Goal: Task Accomplishment & Management: Use online tool/utility

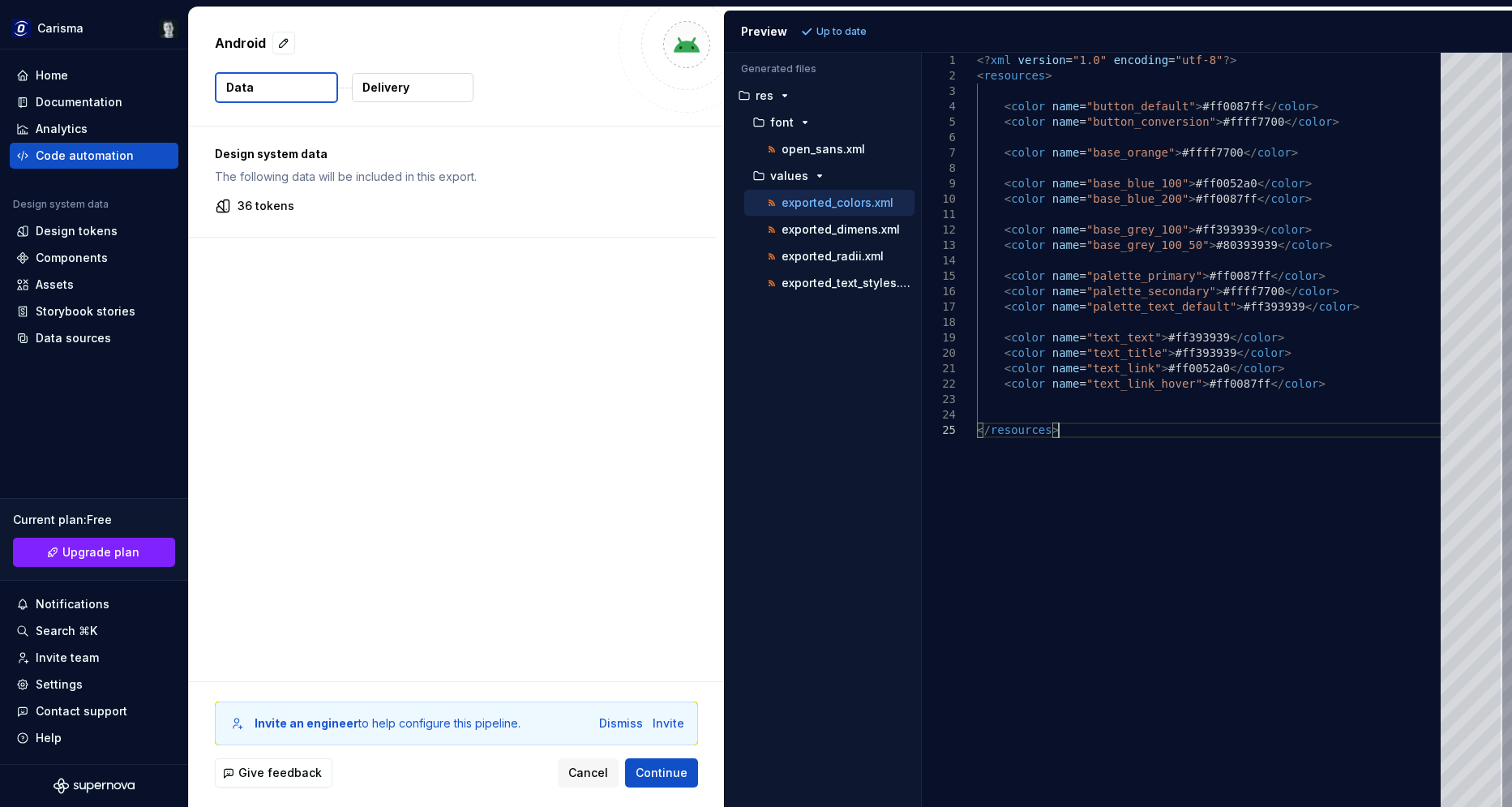
click at [565, 300] on div "Design system data The following data will be included in this export. 36 tokens" at bounding box center [457, 404] width 535 height 555
click at [101, 229] on div "Design tokens" at bounding box center [77, 231] width 82 height 16
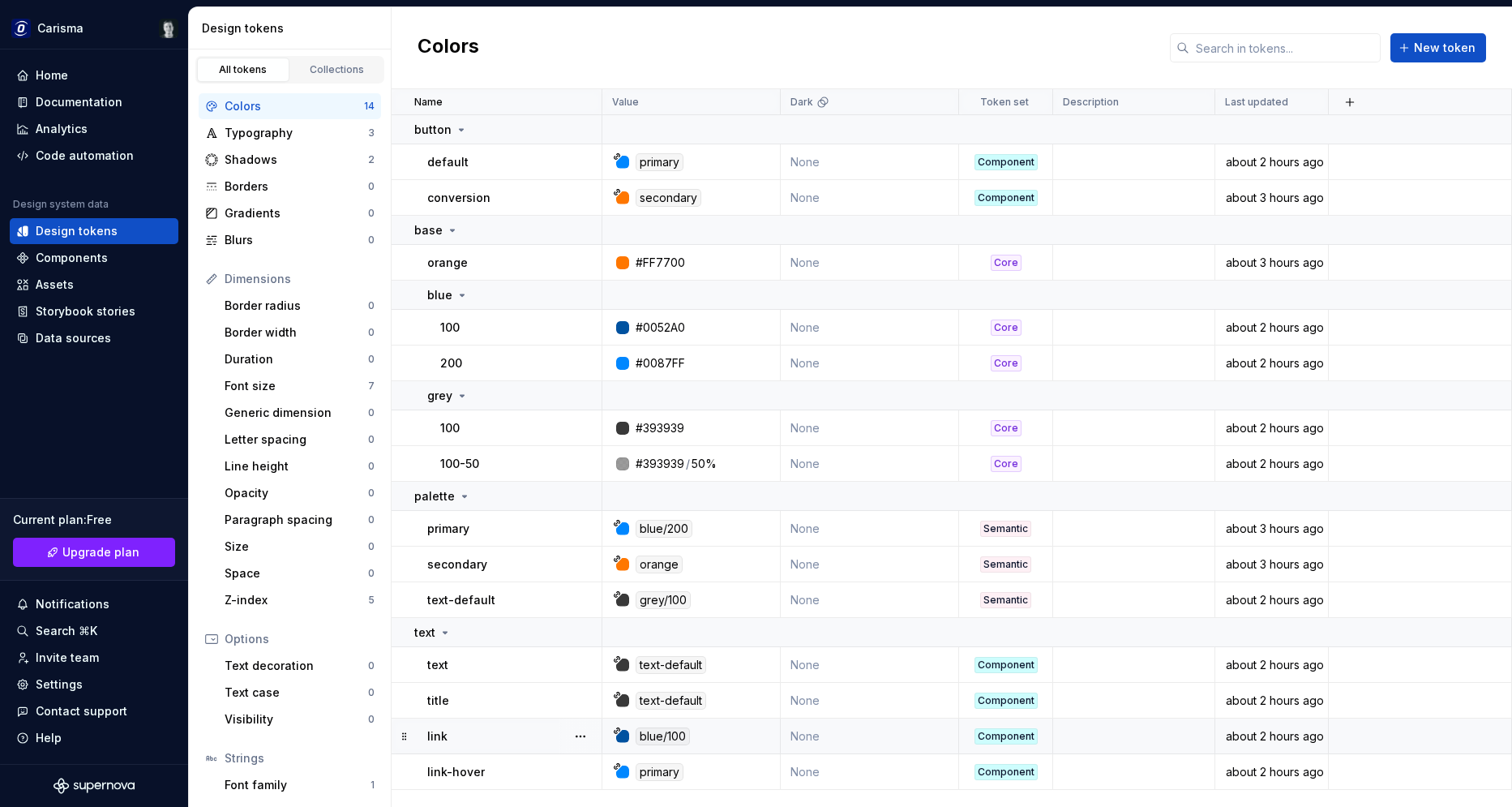
click at [479, 737] on div "link" at bounding box center [514, 737] width 173 height 16
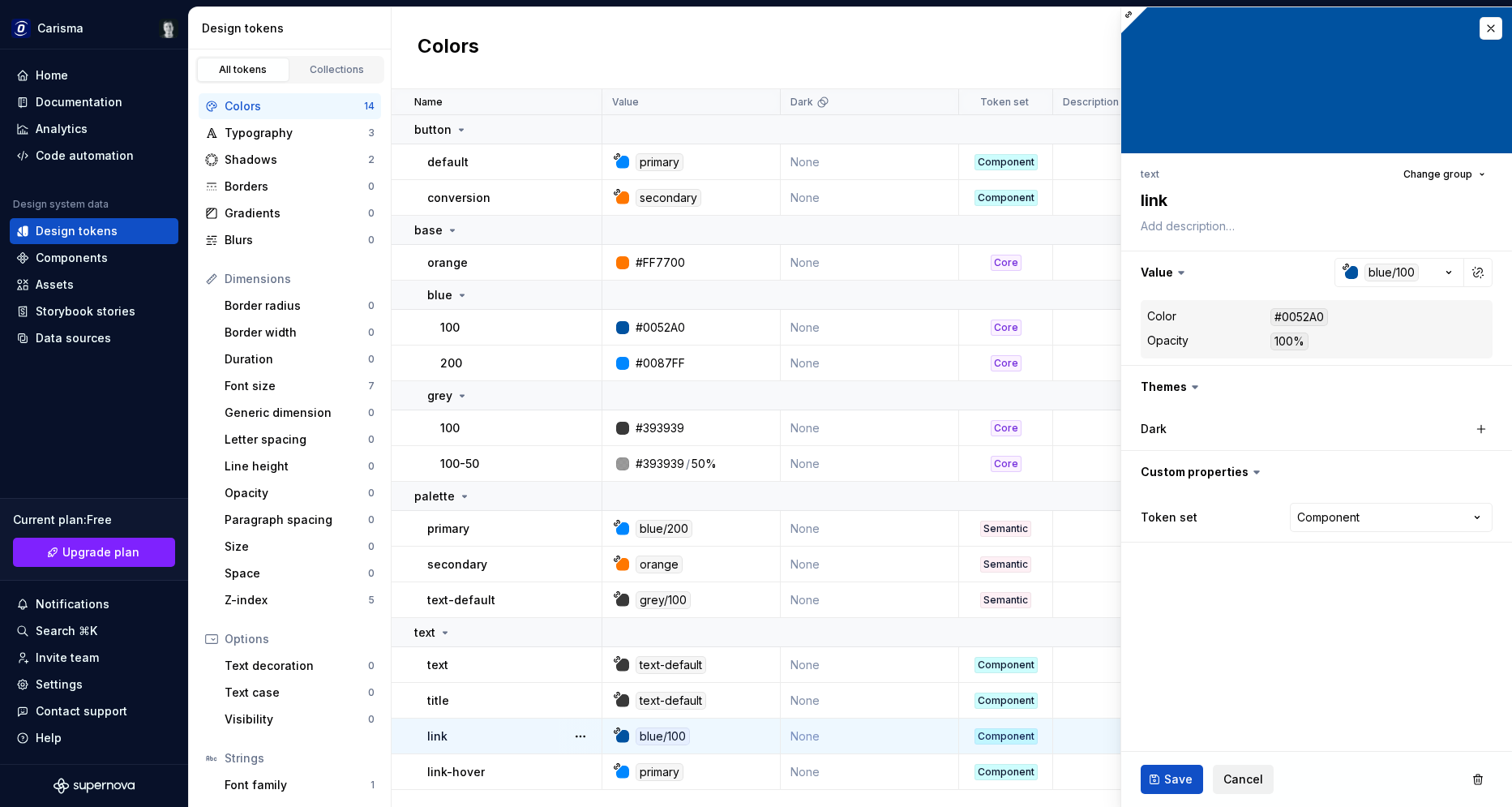
click at [1231, 782] on span "Cancel" at bounding box center [1243, 779] width 40 height 16
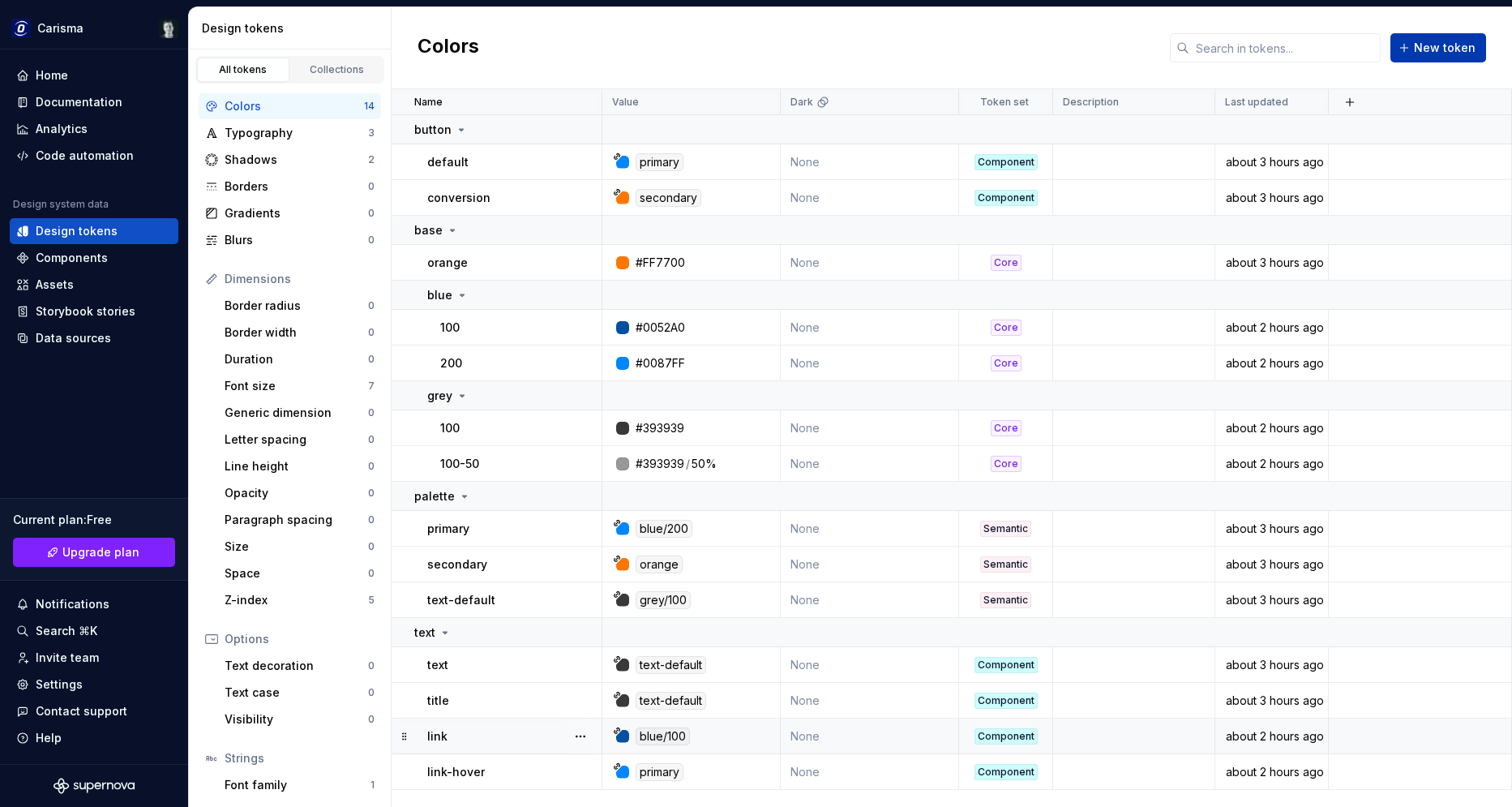
click at [1429, 54] on span "New token" at bounding box center [1444, 48] width 61 height 16
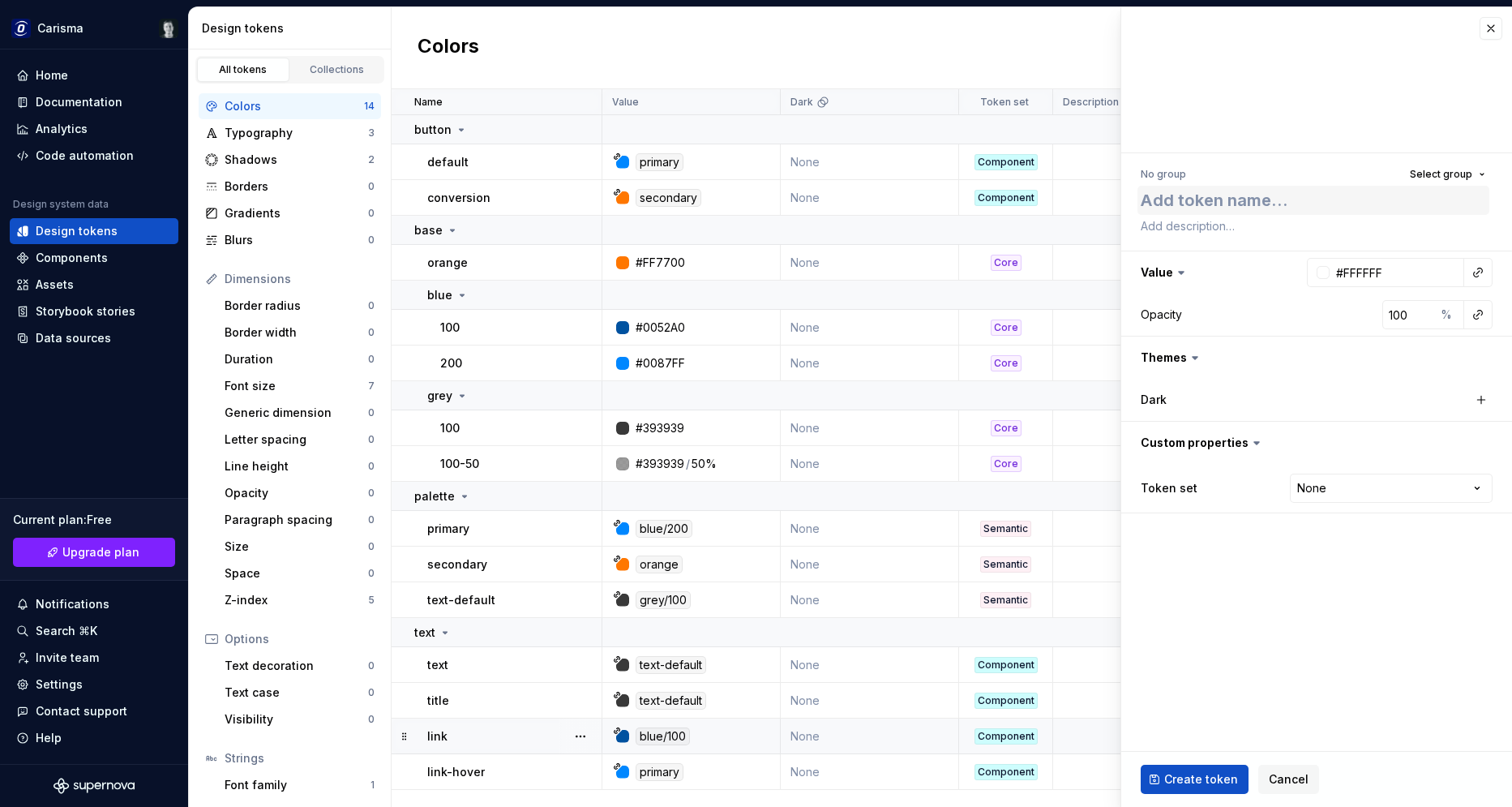
click at [1269, 205] on textarea at bounding box center [1313, 201] width 352 height 29
type textarea "*"
type textarea "te"
type textarea "*"
type textarea "tex"
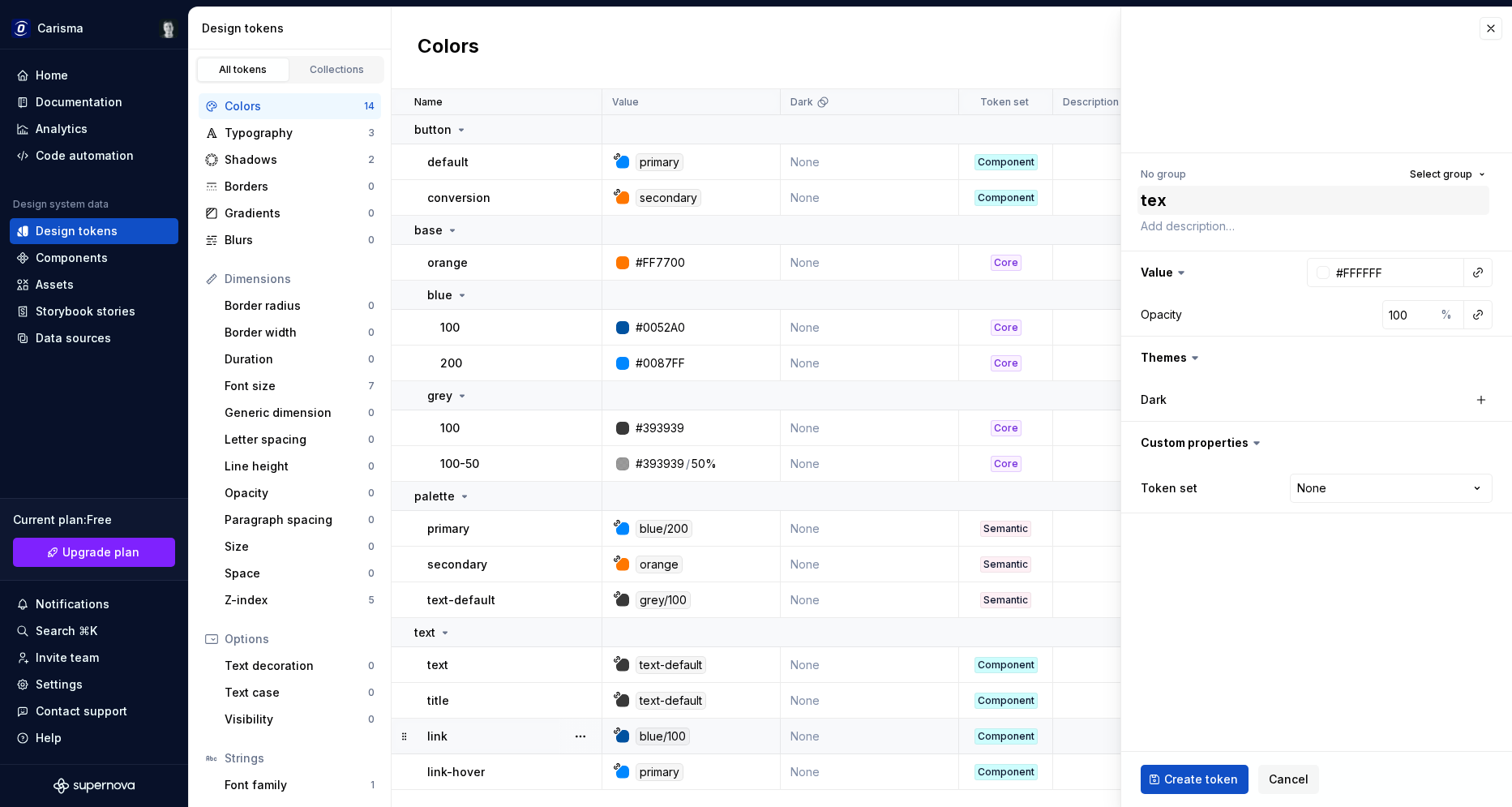
type textarea "*"
type textarea "text"
type textarea "*"
type textarea "text-"
type textarea "*"
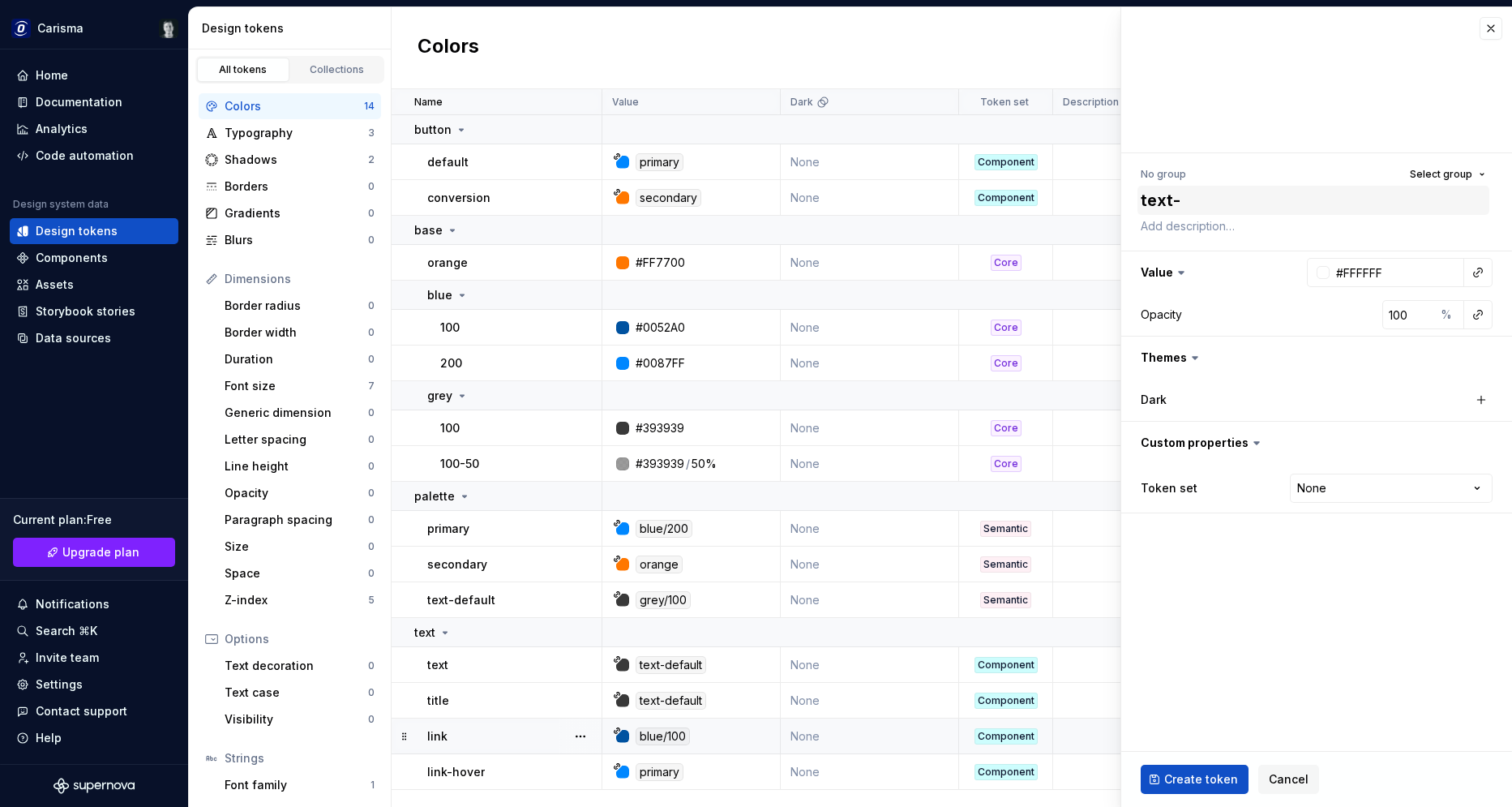
type textarea "text-h"
type textarea "*"
type textarea "text-ho"
type textarea "*"
type textarea "text-hov"
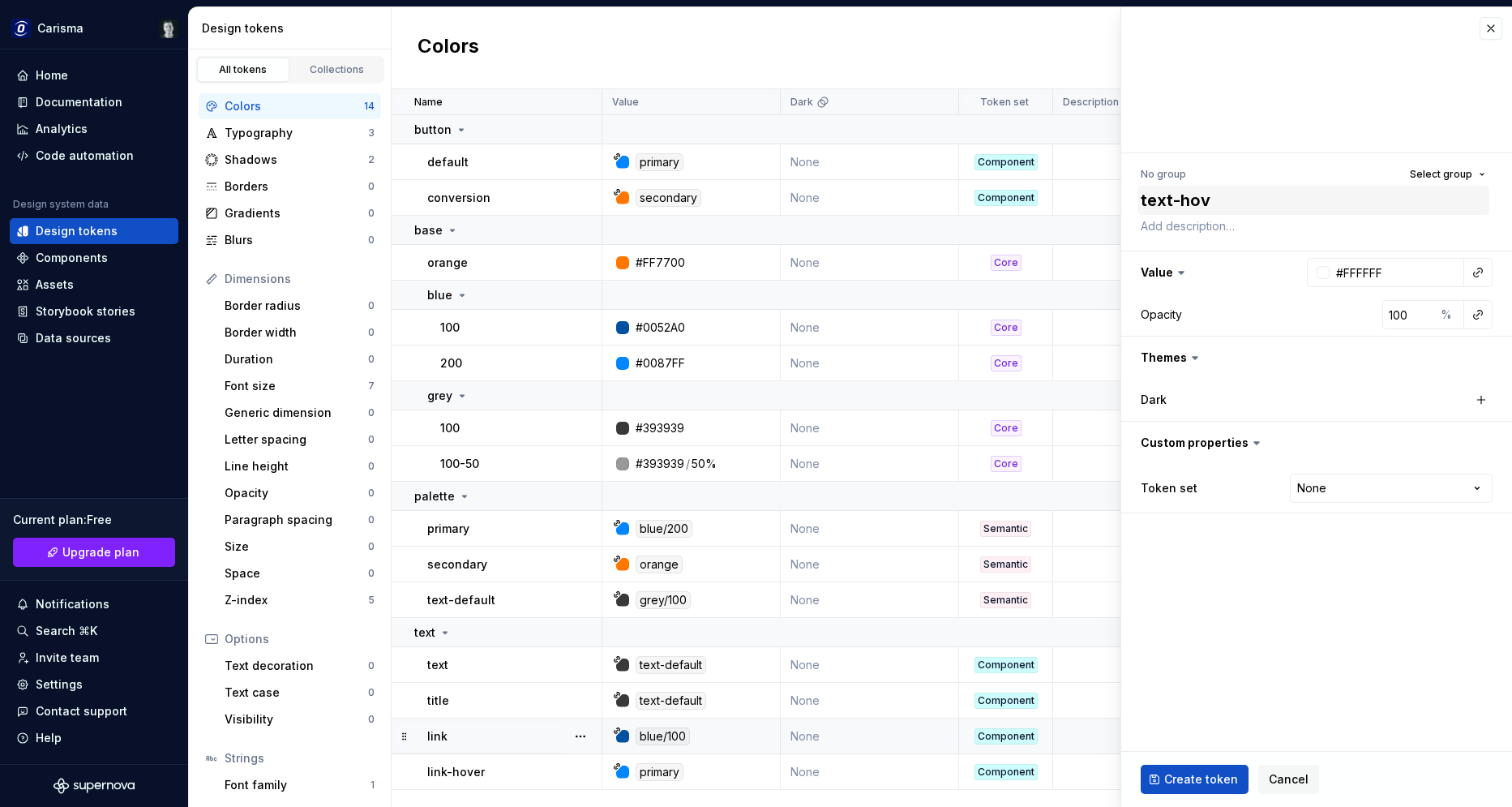
type textarea "*"
type textarea "text-hove"
type textarea "*"
type textarea "text-hover"
click at [1478, 273] on button "button" at bounding box center [1478, 273] width 23 height 23
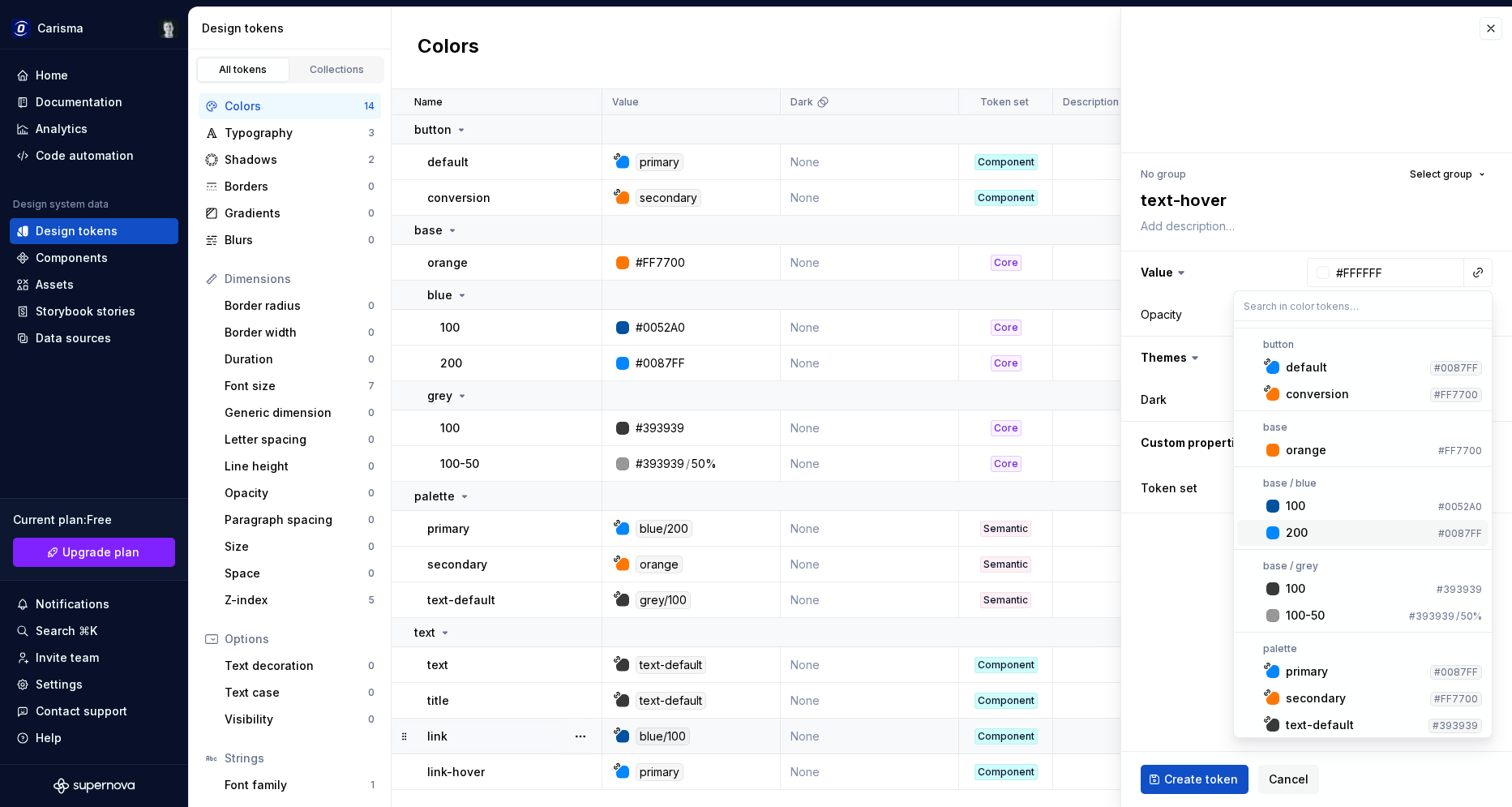
click at [1320, 528] on div "200" at bounding box center [1358, 533] width 146 height 16
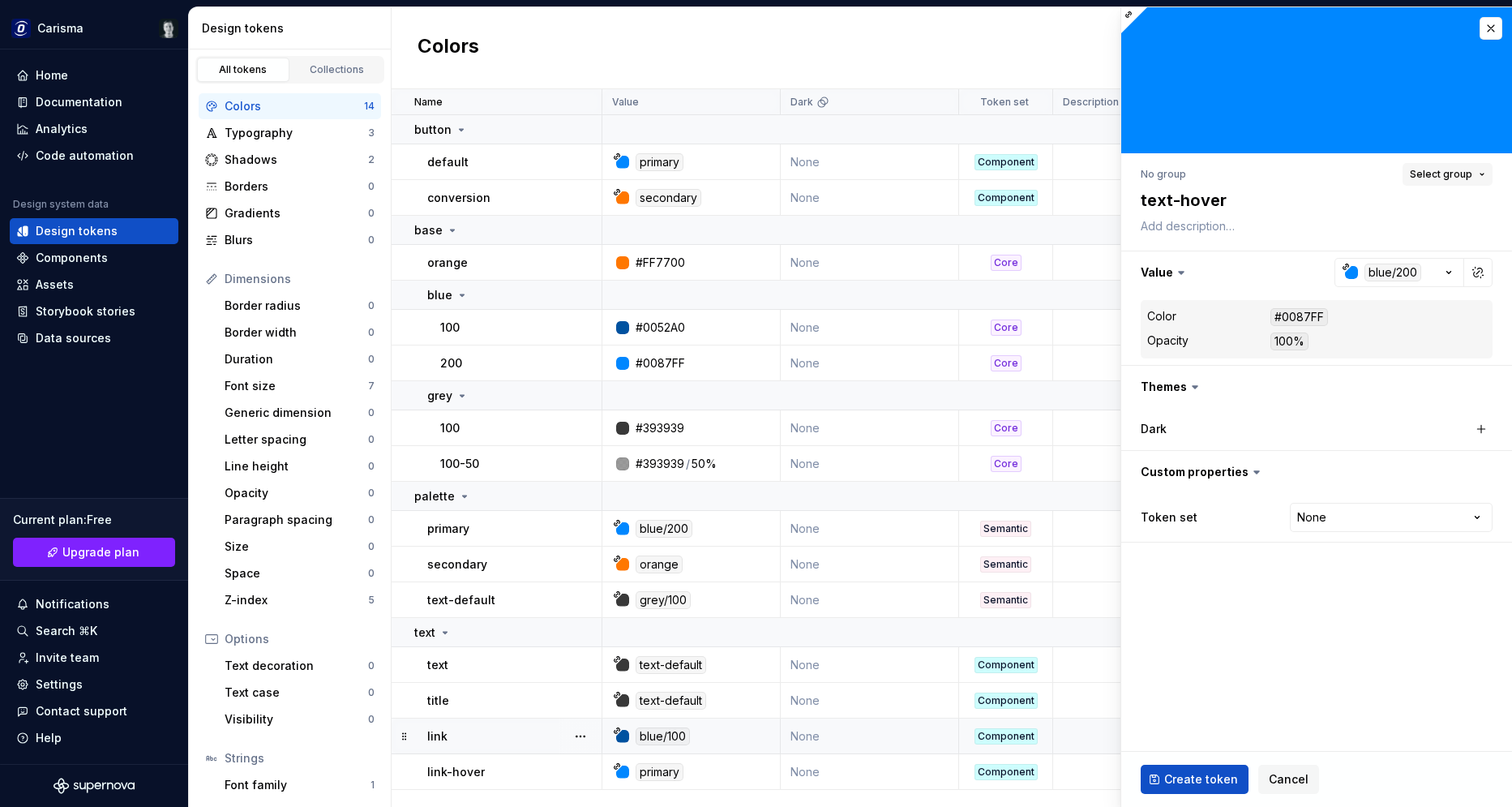
click at [1456, 180] on span "Select group" at bounding box center [1441, 174] width 62 height 13
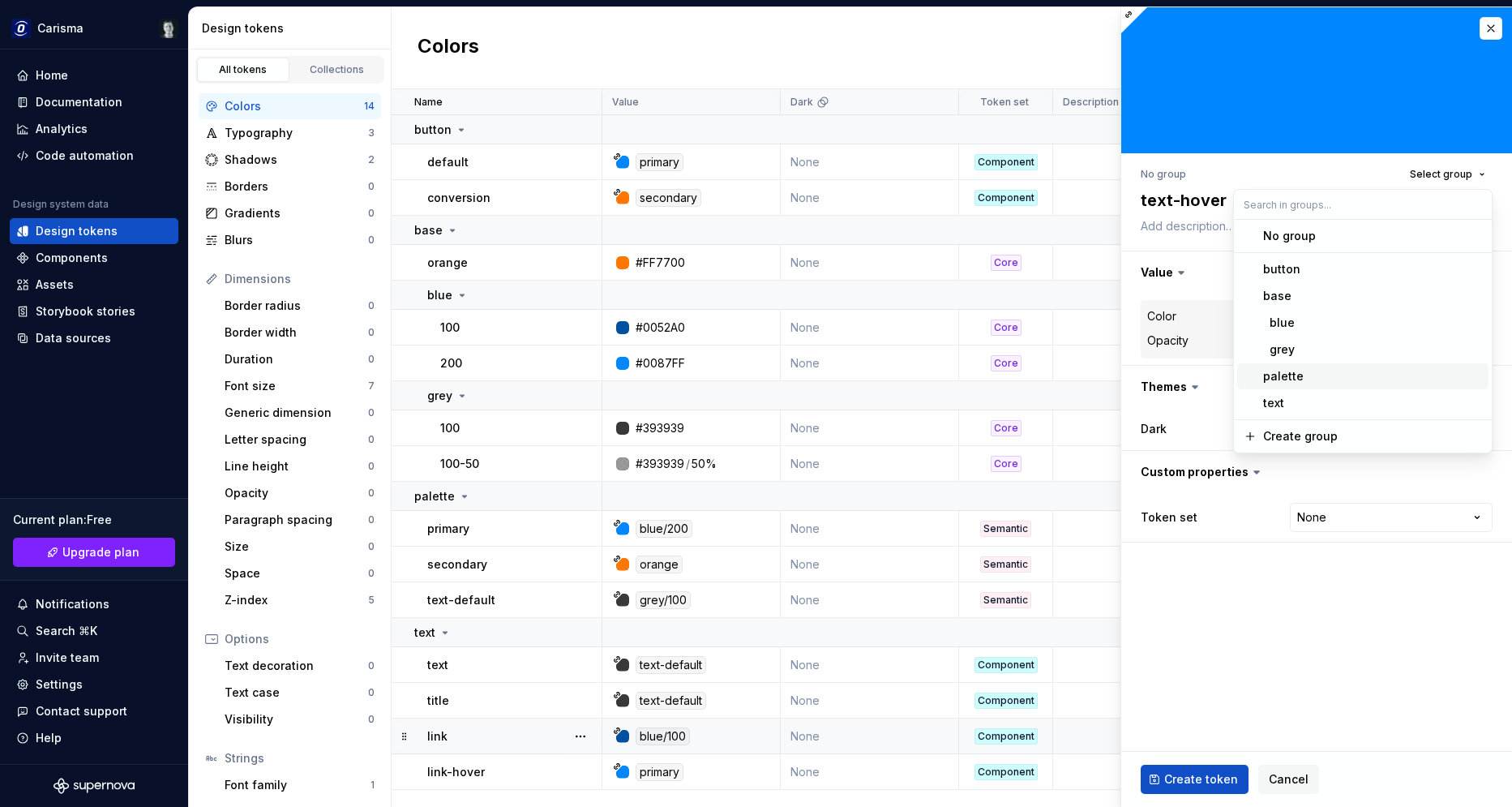
click at [1305, 373] on div "palette" at bounding box center [1373, 376] width 219 height 16
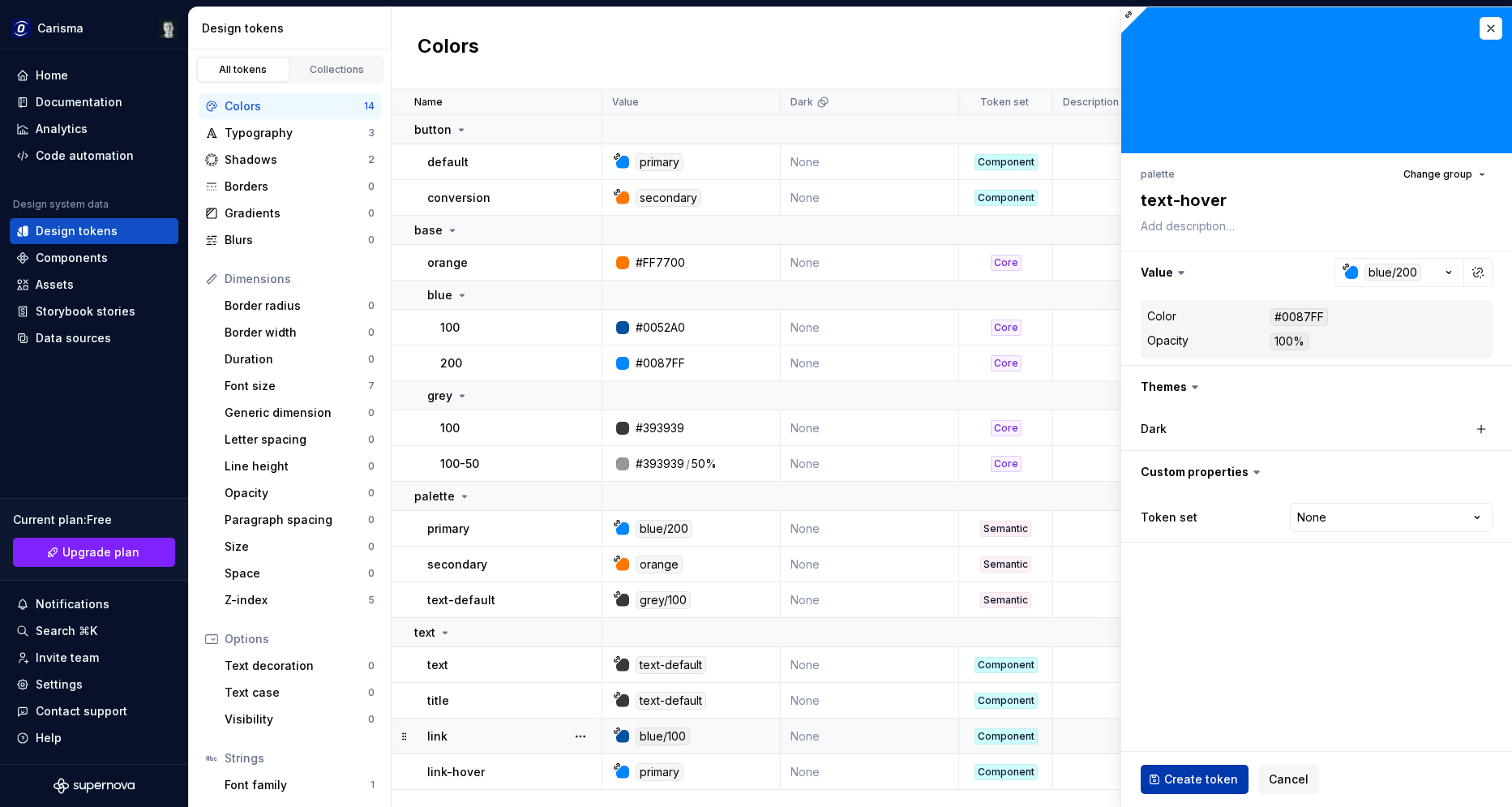
click at [1191, 778] on span "Create token" at bounding box center [1201, 779] width 74 height 16
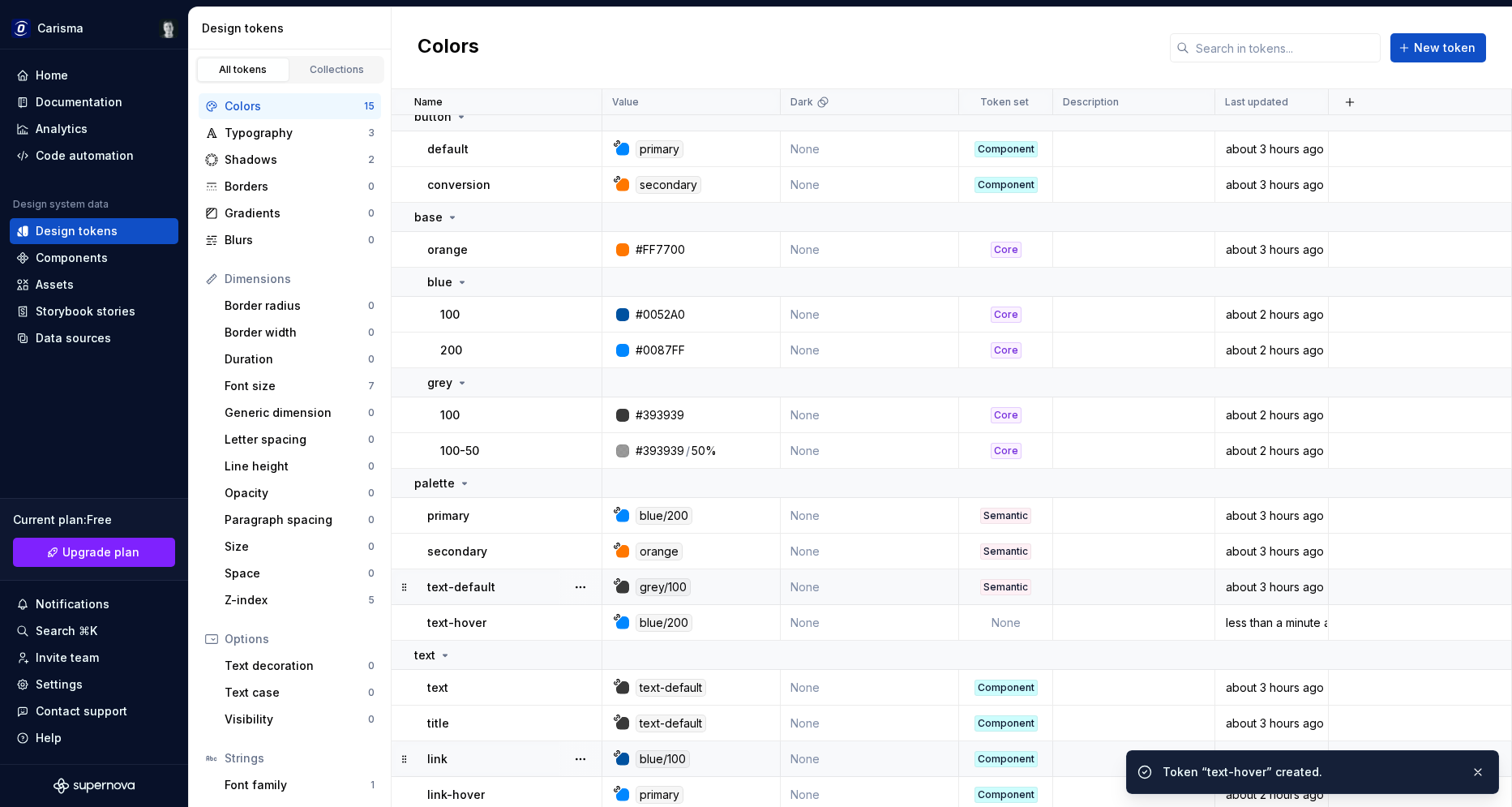
scroll to position [19, 0]
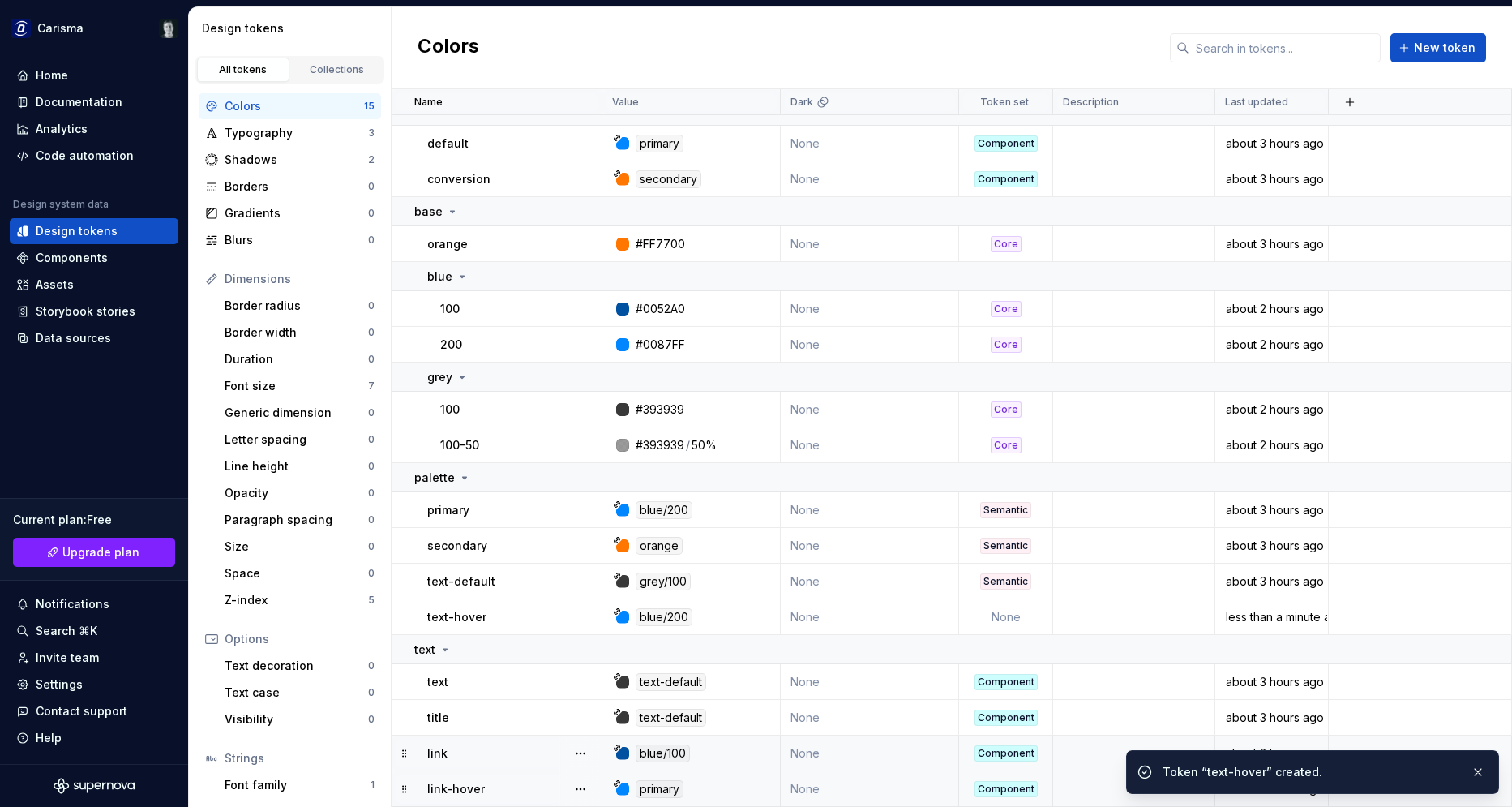
click at [749, 793] on div "primary" at bounding box center [695, 789] width 166 height 18
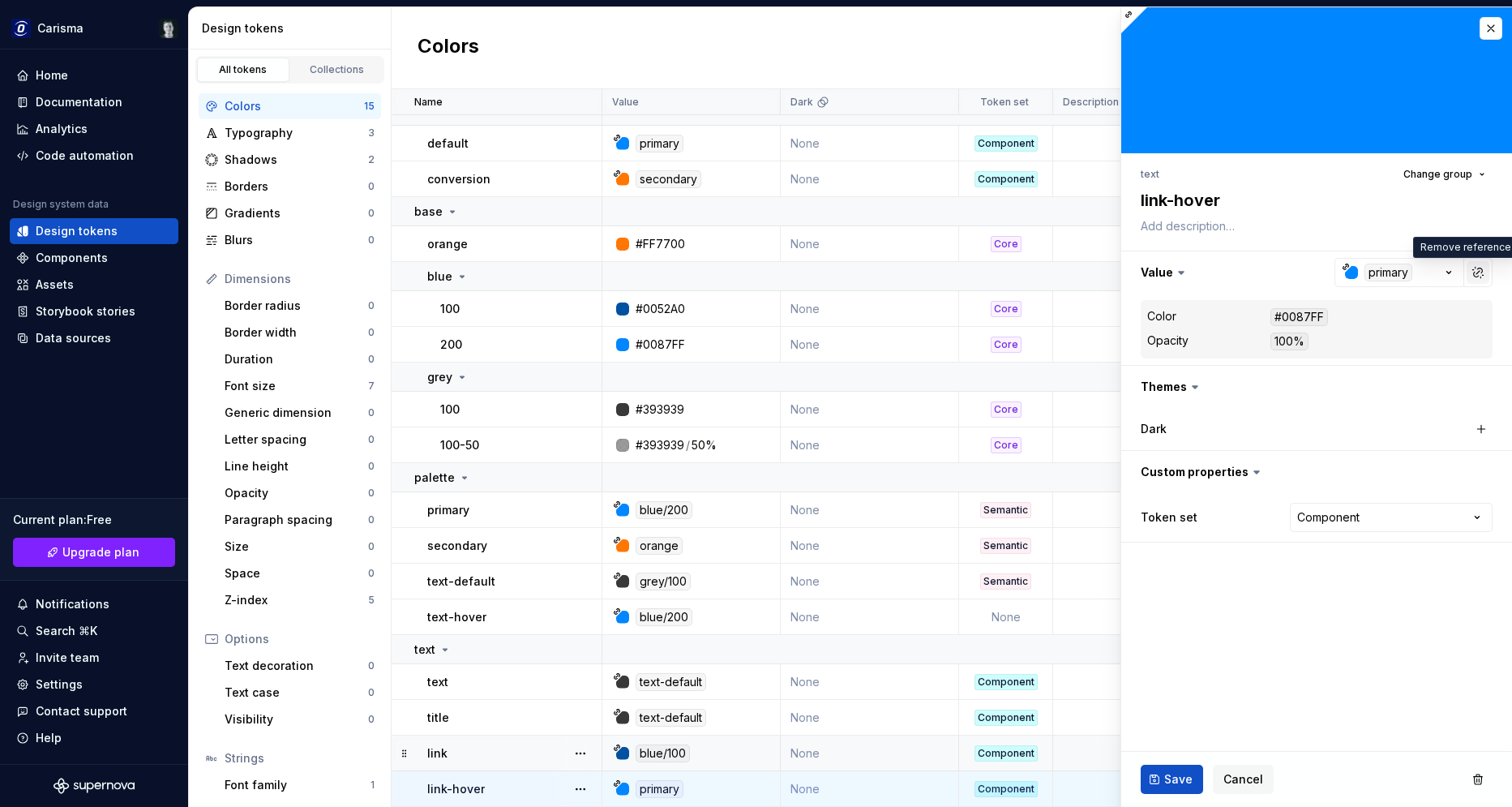
click at [1475, 276] on button "button" at bounding box center [1478, 273] width 23 height 23
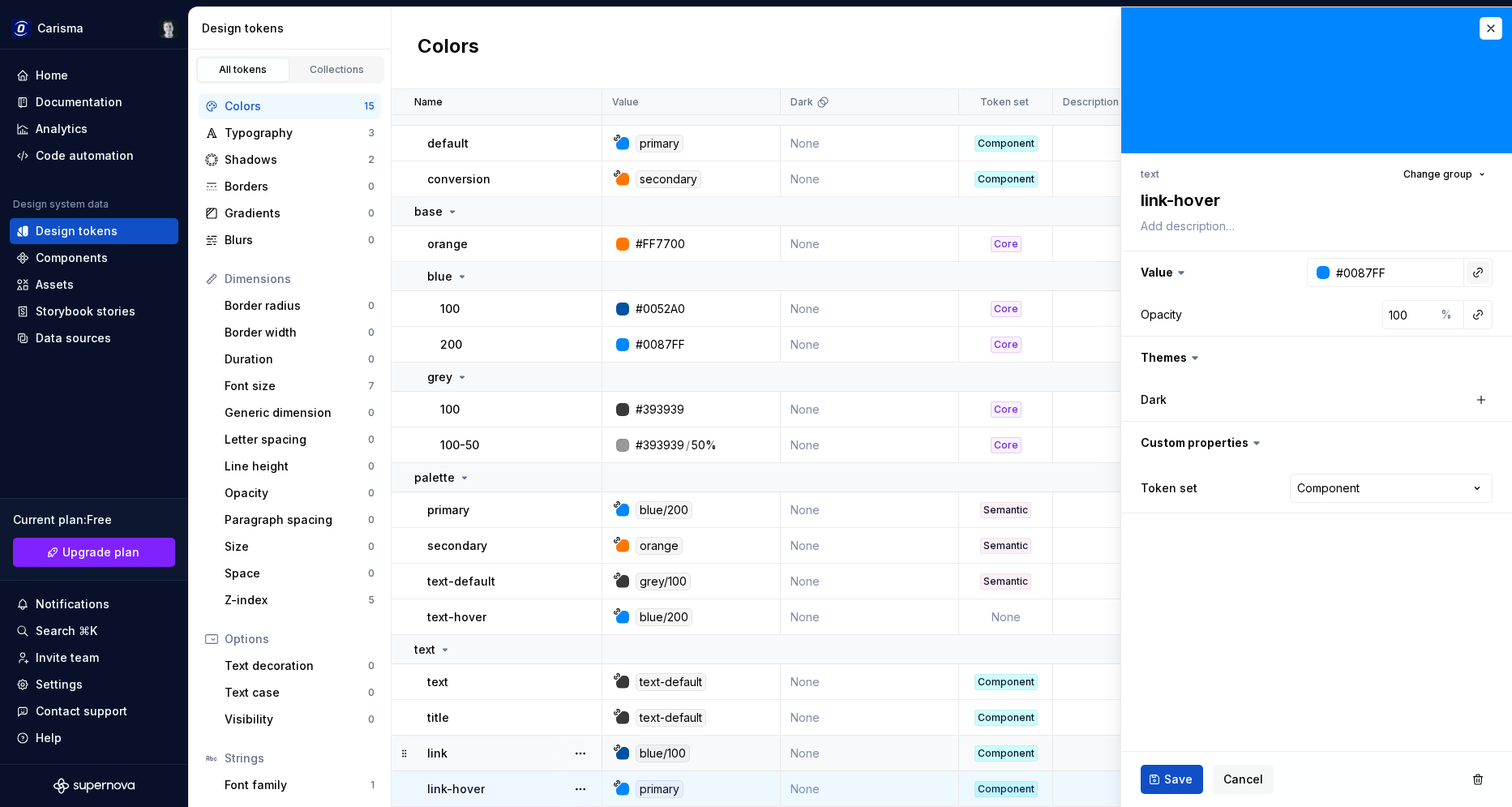
click at [1476, 273] on button "button" at bounding box center [1478, 273] width 23 height 23
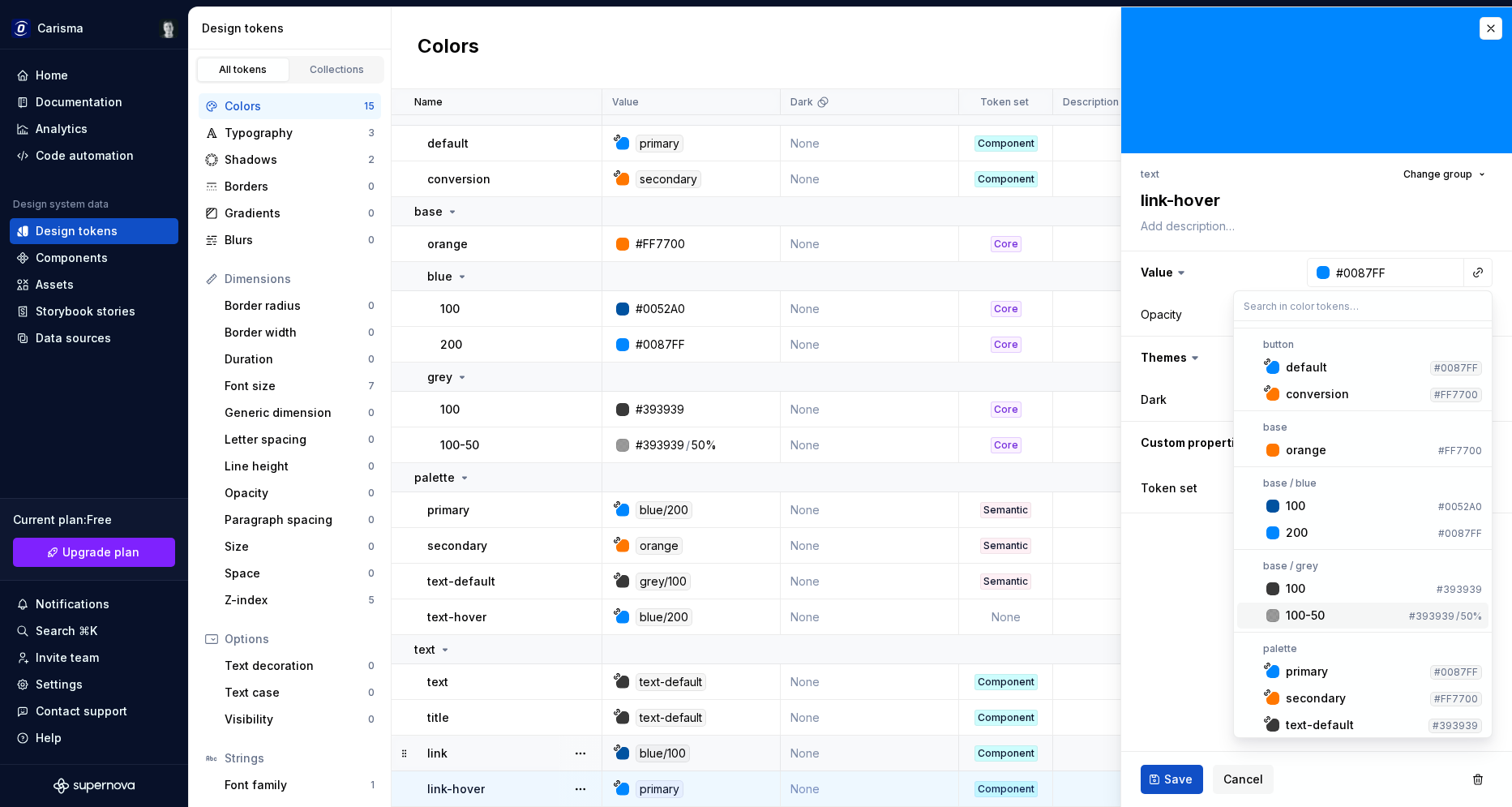
scroll to position [146, 0]
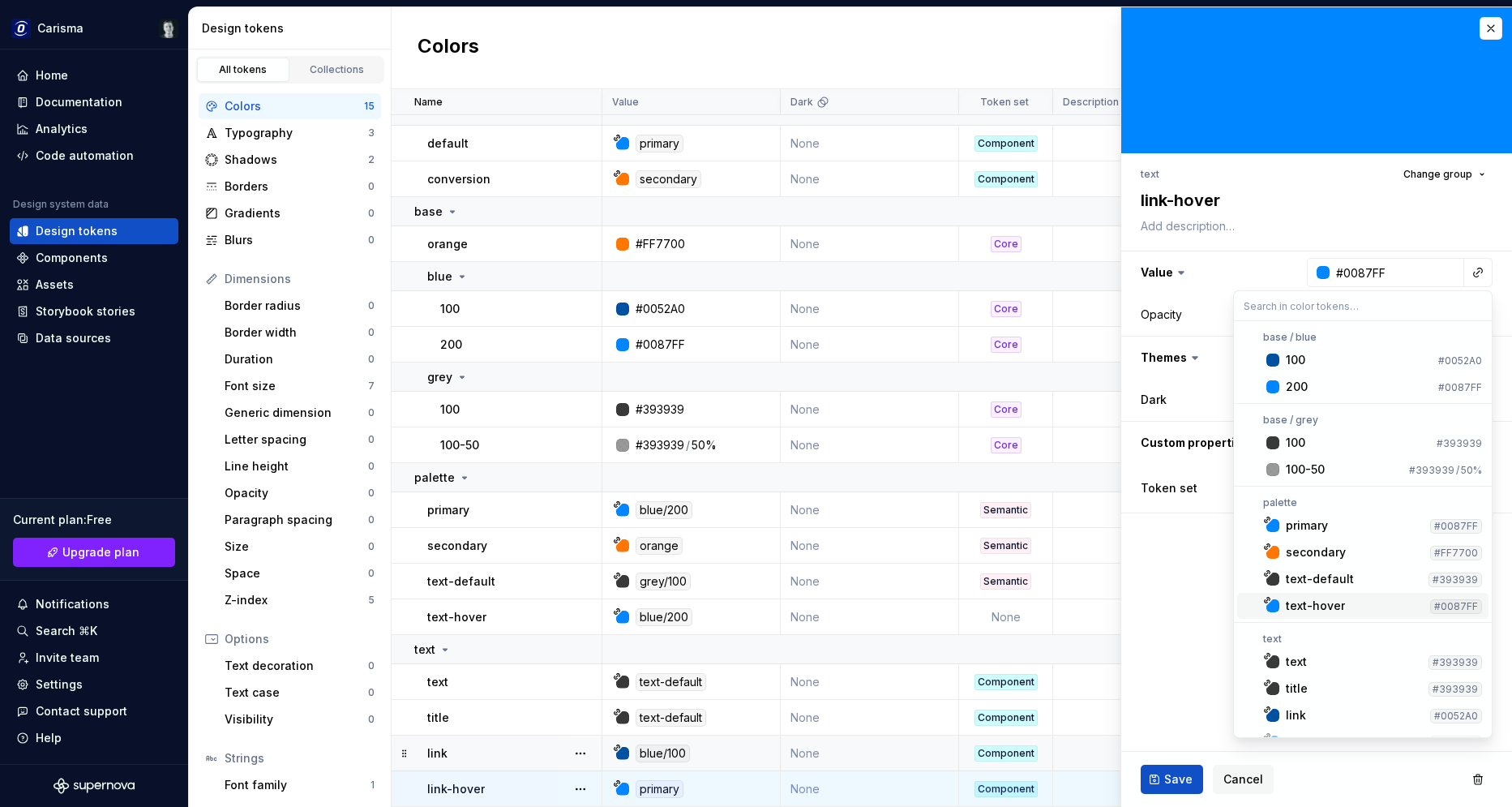
click at [1321, 602] on div "text-hover" at bounding box center [1315, 606] width 59 height 16
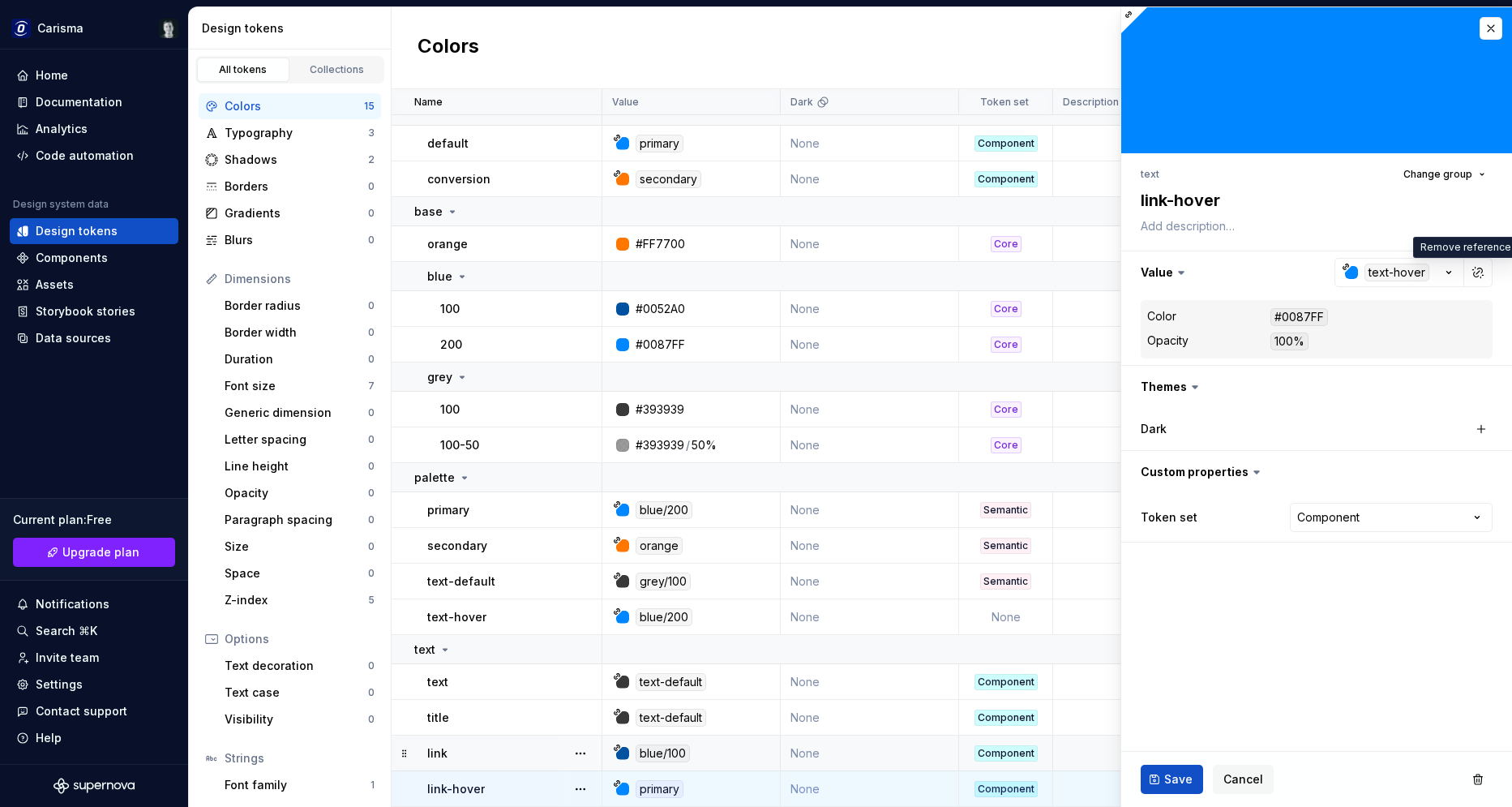
scroll to position [19, 0]
click at [1170, 778] on span "Save" at bounding box center [1178, 779] width 29 height 16
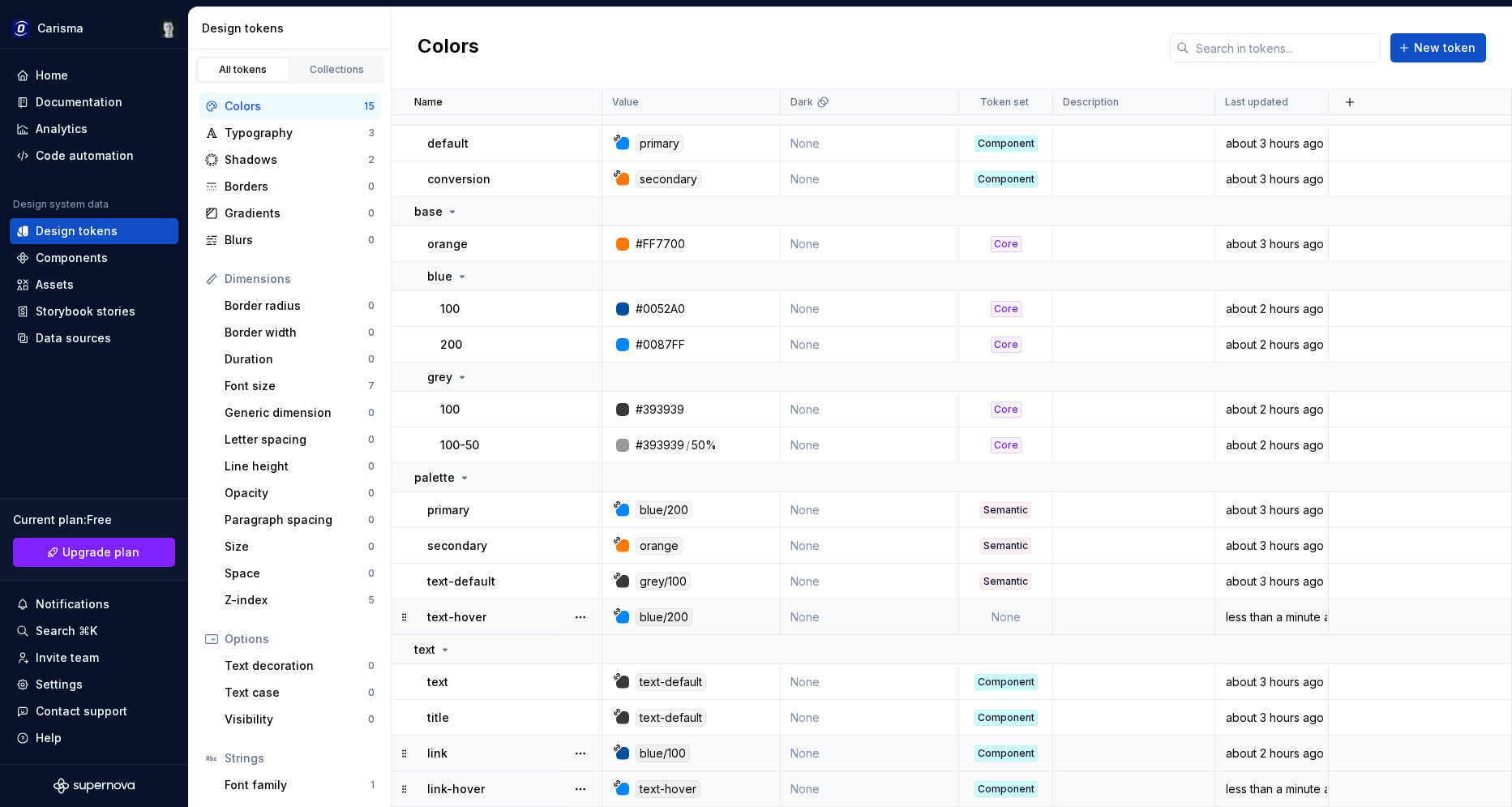
click at [988, 619] on td "None" at bounding box center [1006, 617] width 94 height 36
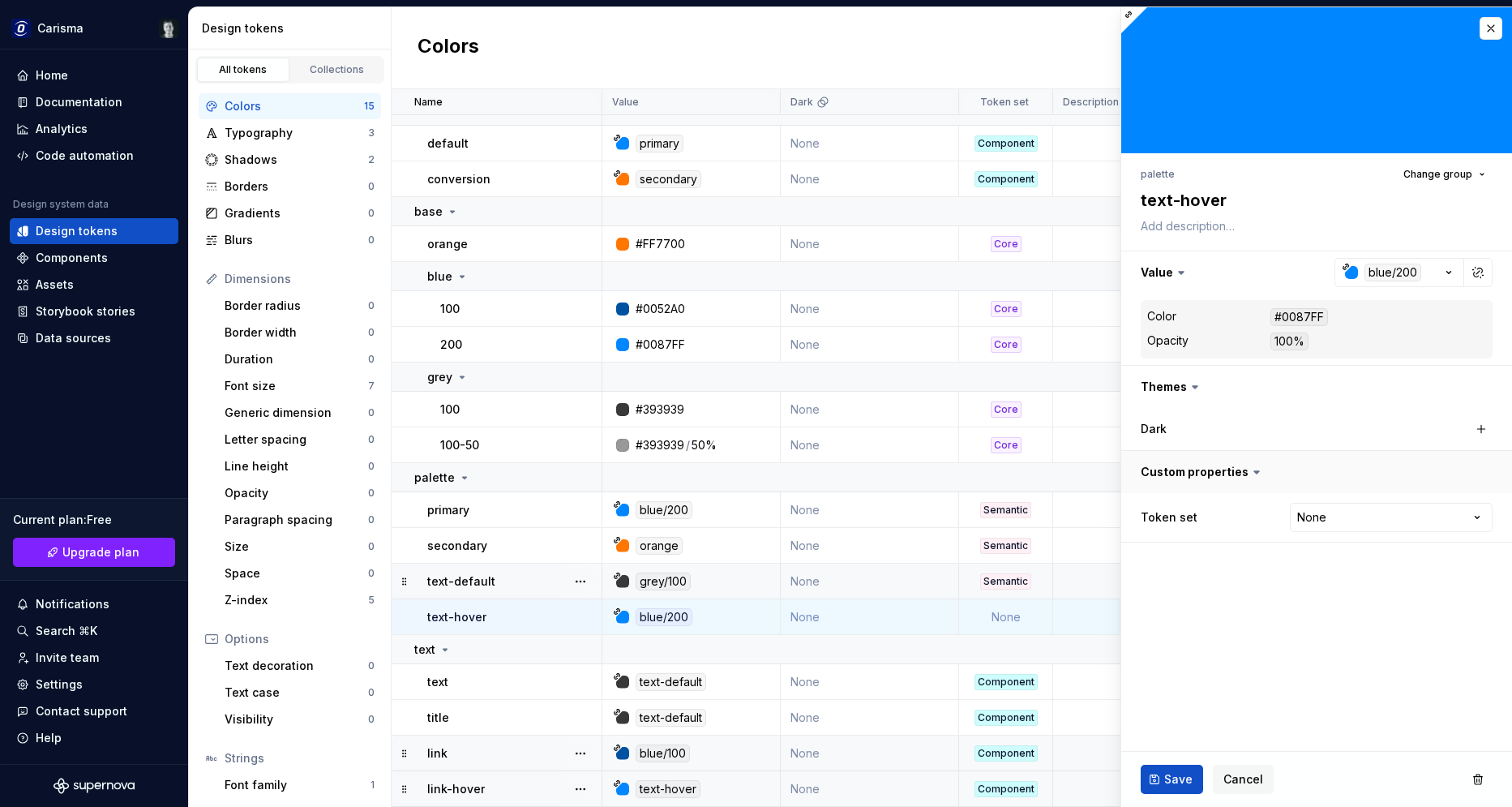
type textarea "*"
click at [1340, 520] on html "Carisma Home Documentation Analytics Code automation Design system data Design …" at bounding box center [756, 404] width 1512 height 807
select select "**********"
click at [1163, 777] on button "Save" at bounding box center [1172, 779] width 62 height 29
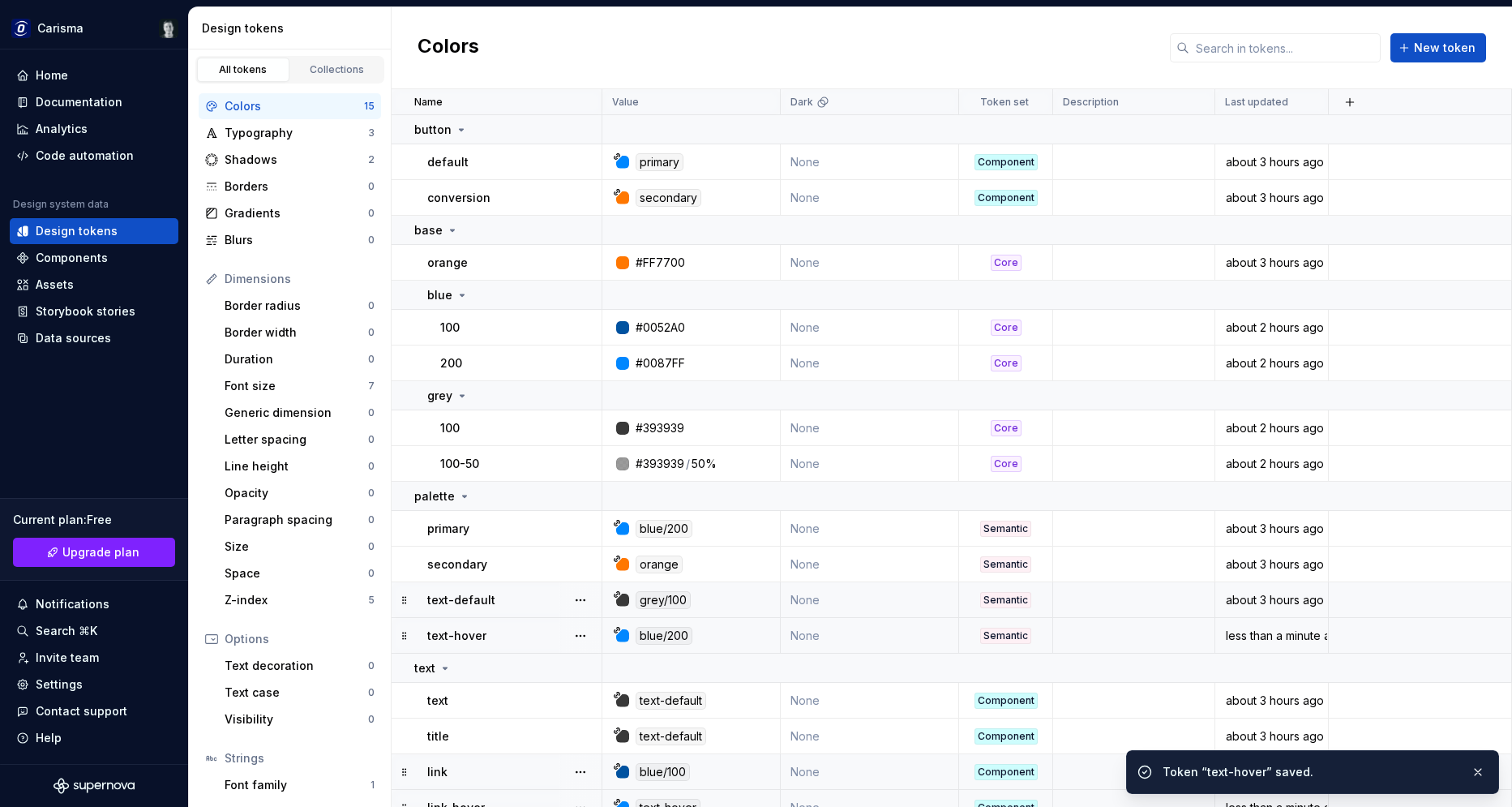
scroll to position [19, 0]
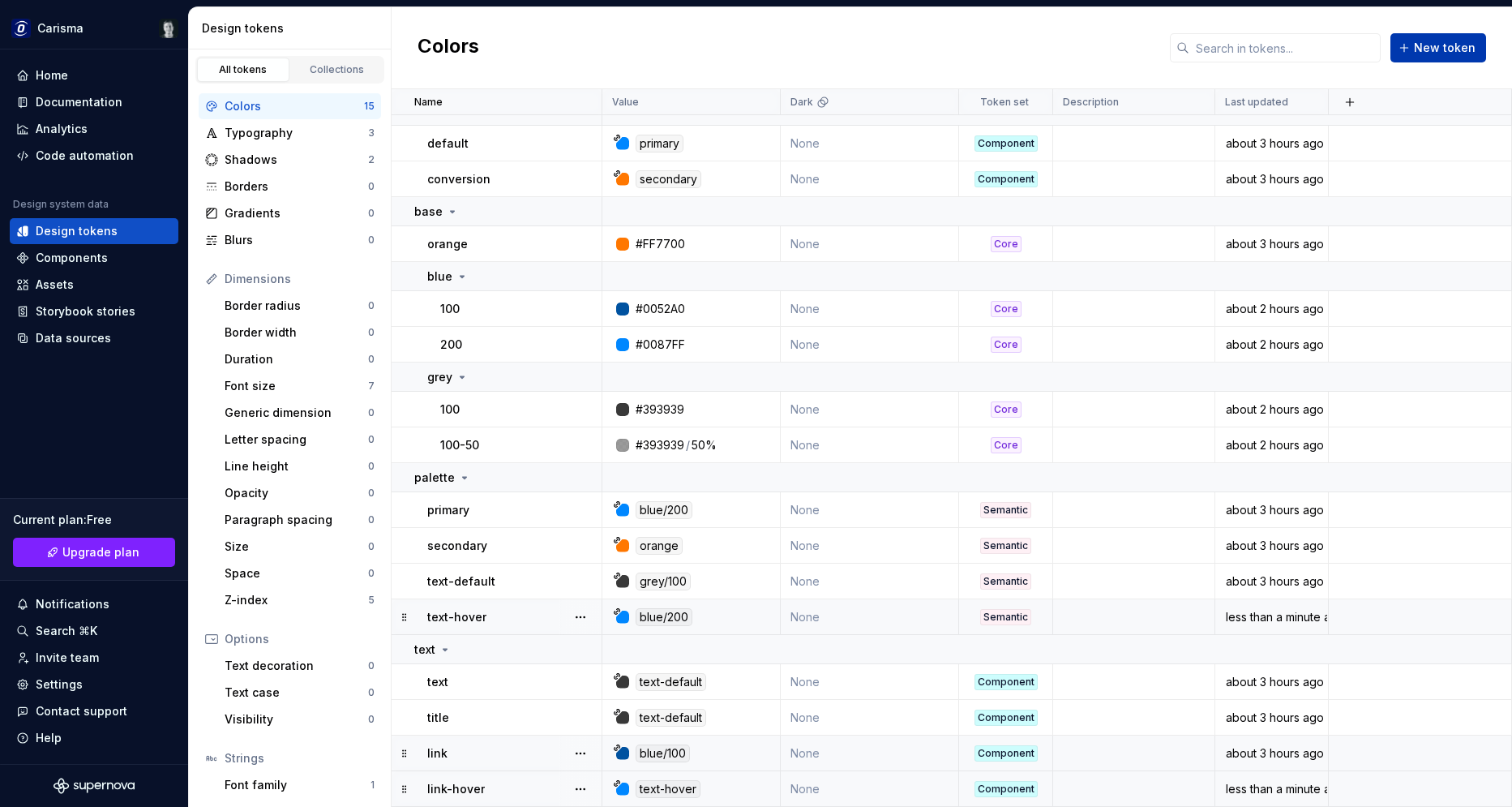
click at [1435, 50] on span "New token" at bounding box center [1444, 48] width 61 height 16
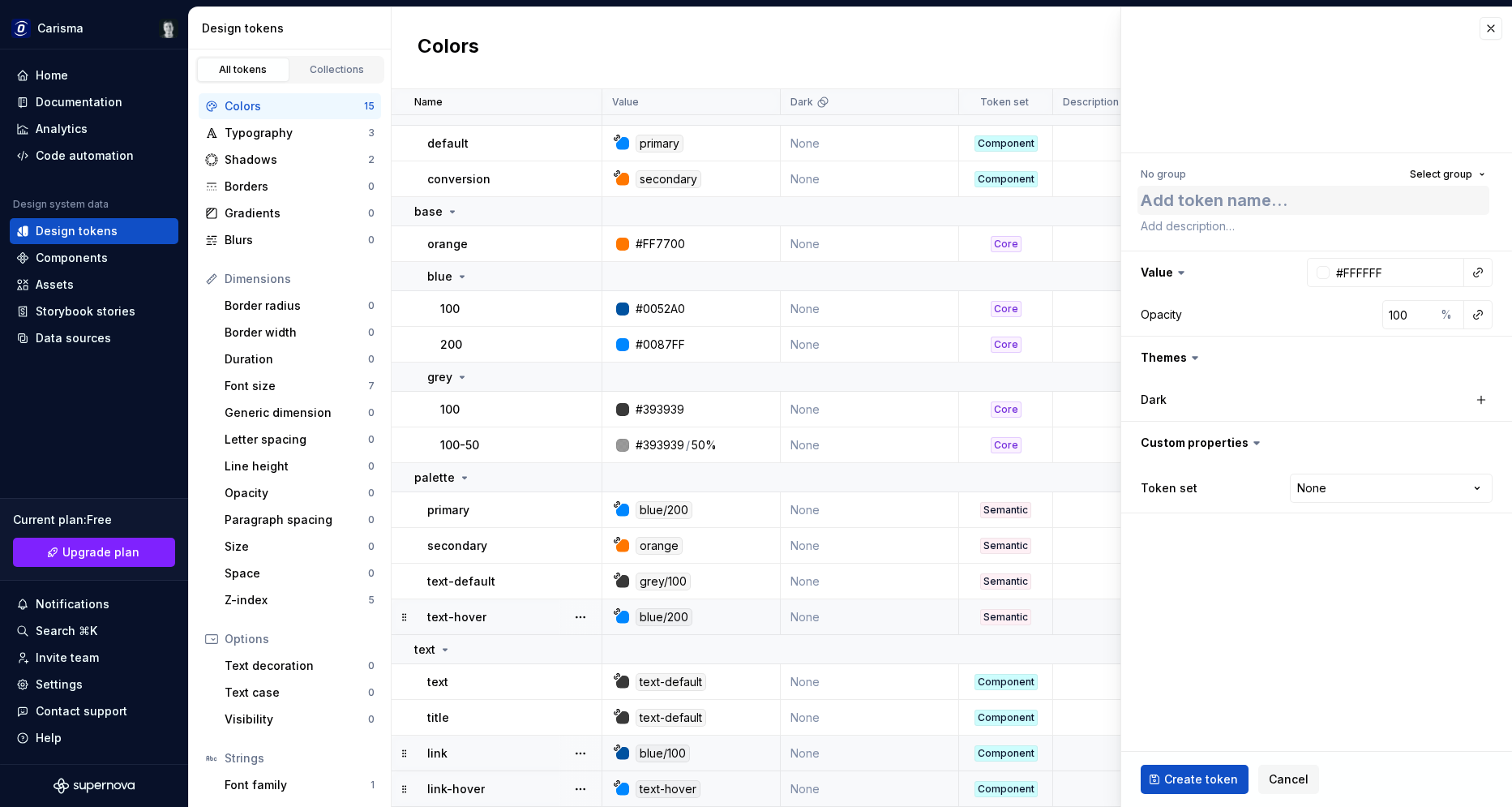
type textarea "*"
type textarea "te"
type textarea "*"
type textarea "tex"
type textarea "*"
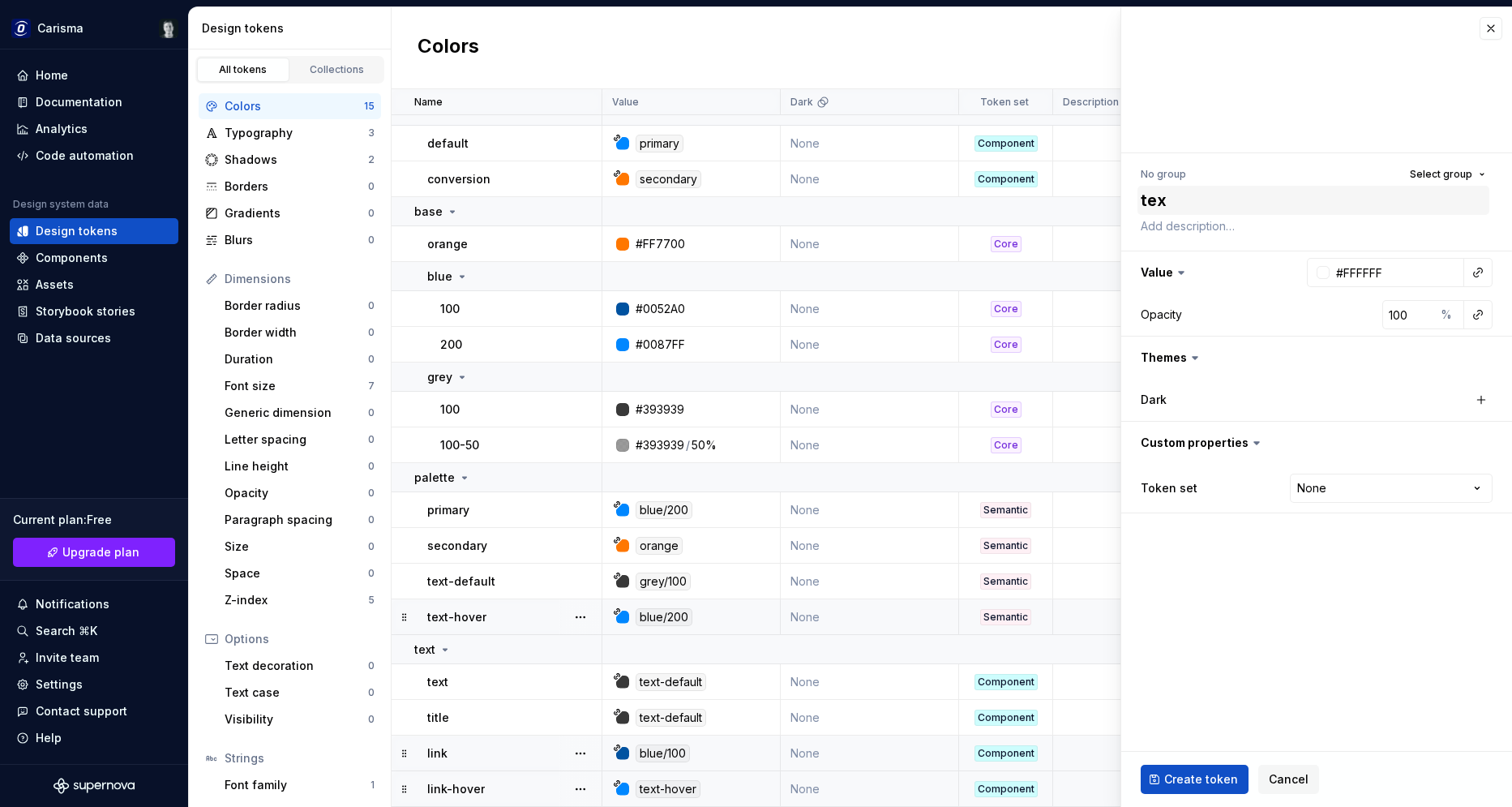
type textarea "text"
type textarea "*"
type textarea "text-"
type textarea "*"
type textarea "text-i"
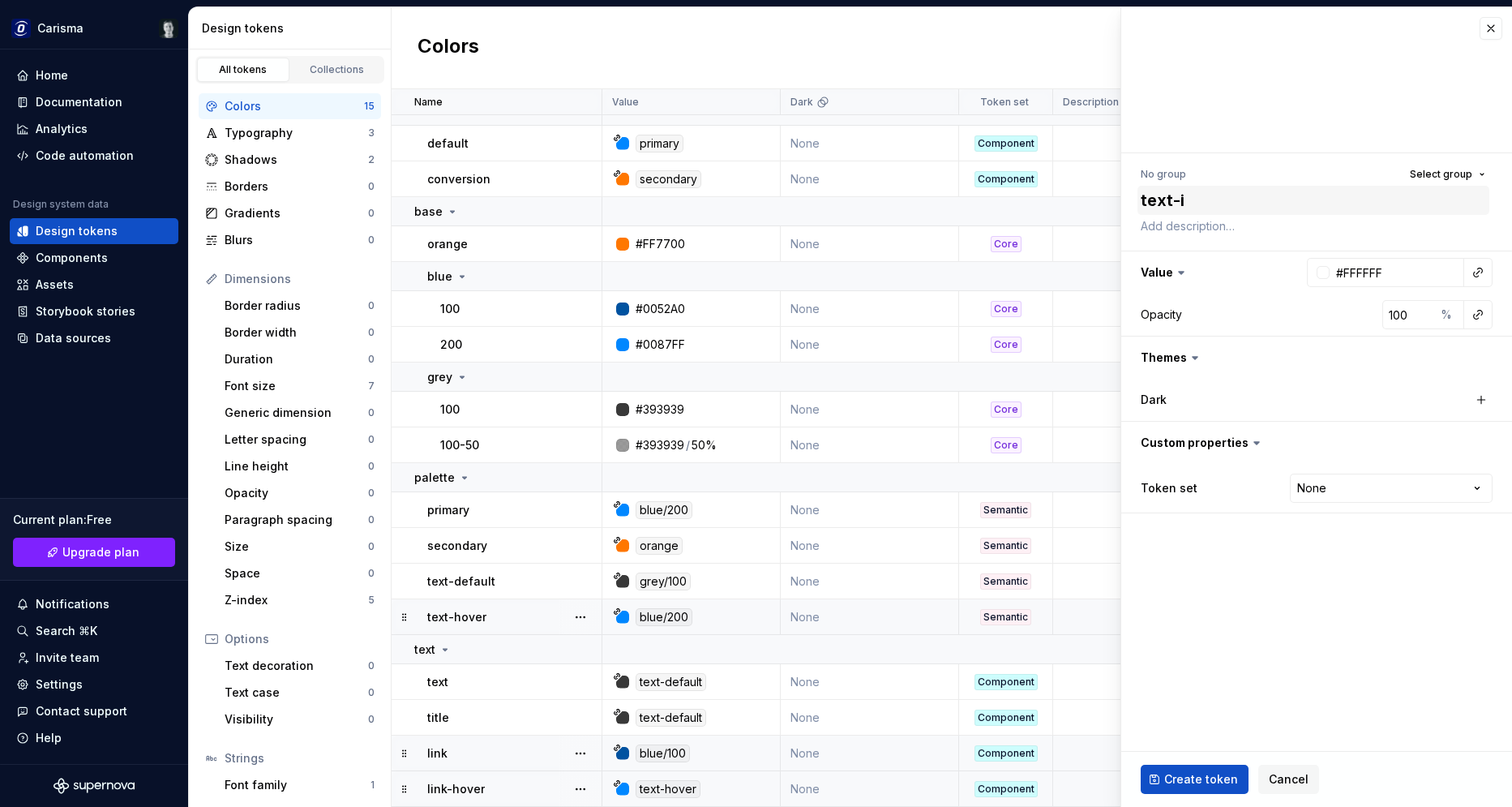
type textarea "*"
type textarea "text-in"
type textarea "*"
type textarea "text-inve"
type textarea "*"
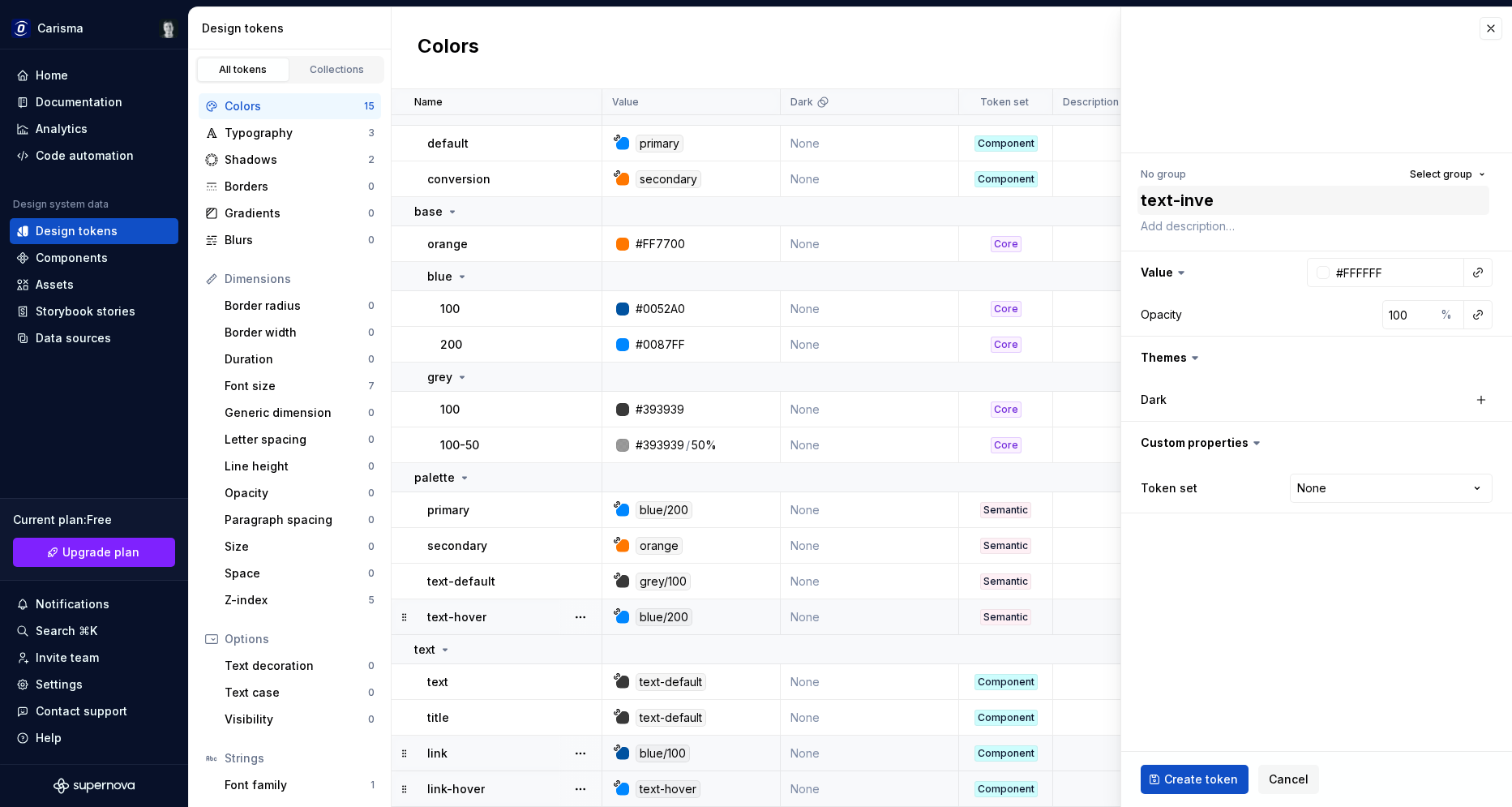
type textarea "text-inver"
type textarea "*"
type textarea "text-invert"
type textarea "*"
type textarea "text-inverte"
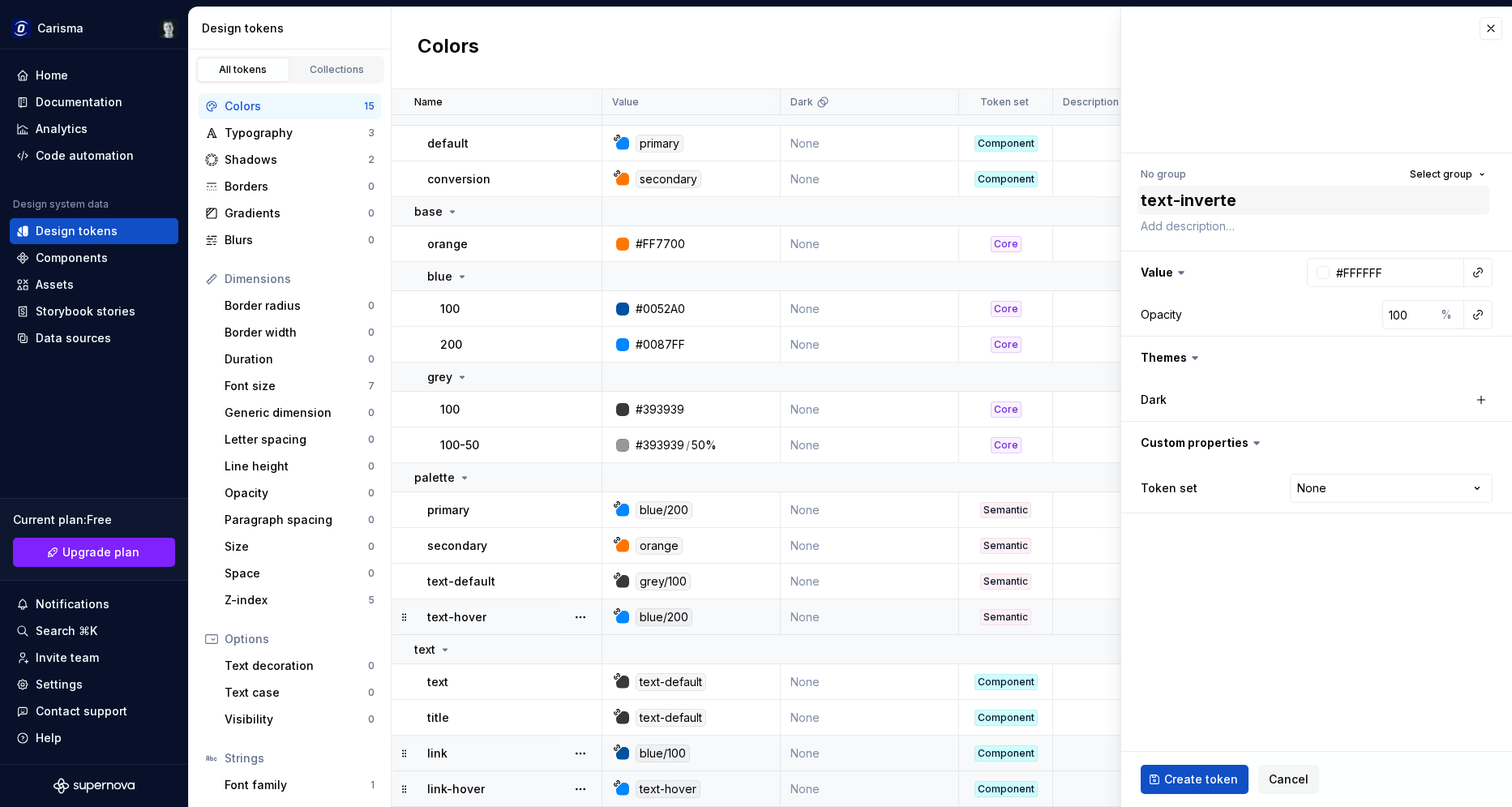
type textarea "*"
type textarea "text-inverted"
click at [1313, 488] on html "Carisma Home Documentation Analytics Code automation Design system data Design …" at bounding box center [756, 404] width 1512 height 807
select select "**********"
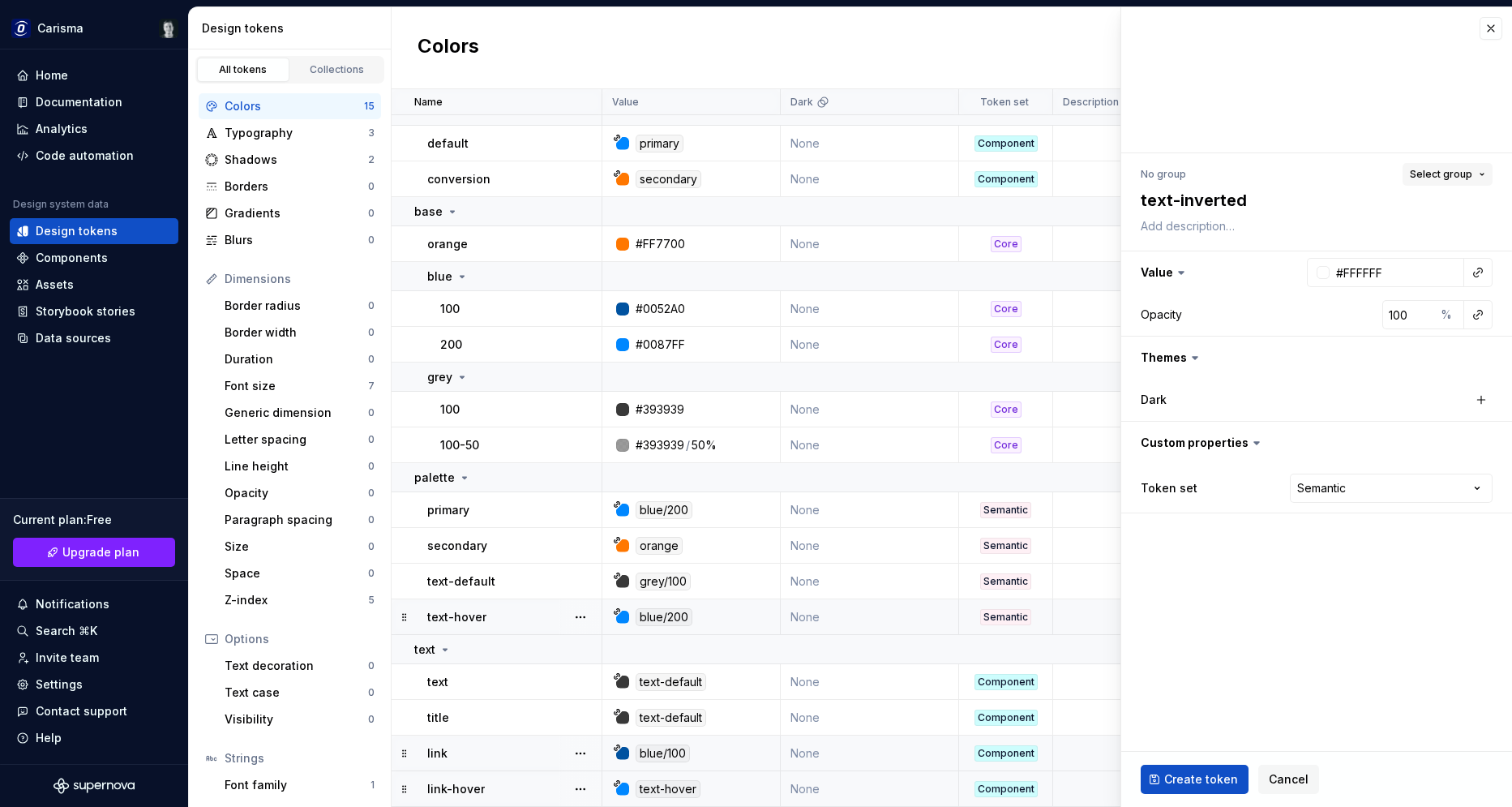
click at [1456, 168] on button "Select group" at bounding box center [1447, 174] width 90 height 23
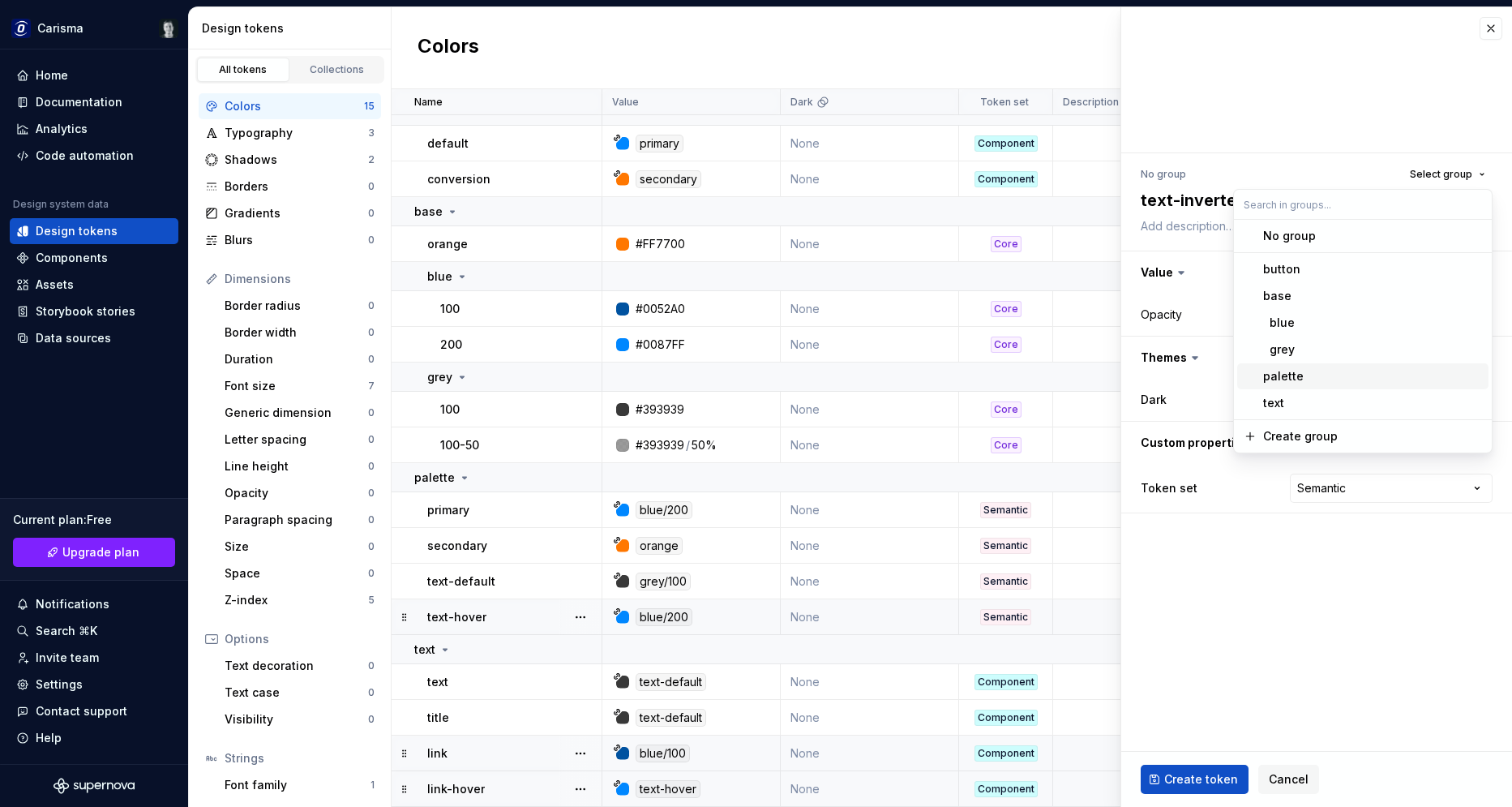
click at [1309, 382] on div "palette" at bounding box center [1373, 376] width 219 height 16
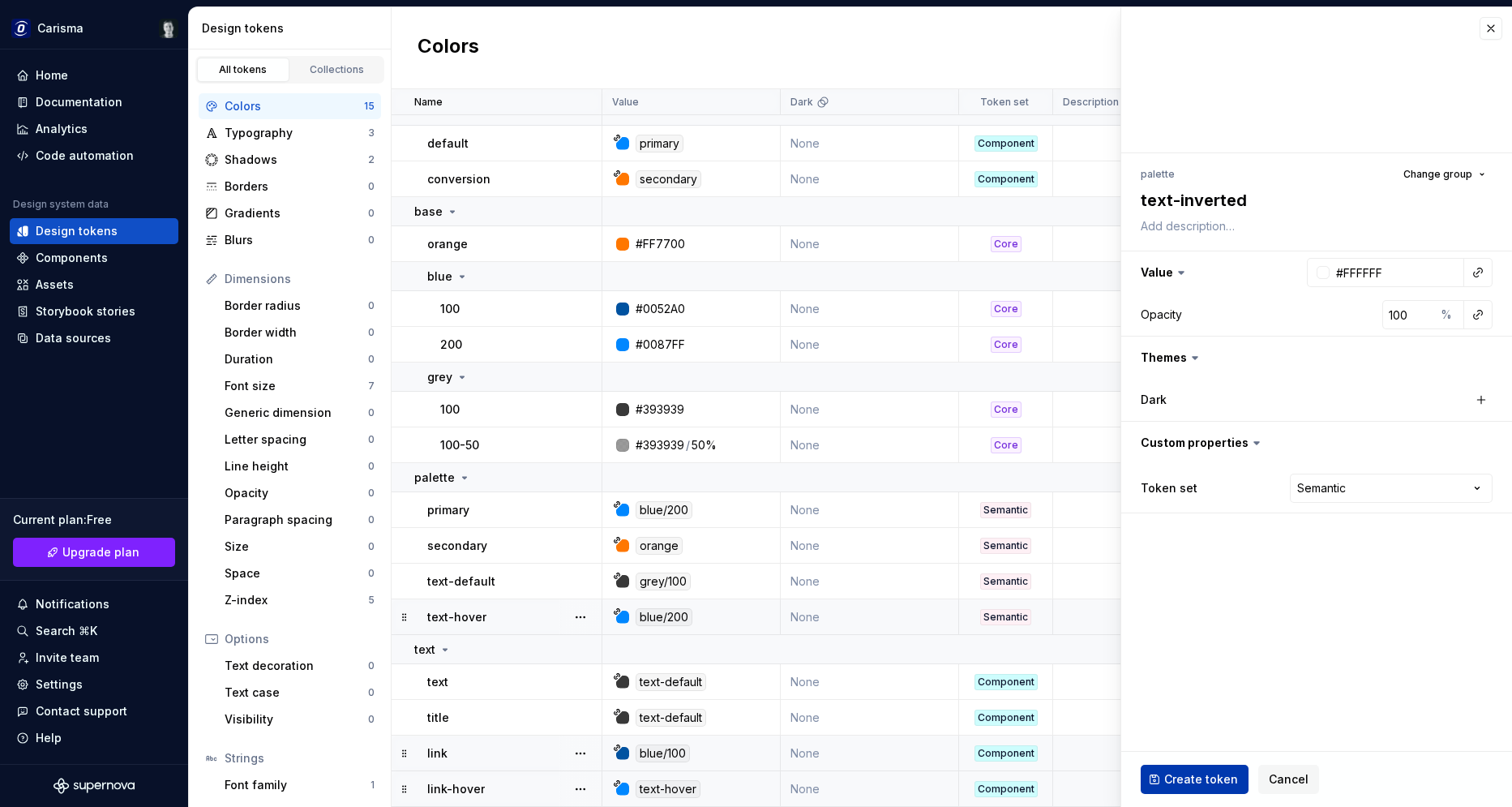
click at [1203, 776] on span "Create token" at bounding box center [1201, 779] width 74 height 16
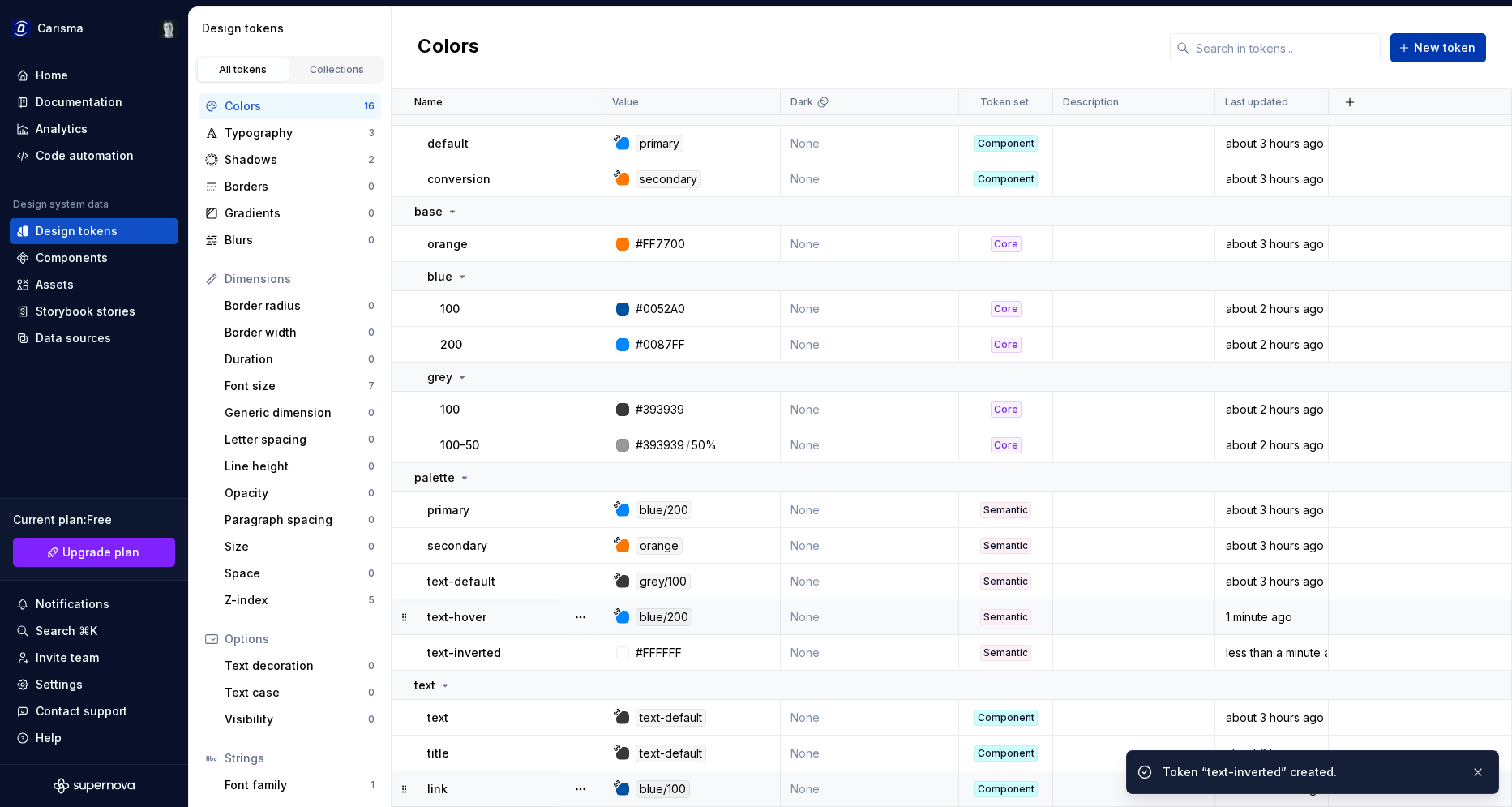
click at [1435, 48] on span "New token" at bounding box center [1444, 48] width 61 height 16
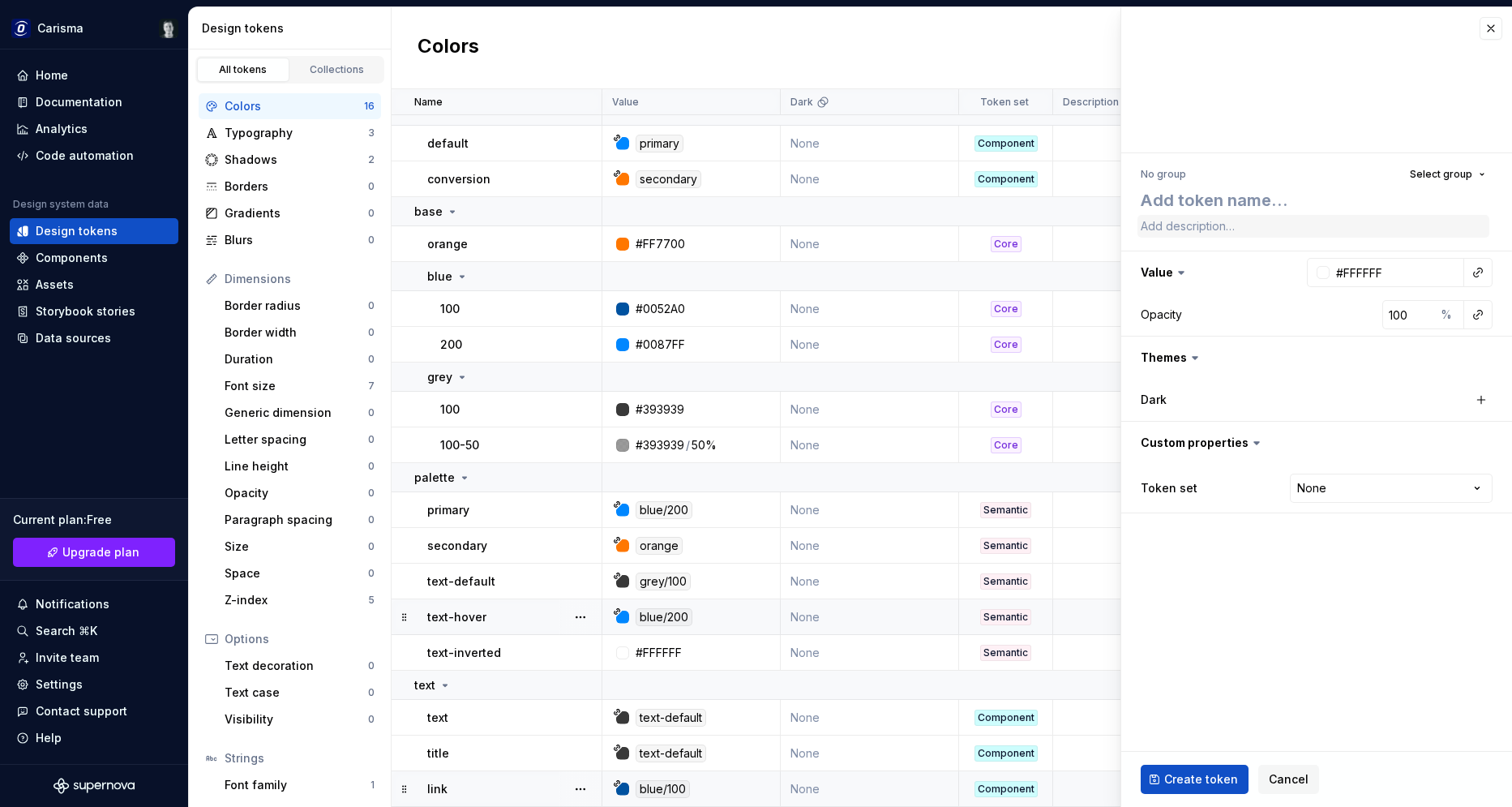
type textarea "*"
type textarea "w"
type textarea "*"
type textarea "wh"
type textarea "*"
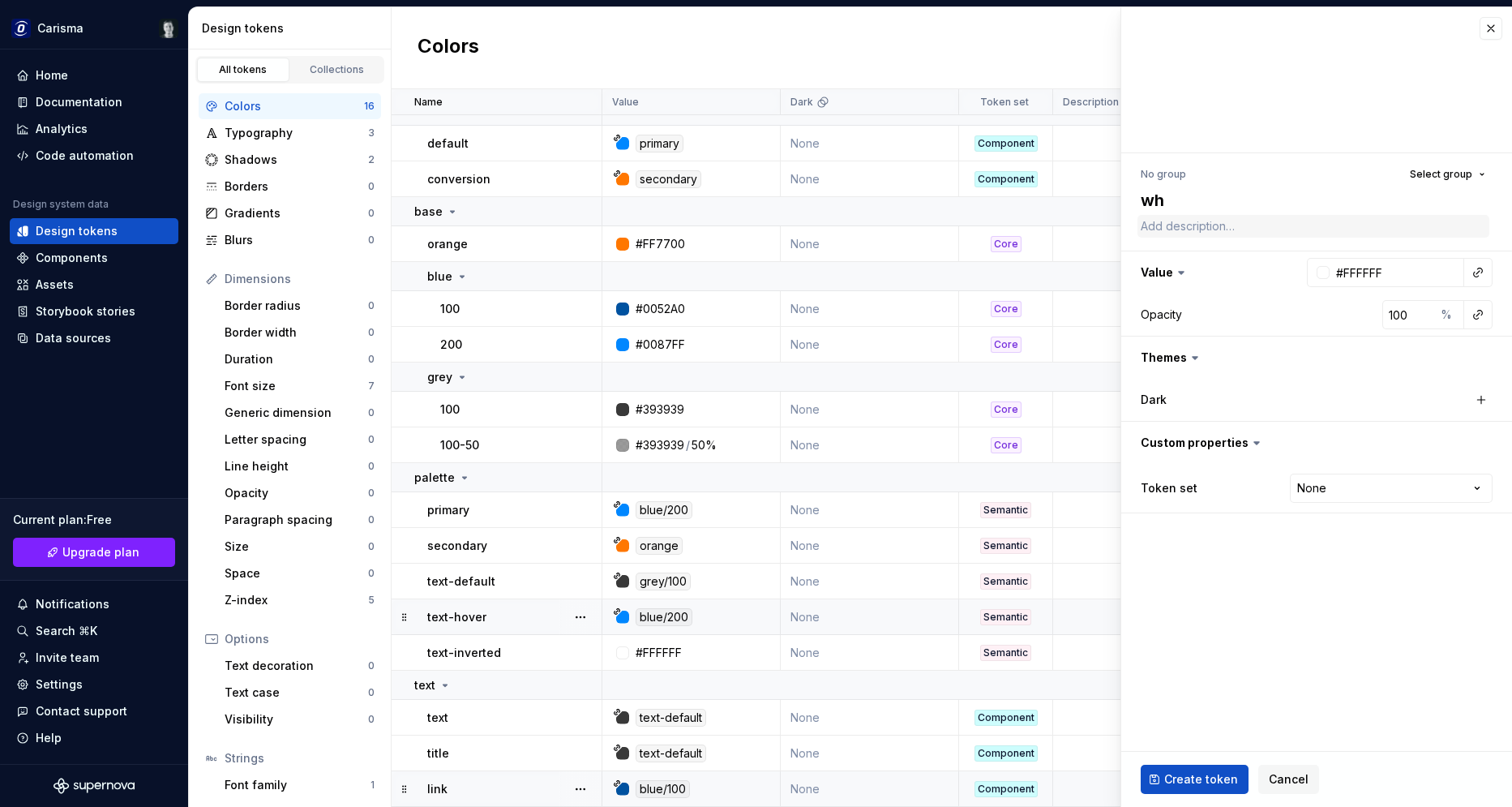
type textarea "whi"
type textarea "*"
type textarea "whit"
type textarea "*"
type textarea "white"
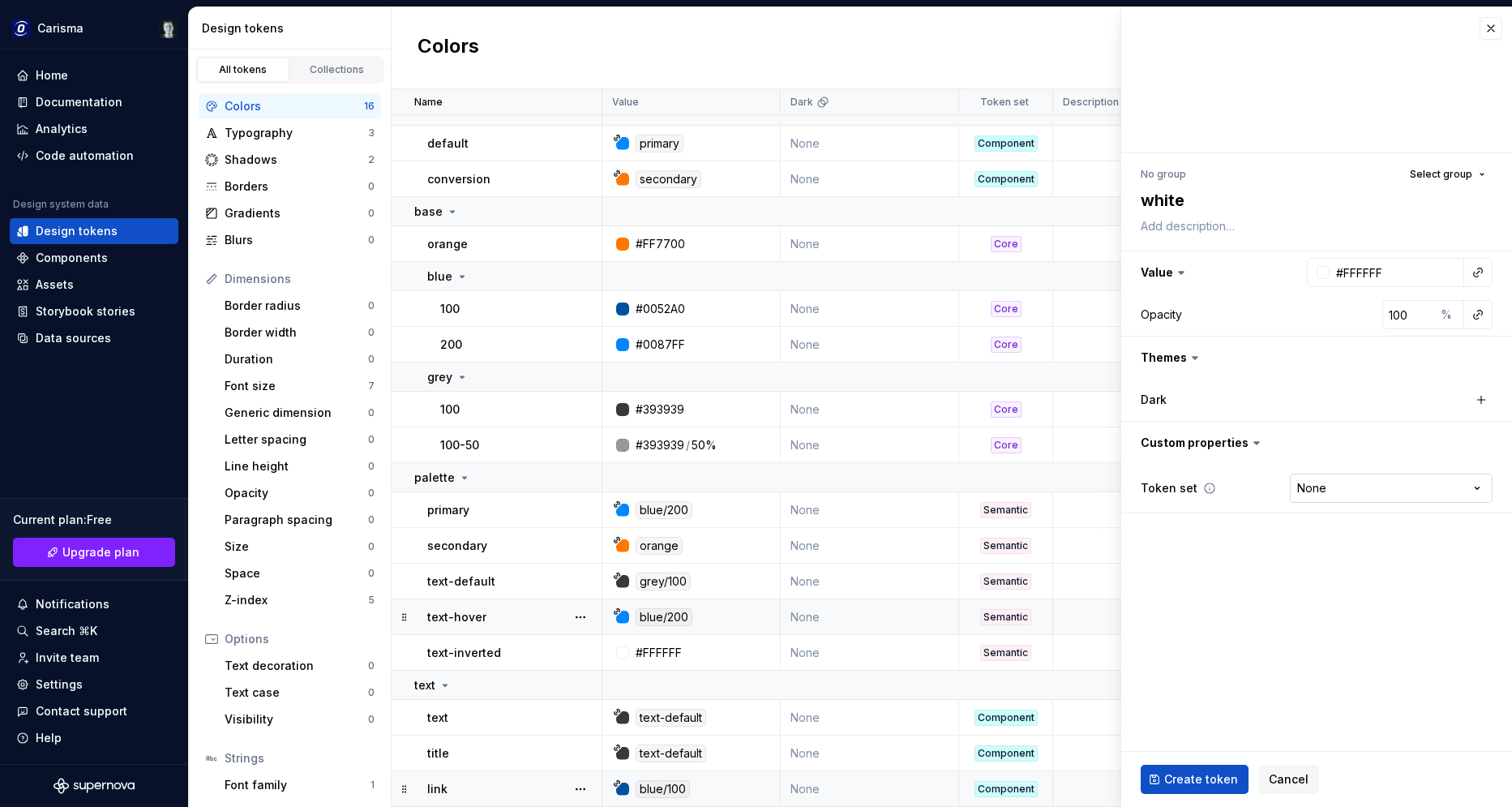
click at [1375, 497] on html "Carisma Home Documentation Analytics Code automation Design system data Design …" at bounding box center [756, 404] width 1512 height 807
select select "**********"
click at [1460, 166] on button "Select group" at bounding box center [1447, 174] width 90 height 23
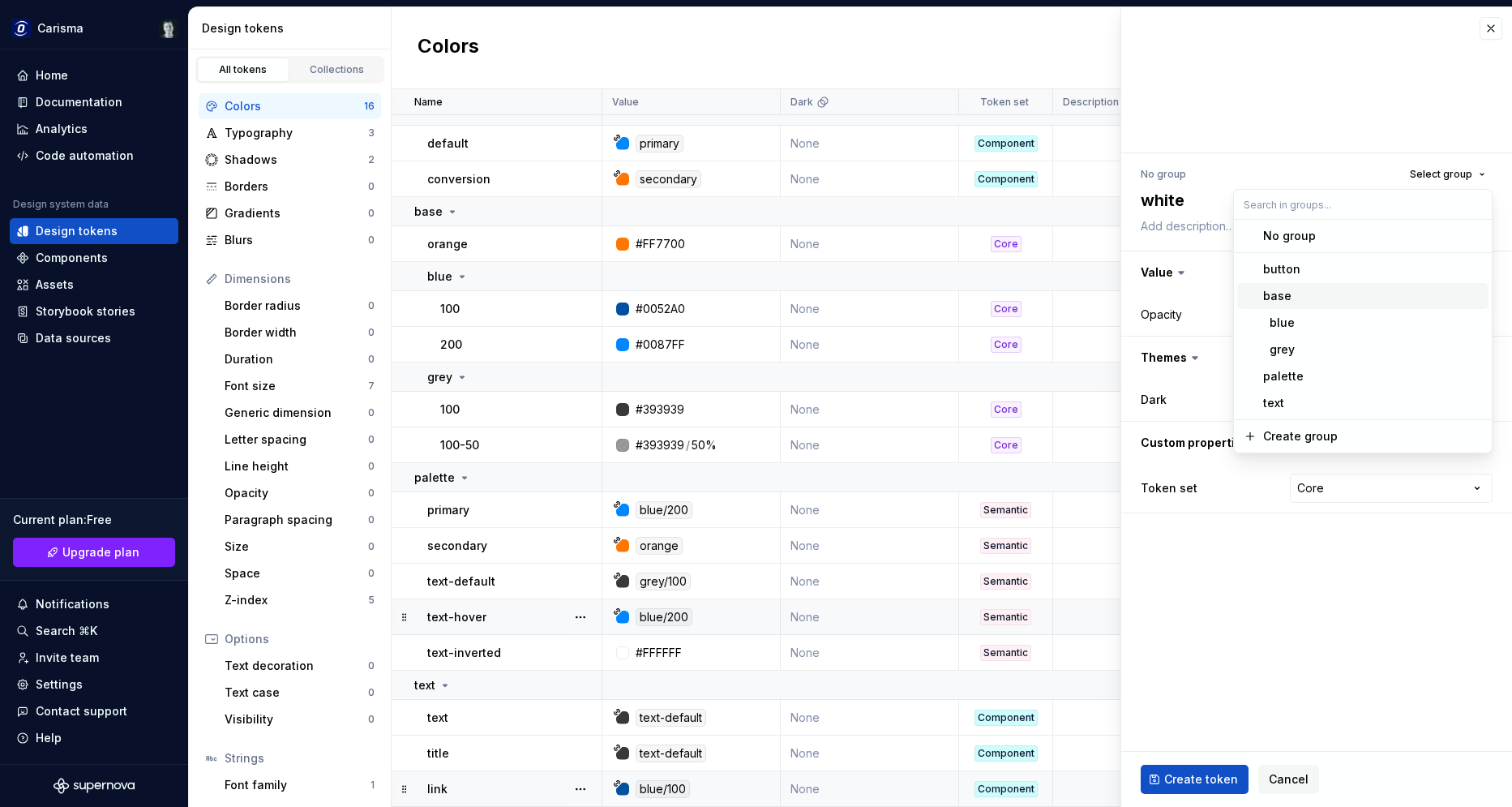
click at [1311, 295] on div "base" at bounding box center [1373, 296] width 219 height 16
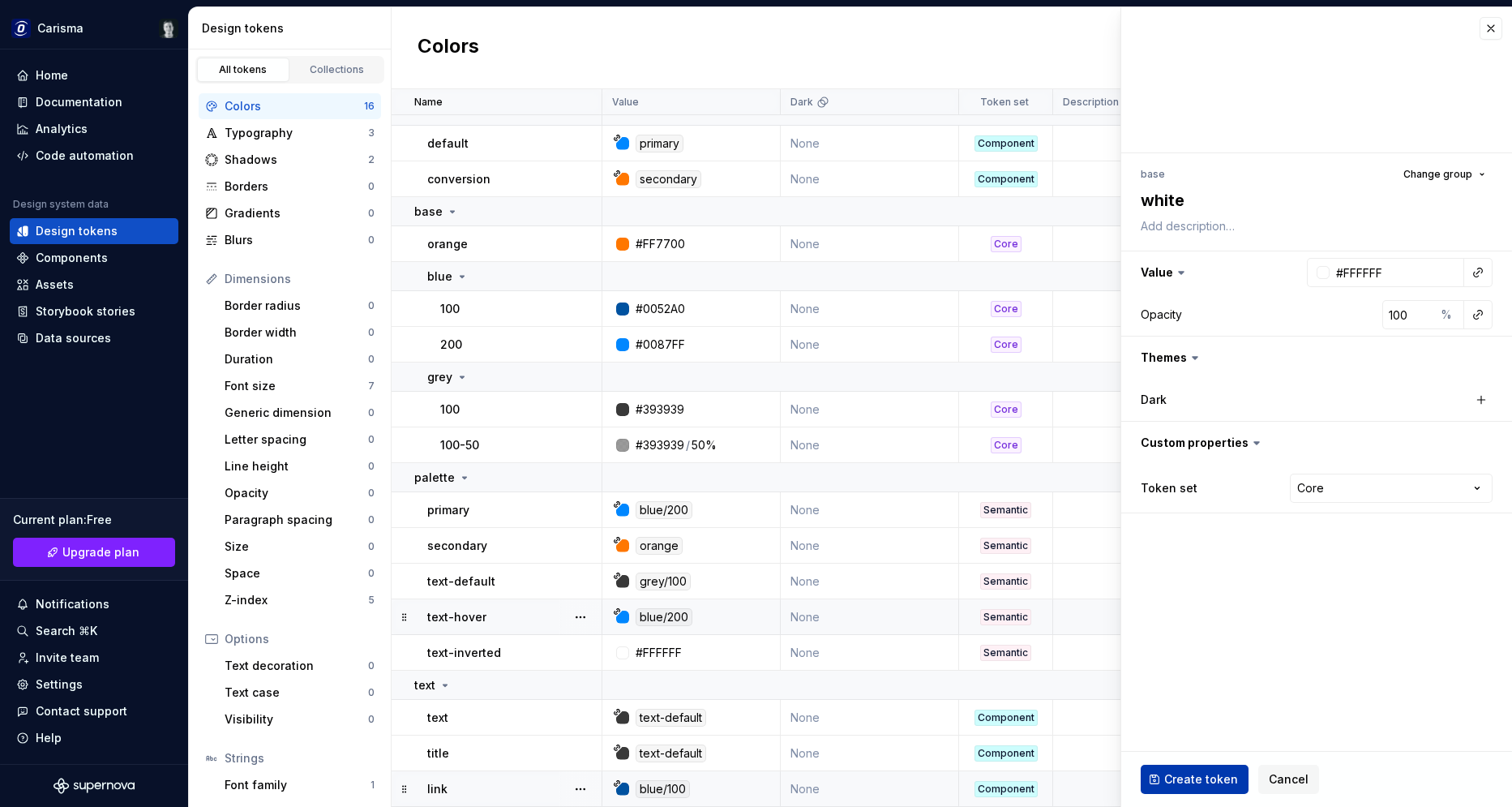
click at [1203, 779] on span "Create token" at bounding box center [1201, 779] width 74 height 16
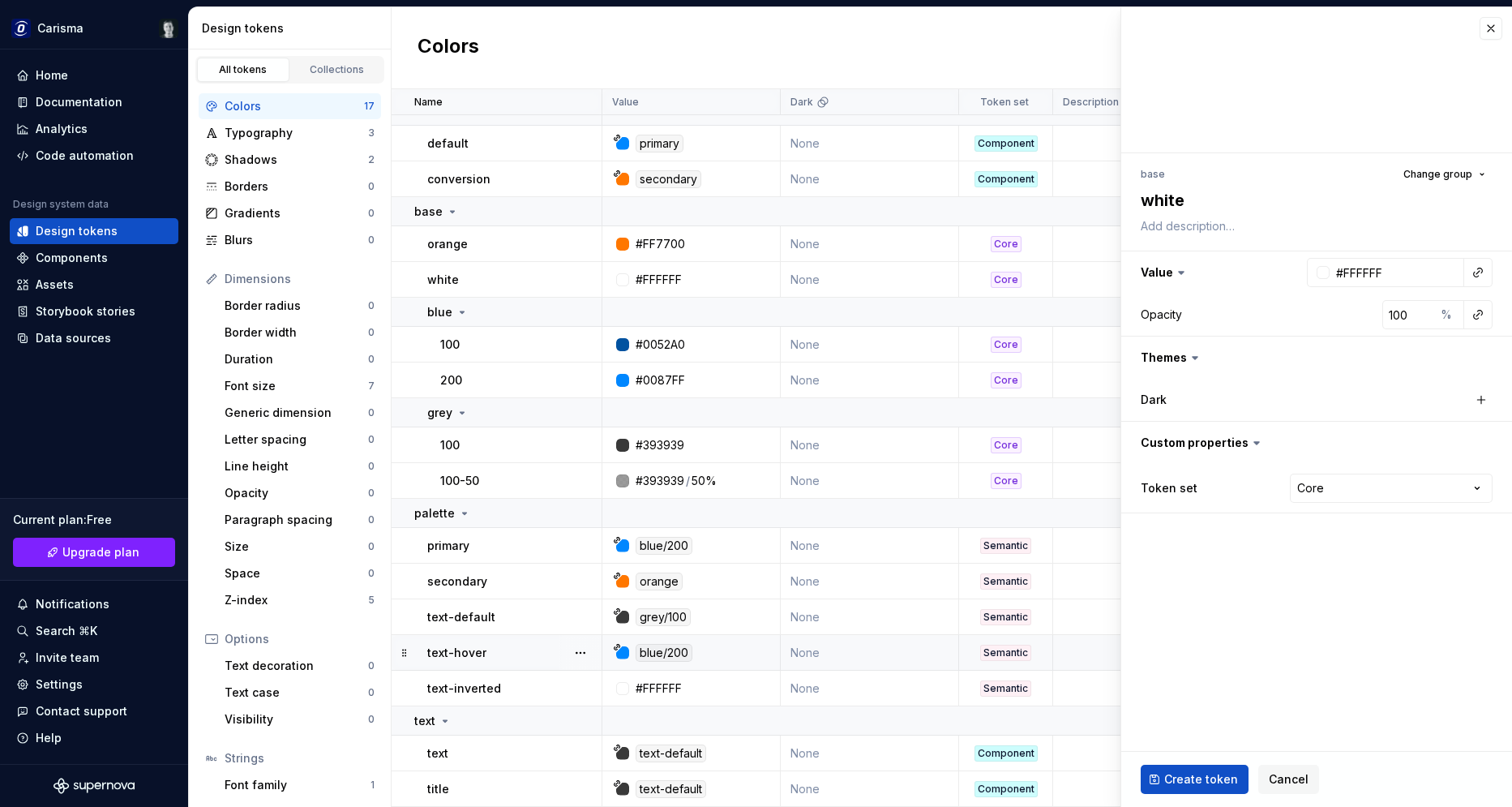
type textarea "*"
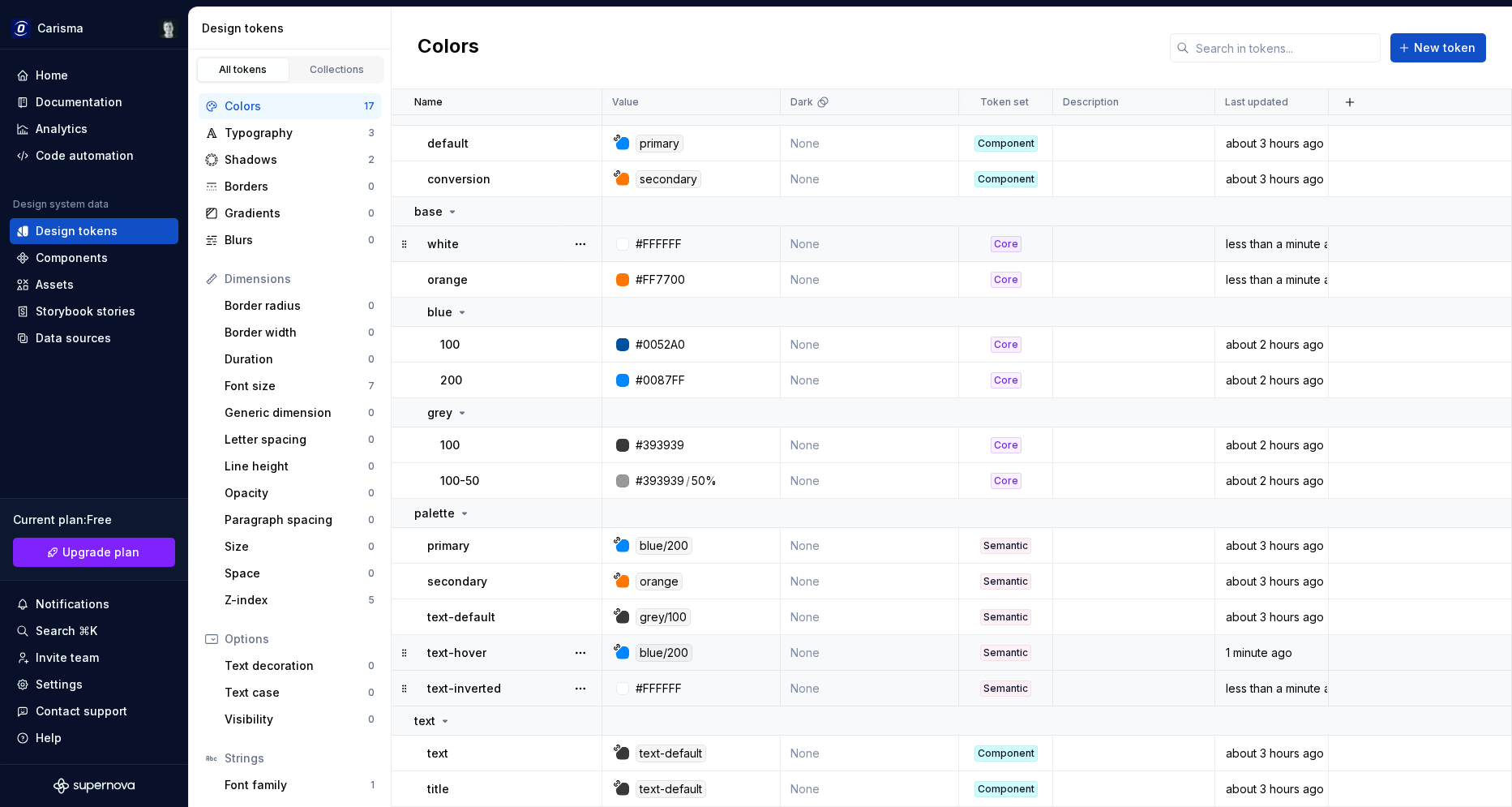
click at [658, 692] on div "#FFFFFF" at bounding box center [659, 688] width 46 height 16
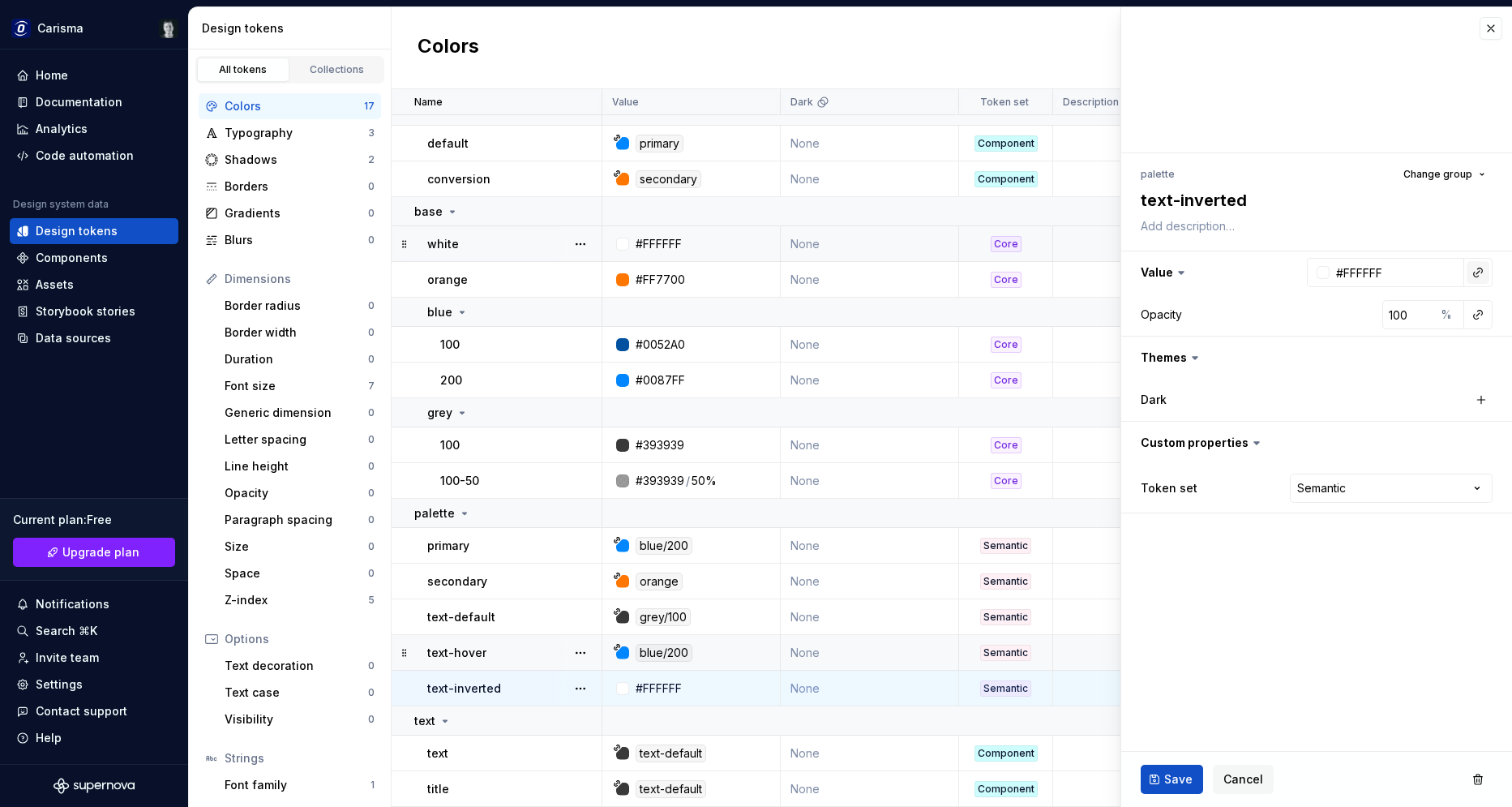
click at [1480, 275] on button "button" at bounding box center [1478, 273] width 23 height 23
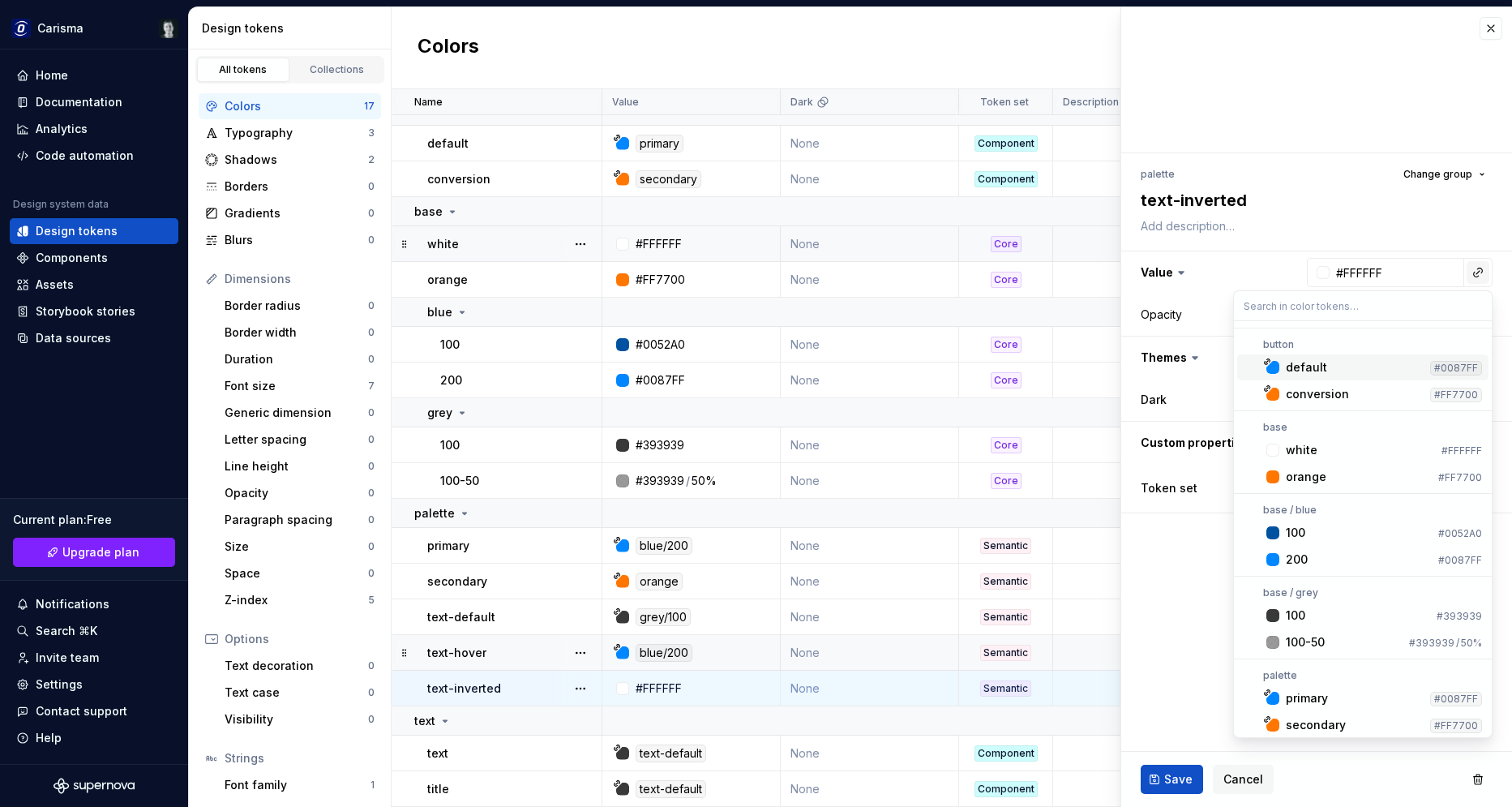
scroll to position [19, 0]
click at [1313, 446] on div "white" at bounding box center [1301, 450] width 32 height 16
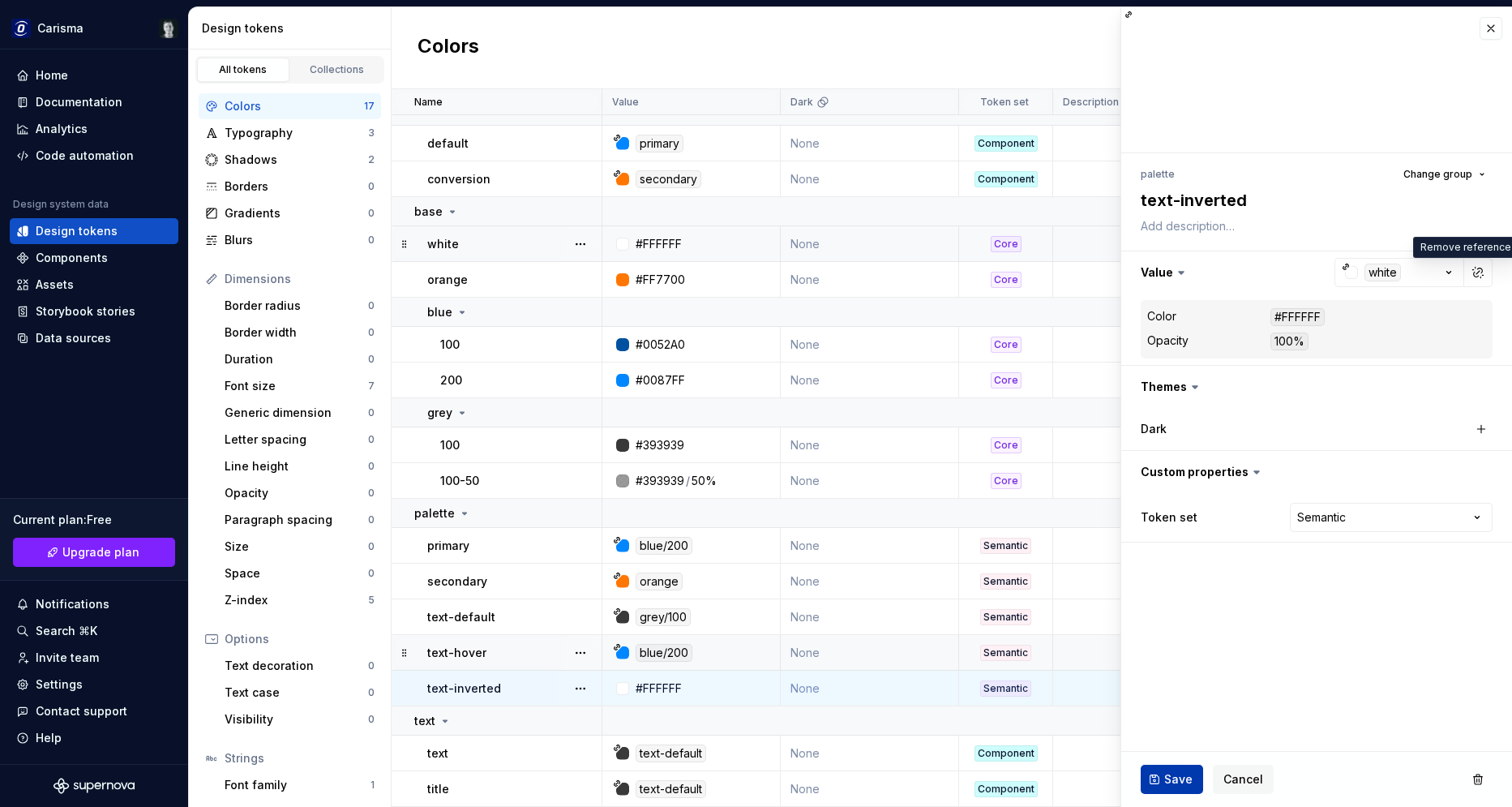
click at [1177, 781] on span "Save" at bounding box center [1178, 779] width 29 height 16
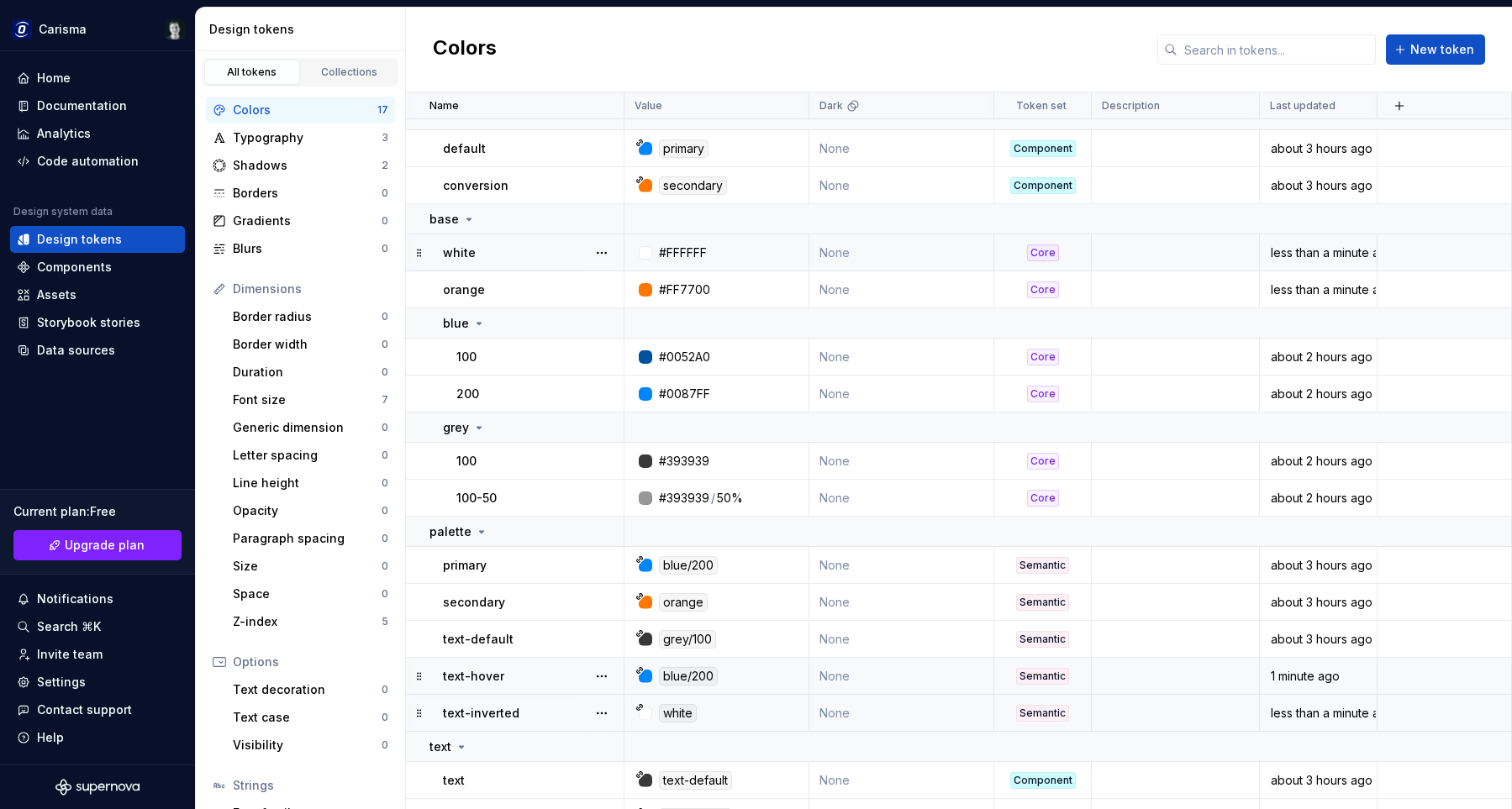
click at [860, 47] on div "Colors New token" at bounding box center [960, 50] width 1106 height 85
click at [57, 80] on div "Home" at bounding box center [54, 78] width 34 height 17
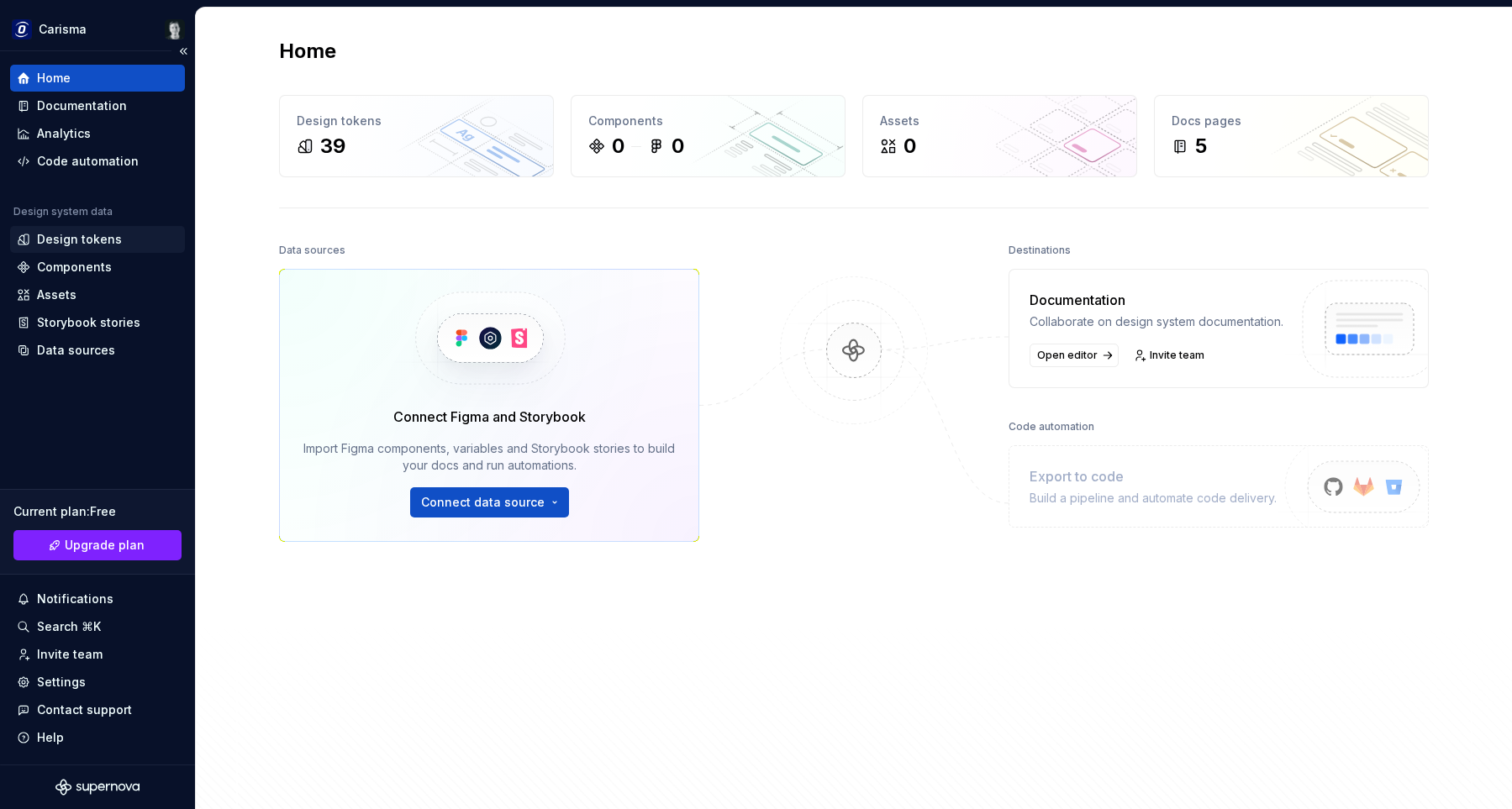
click at [66, 229] on div "Design tokens" at bounding box center [98, 240] width 175 height 27
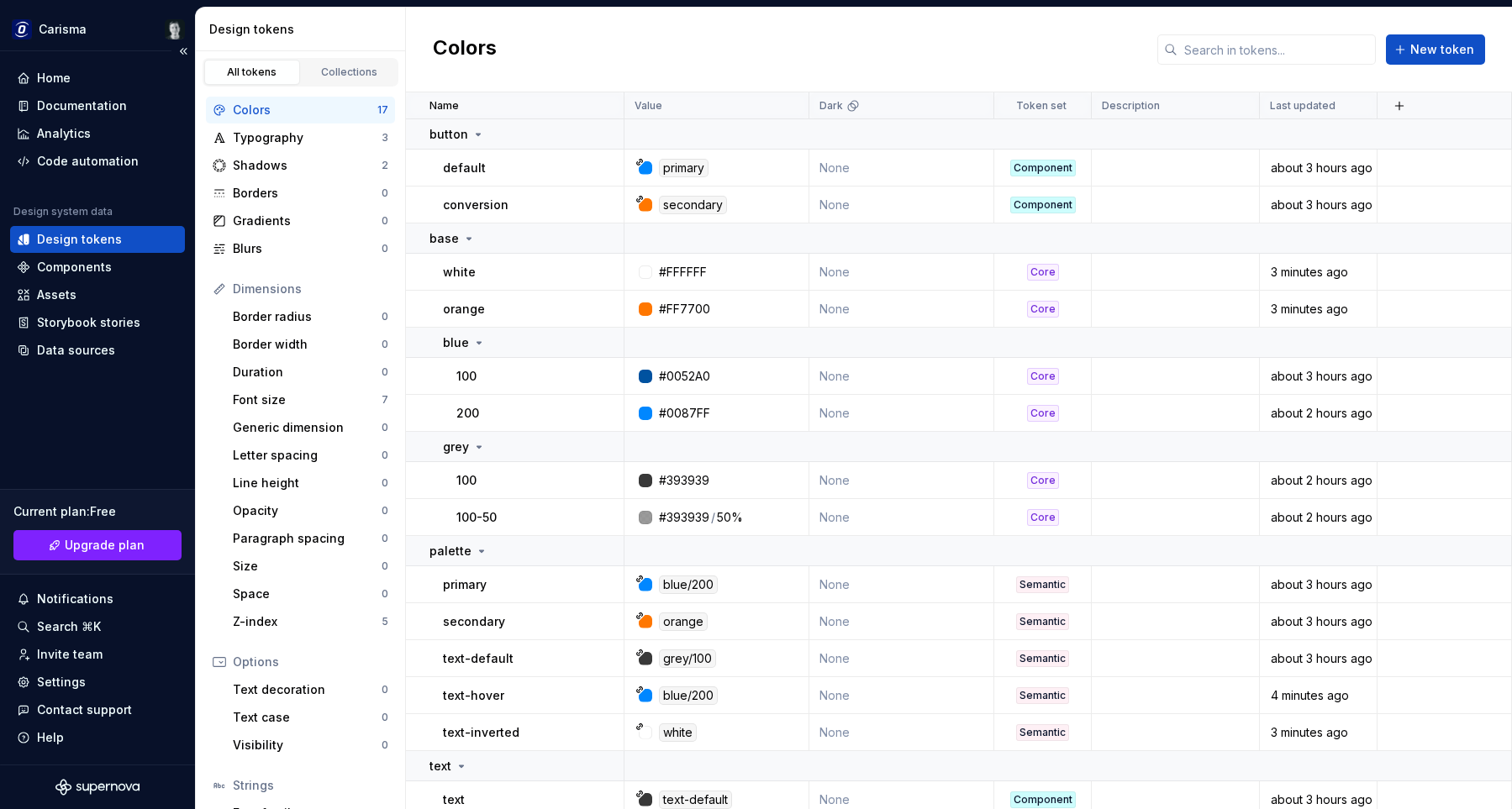
click at [62, 236] on div "Design tokens" at bounding box center [80, 239] width 85 height 17
click at [784, 64] on div "Colors New token" at bounding box center [960, 50] width 1106 height 85
click at [315, 131] on div "Typography" at bounding box center [306, 138] width 148 height 17
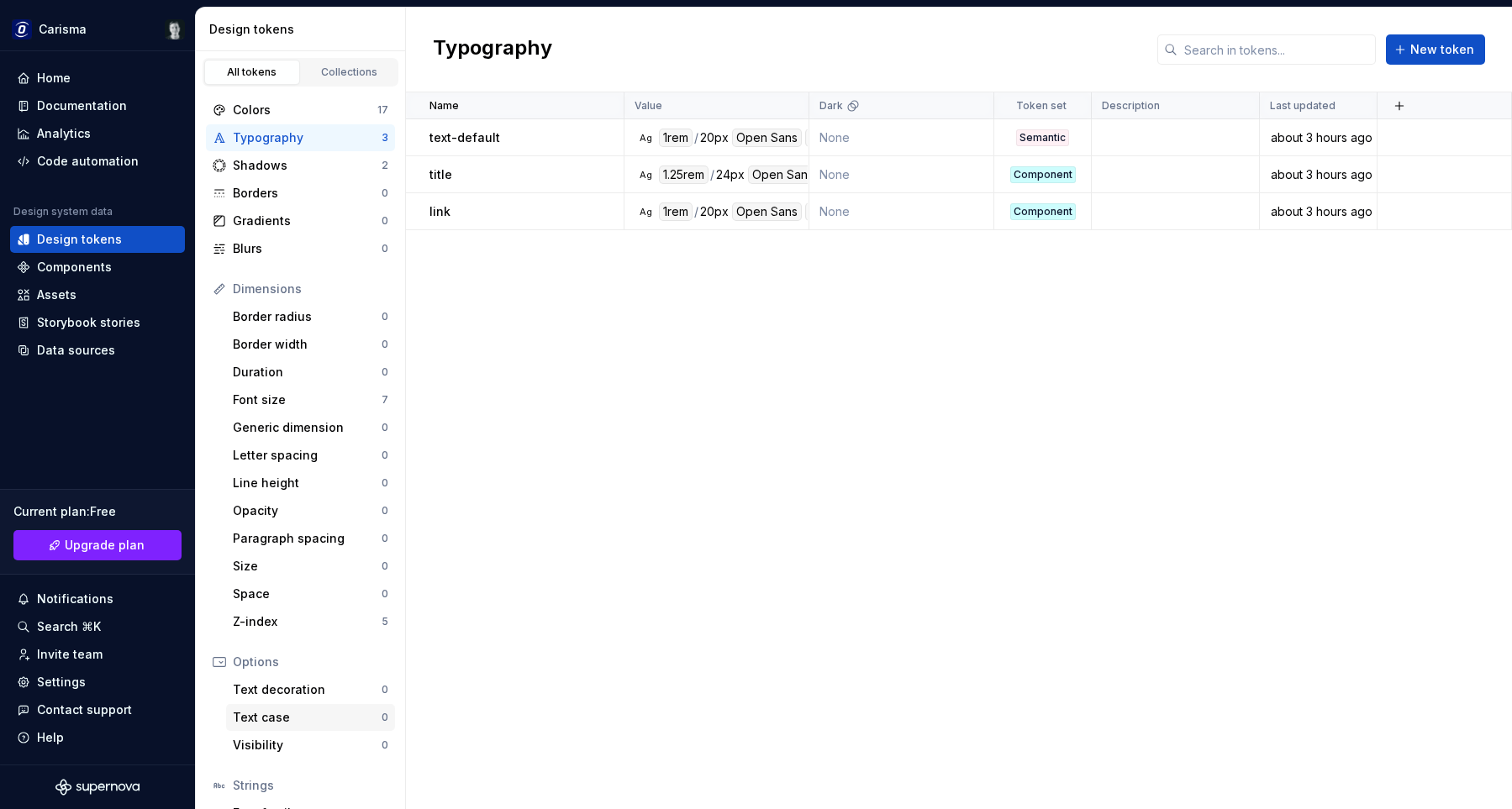
scroll to position [111, 0]
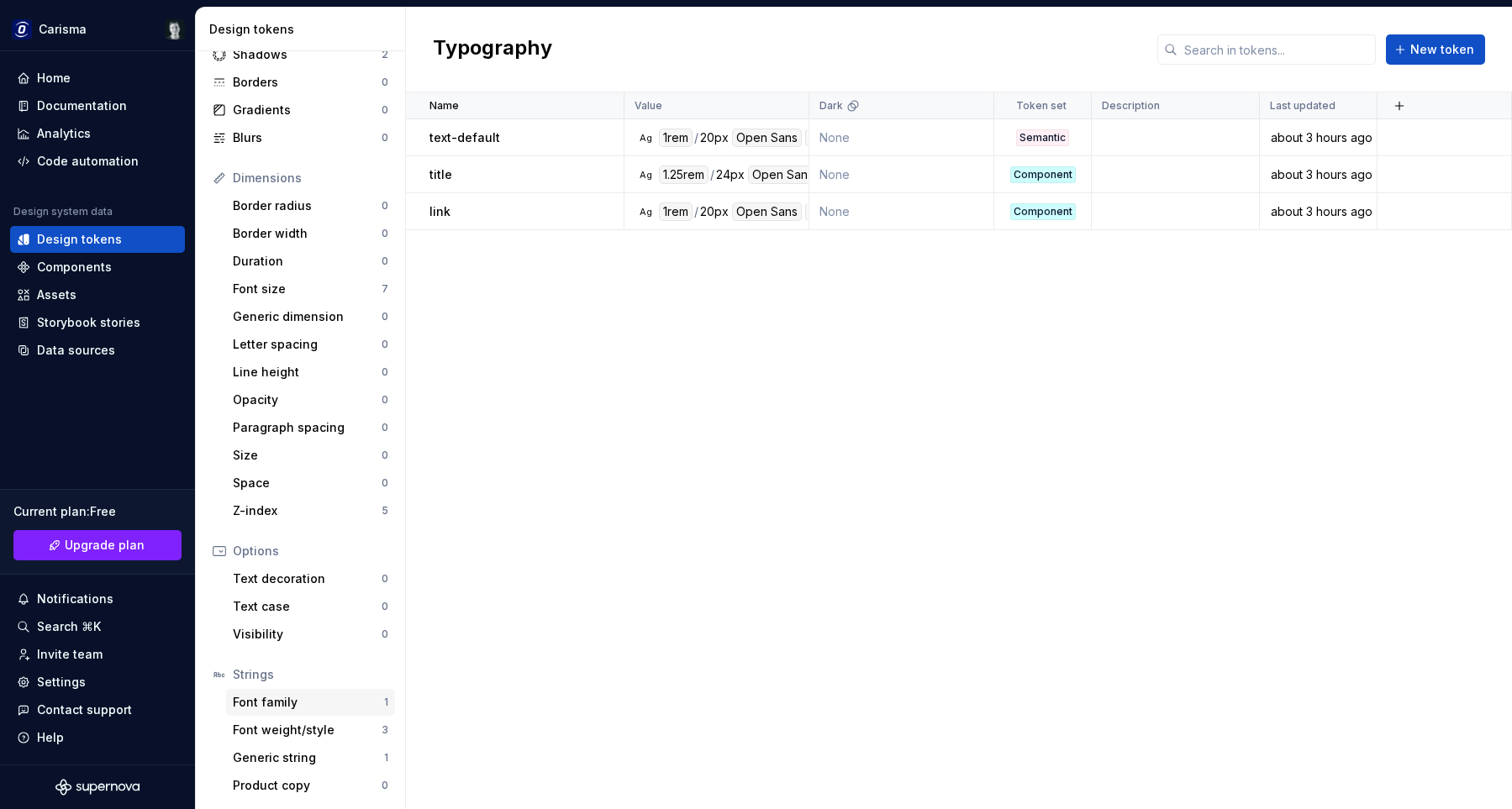
click at [278, 711] on div "Font family 1" at bounding box center [311, 702] width 169 height 27
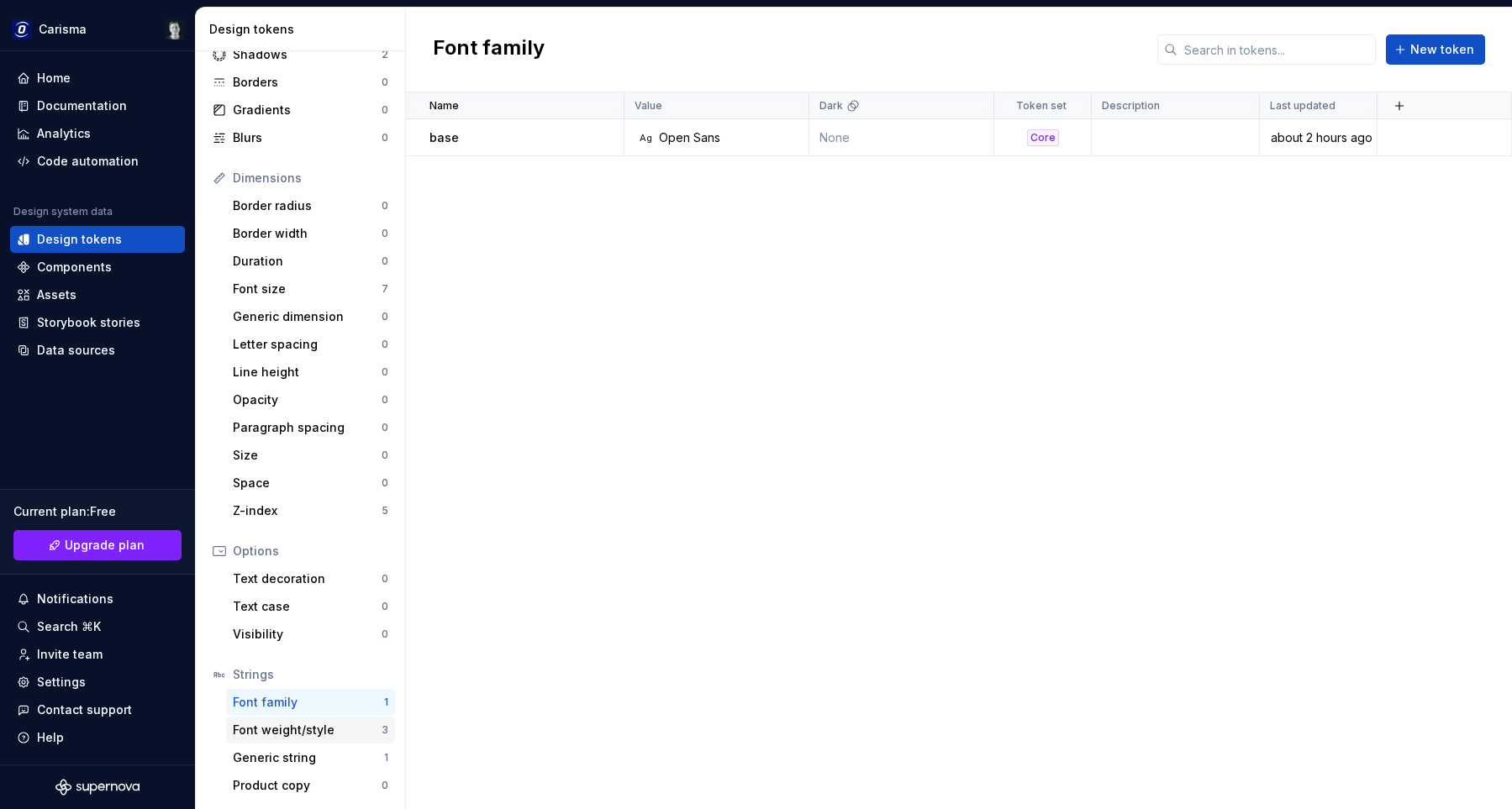
click at [299, 730] on div "Font weight/style" at bounding box center [306, 730] width 148 height 17
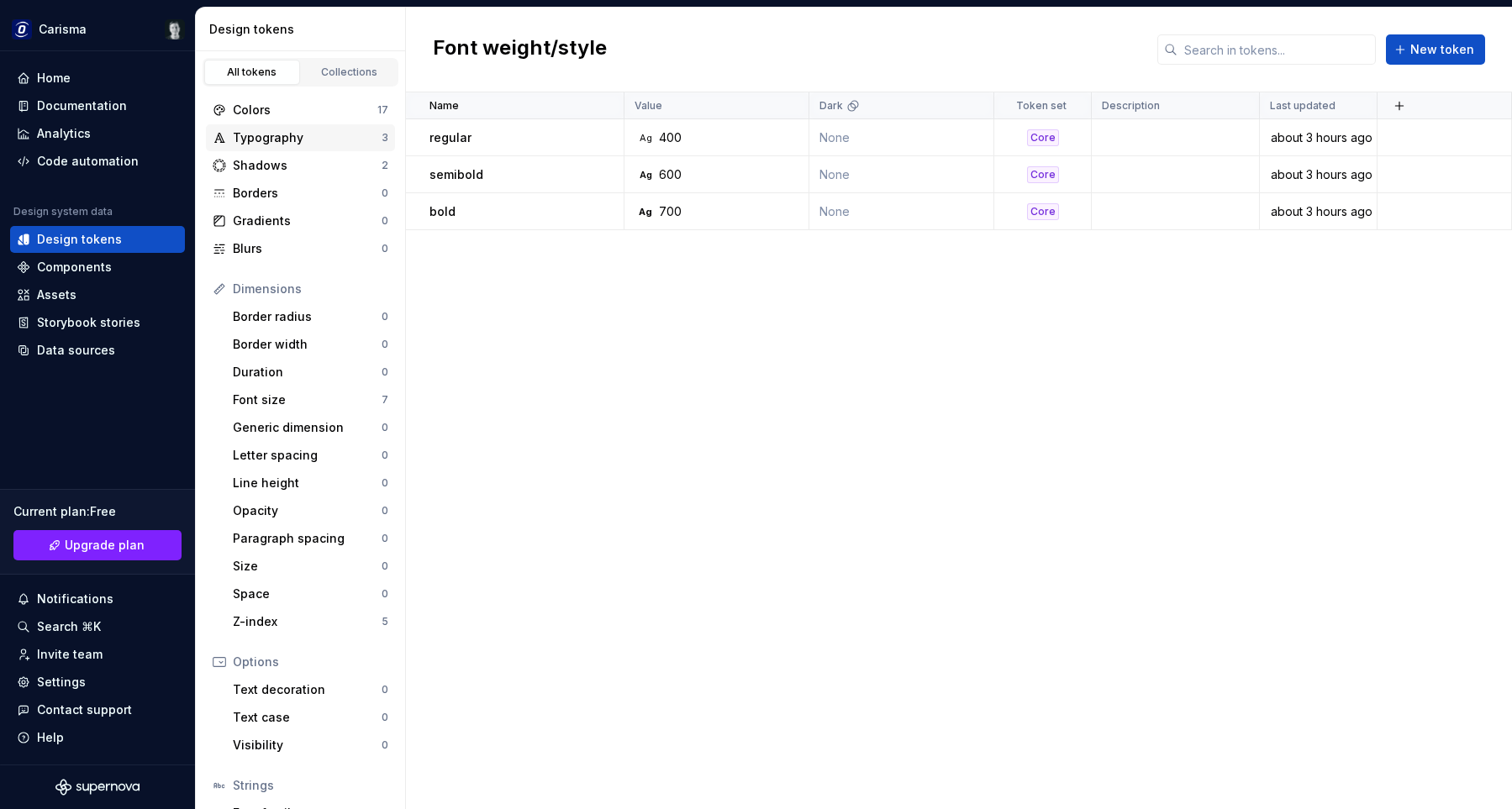
click at [292, 136] on div "Typography" at bounding box center [306, 138] width 148 height 17
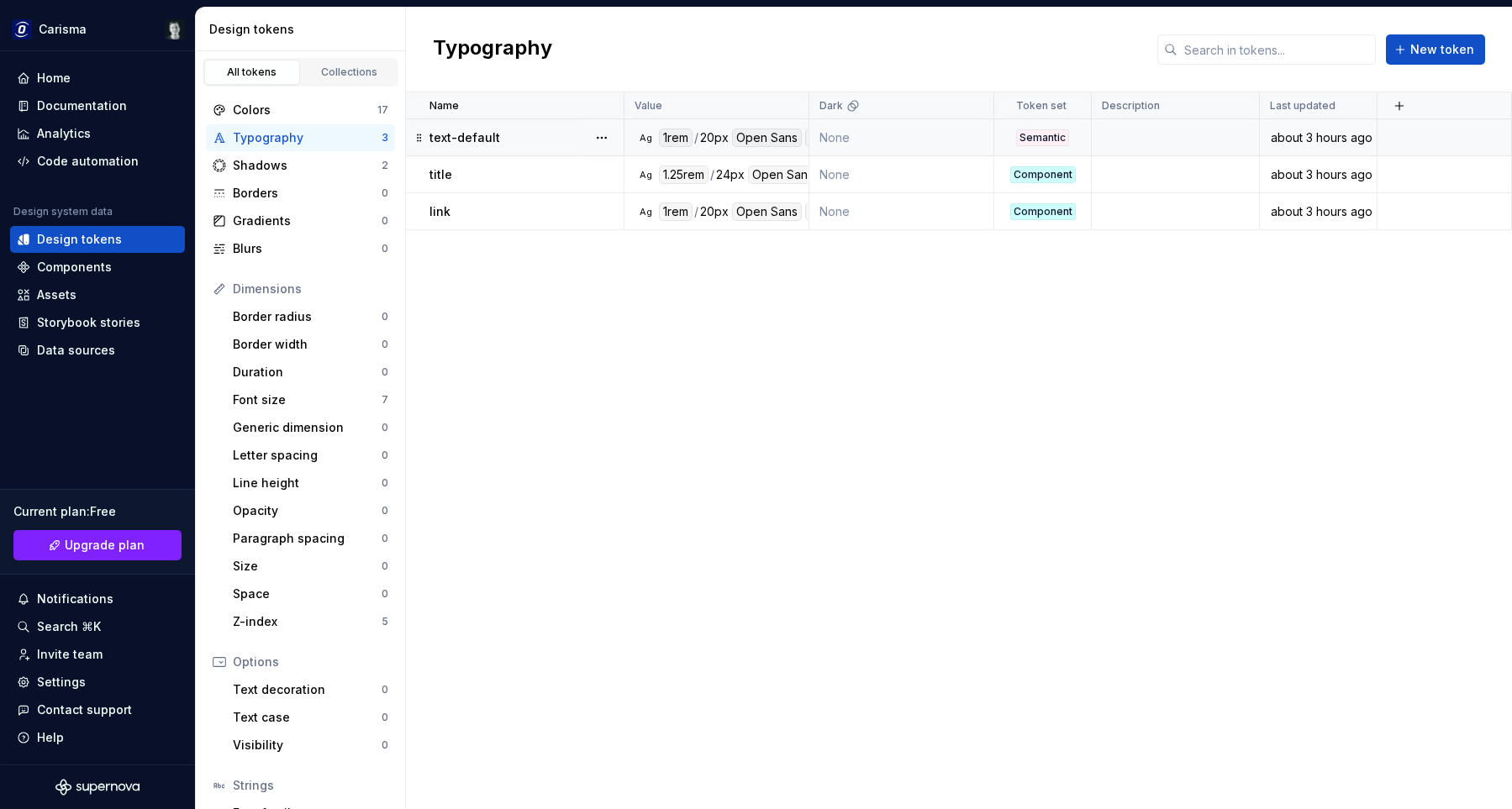
click at [531, 142] on div "text-default" at bounding box center [526, 138] width 193 height 17
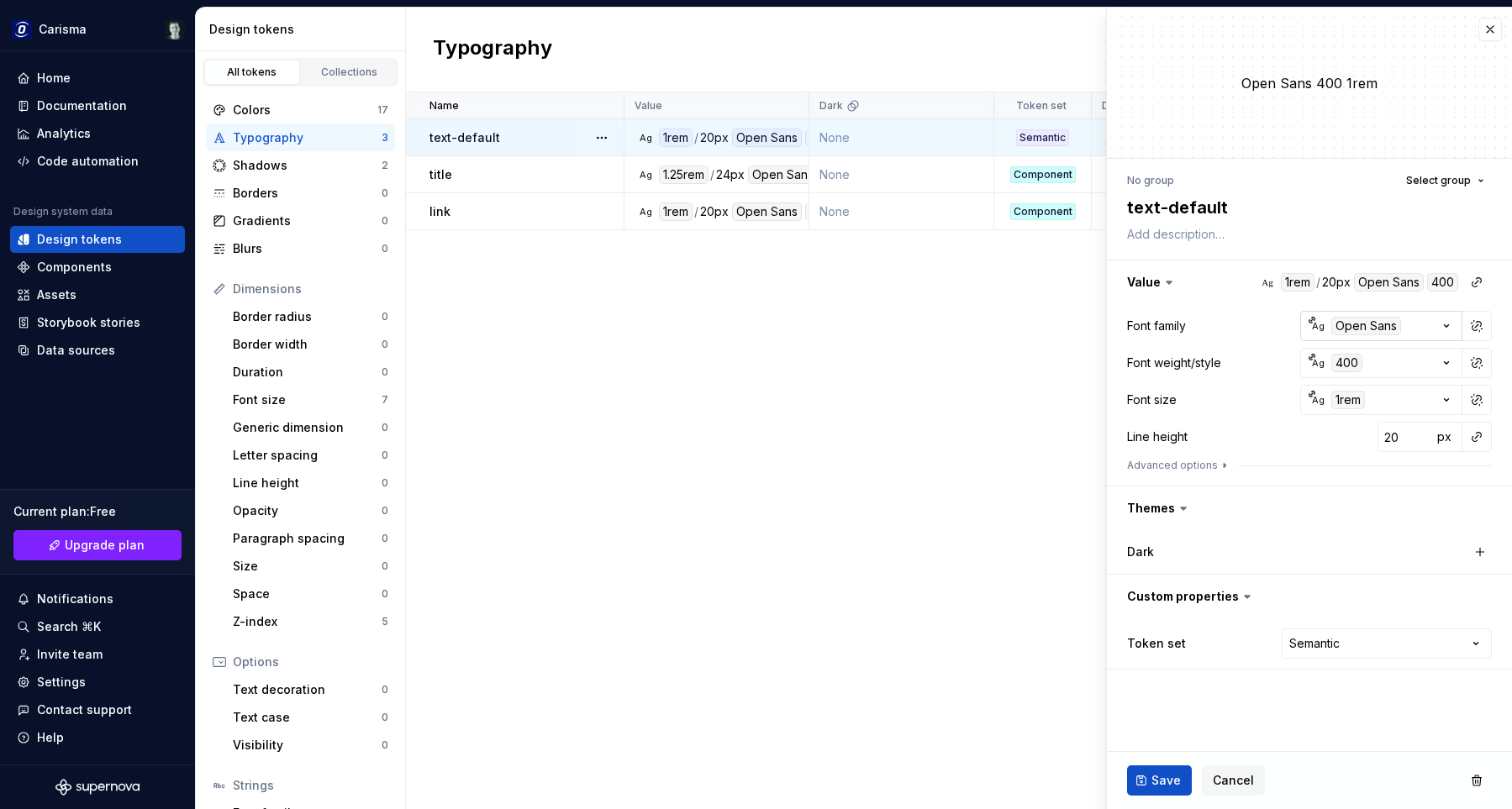
click at [1443, 321] on icon "button" at bounding box center [1447, 326] width 17 height 17
click at [1248, 308] on html "Carisma Home Documentation Analytics Code automation Design system data Design …" at bounding box center [756, 404] width 1512 height 809
click at [1443, 361] on icon "button" at bounding box center [1447, 363] width 17 height 17
click at [1156, 410] on html "Carisma Home Documentation Analytics Code automation Design system data Design …" at bounding box center [756, 404] width 1512 height 809
click at [1443, 406] on icon "button" at bounding box center [1447, 400] width 17 height 17
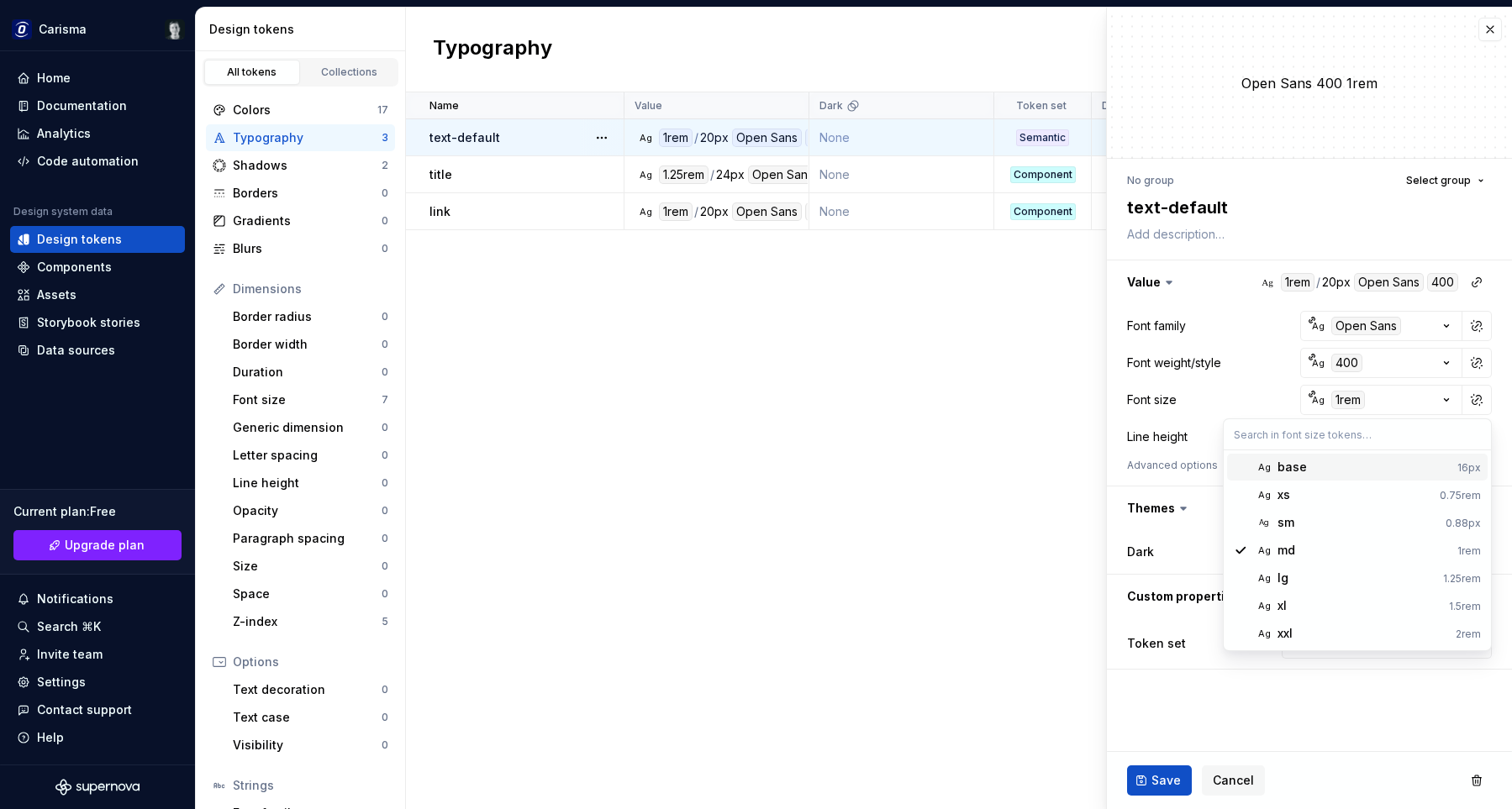
click at [1191, 276] on html "Carisma Home Documentation Analytics Code automation Design system data Design …" at bounding box center [756, 404] width 1512 height 809
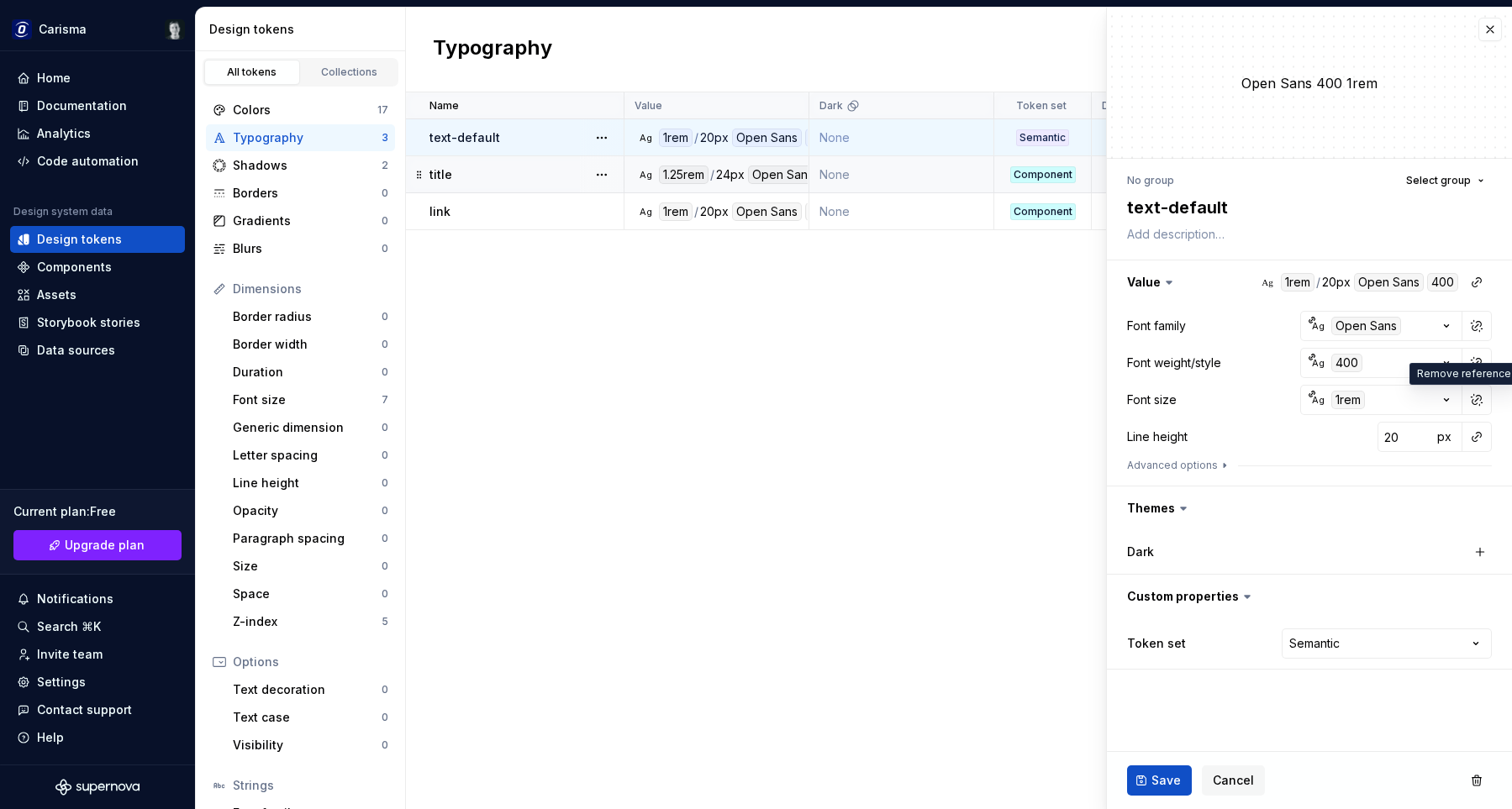
click at [504, 175] on div "title" at bounding box center [526, 175] width 193 height 17
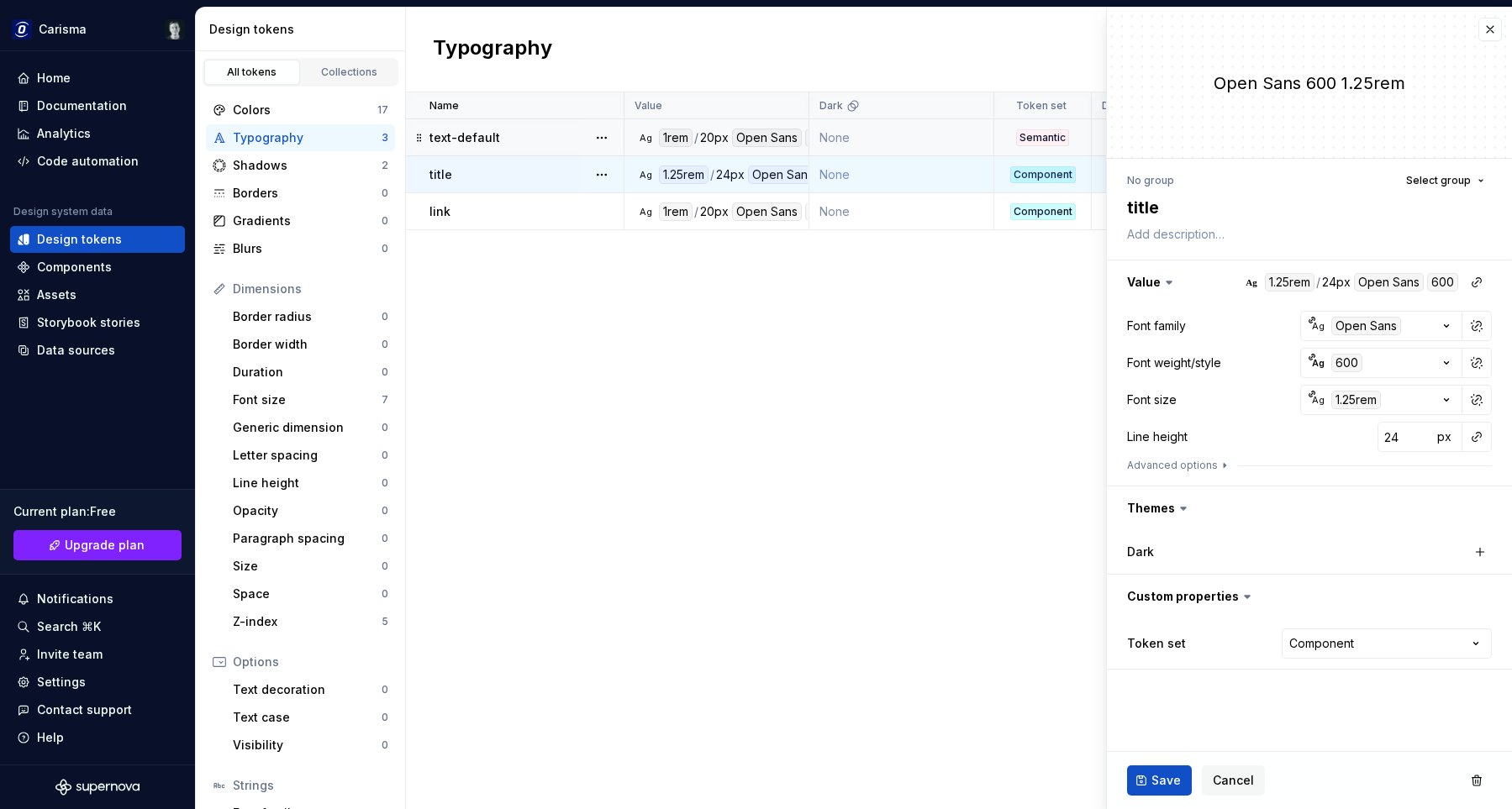
click at [495, 131] on p "text-default" at bounding box center [464, 138] width 70 height 17
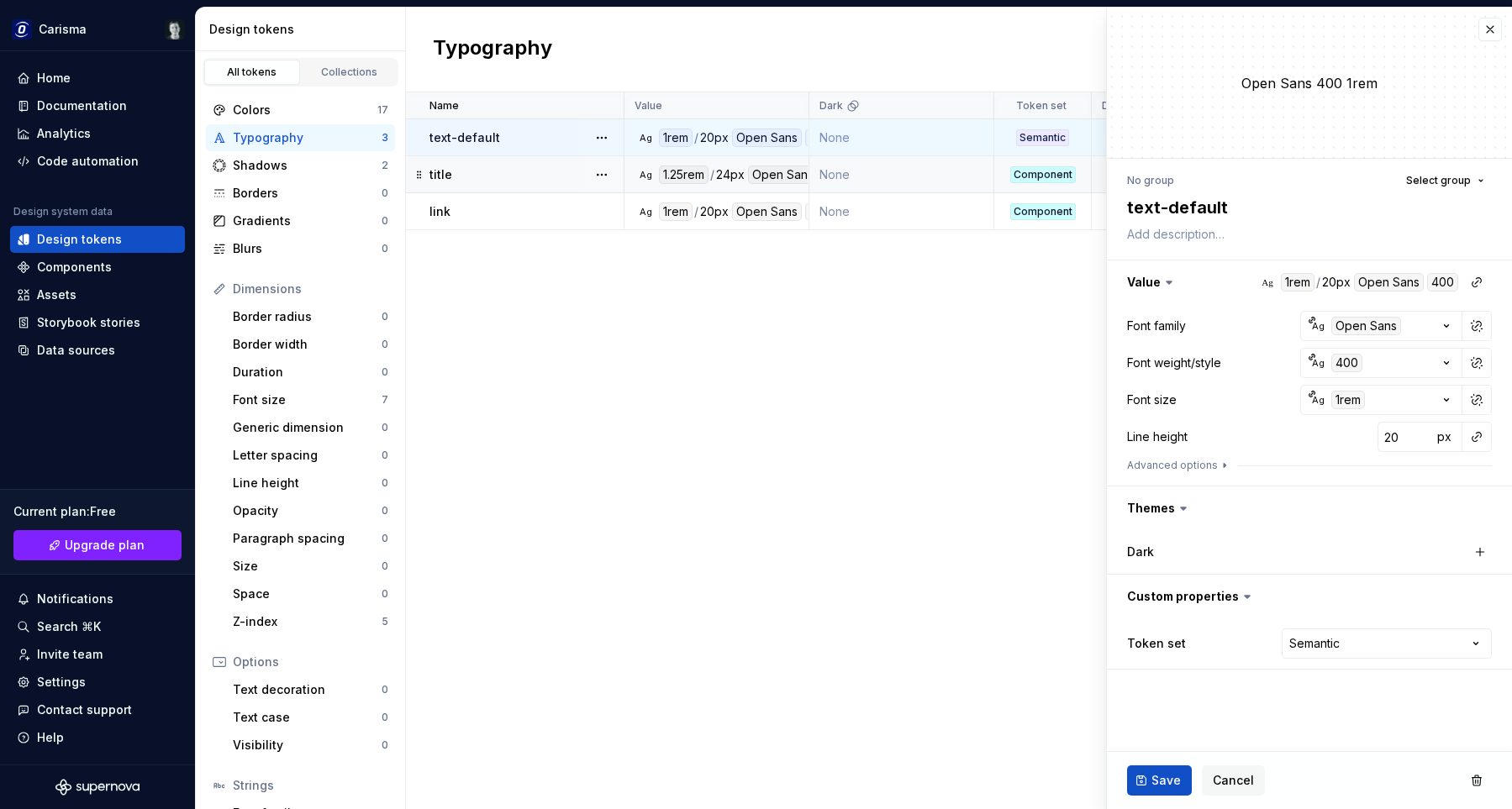
click at [510, 165] on td "title" at bounding box center [516, 175] width 219 height 37
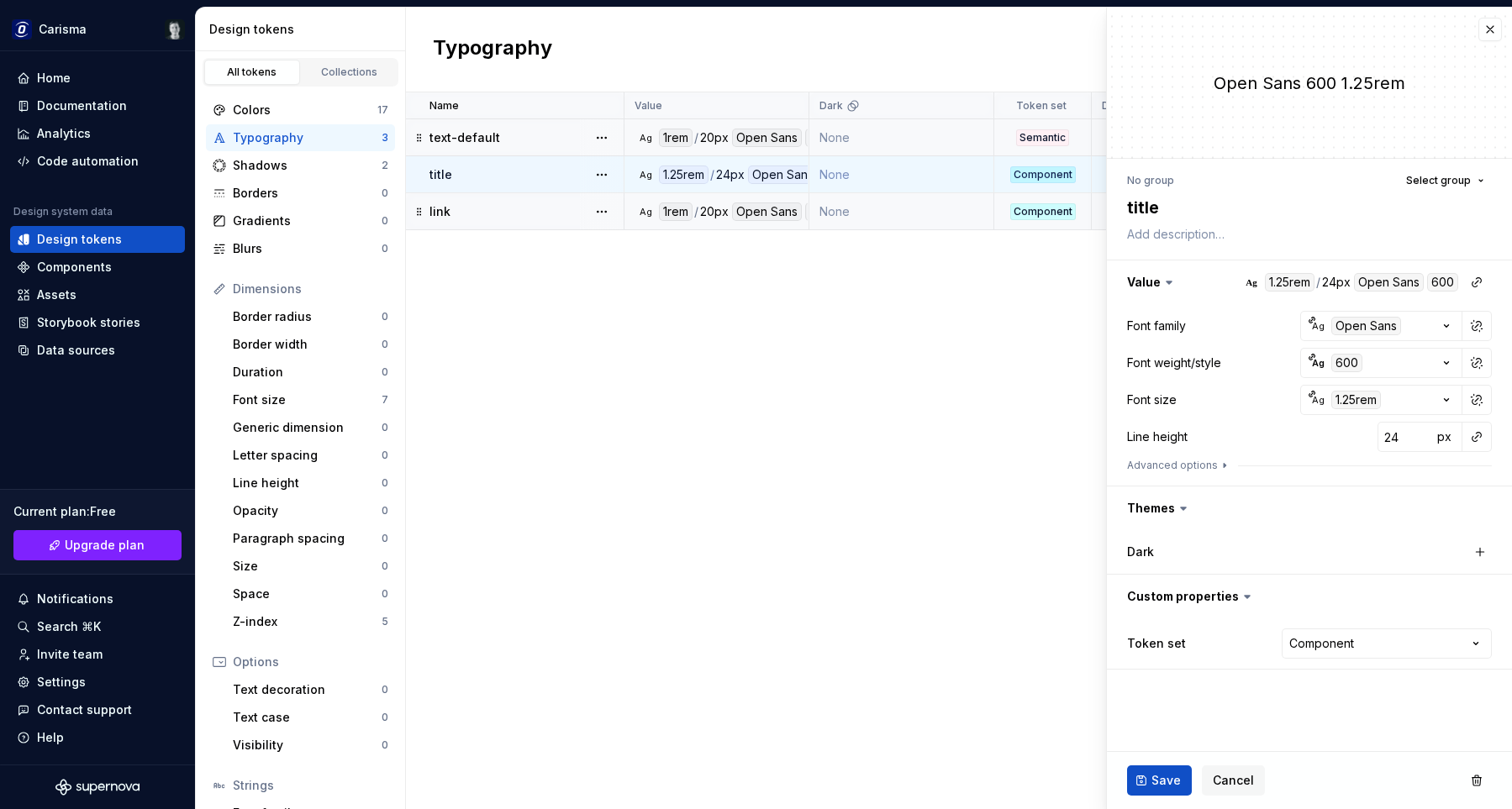
click at [476, 215] on div "link" at bounding box center [526, 212] width 193 height 17
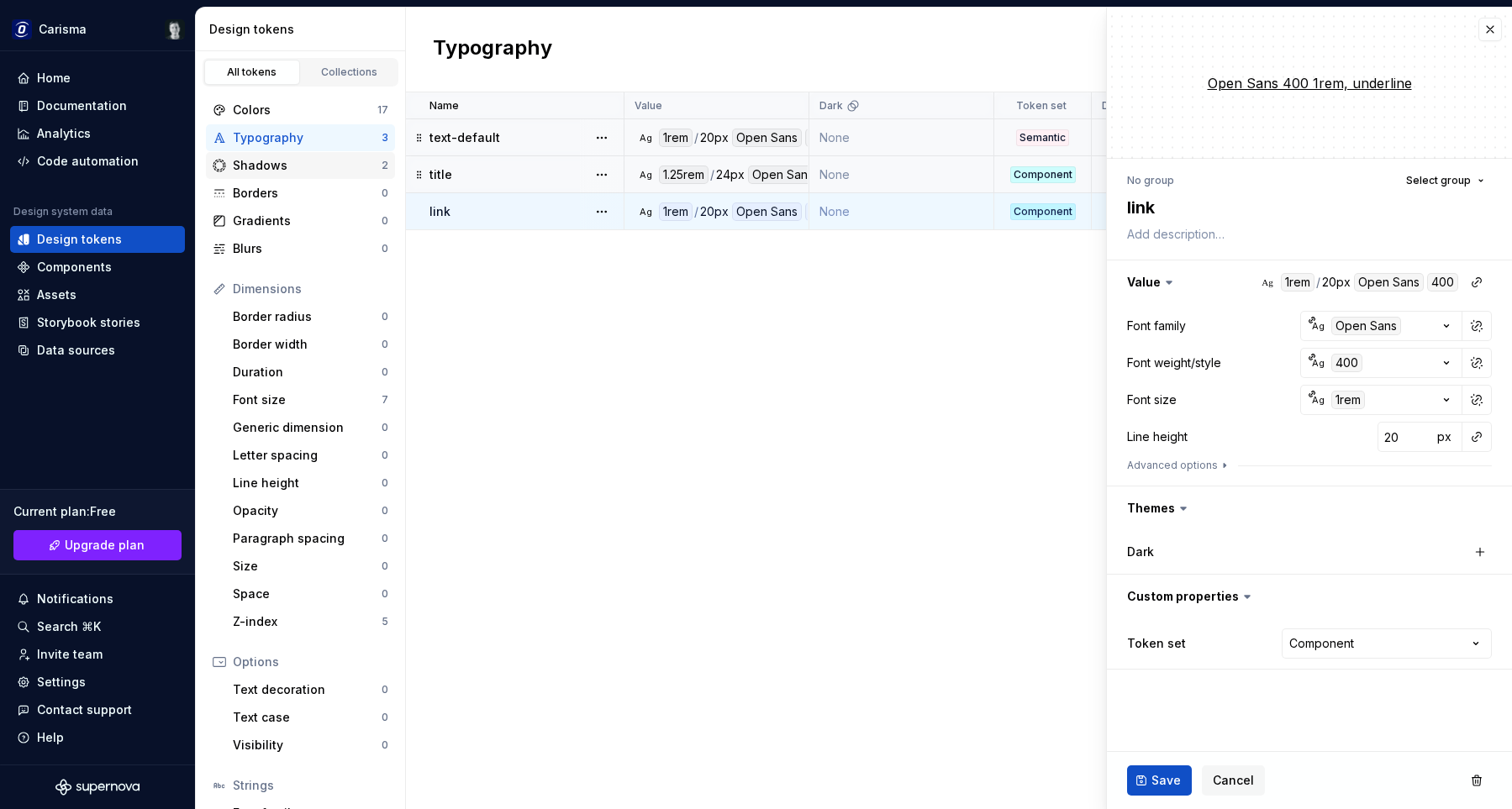
click at [336, 160] on div "Shadows" at bounding box center [306, 165] width 148 height 17
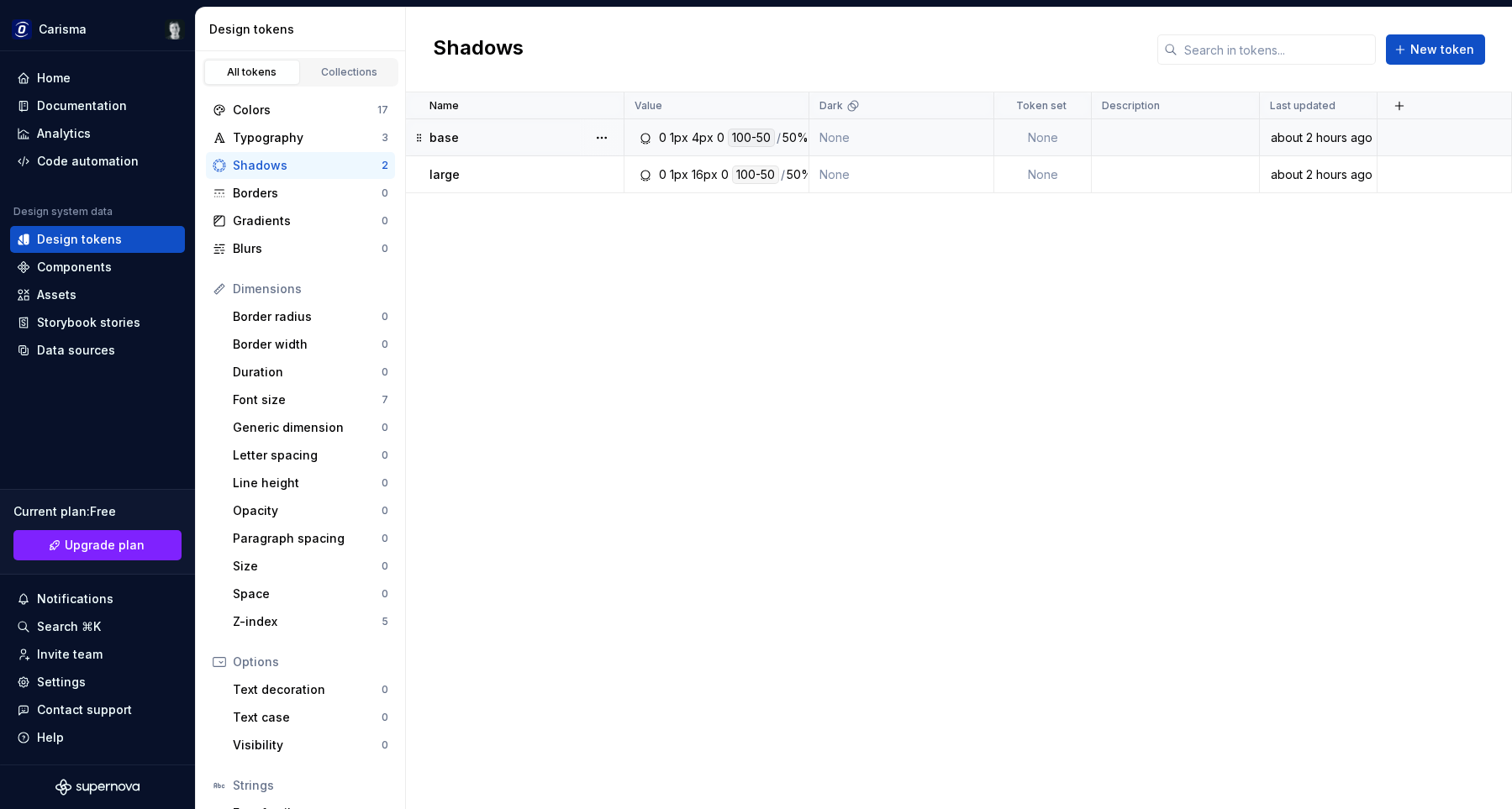
click at [692, 142] on div "4px" at bounding box center [703, 138] width 22 height 19
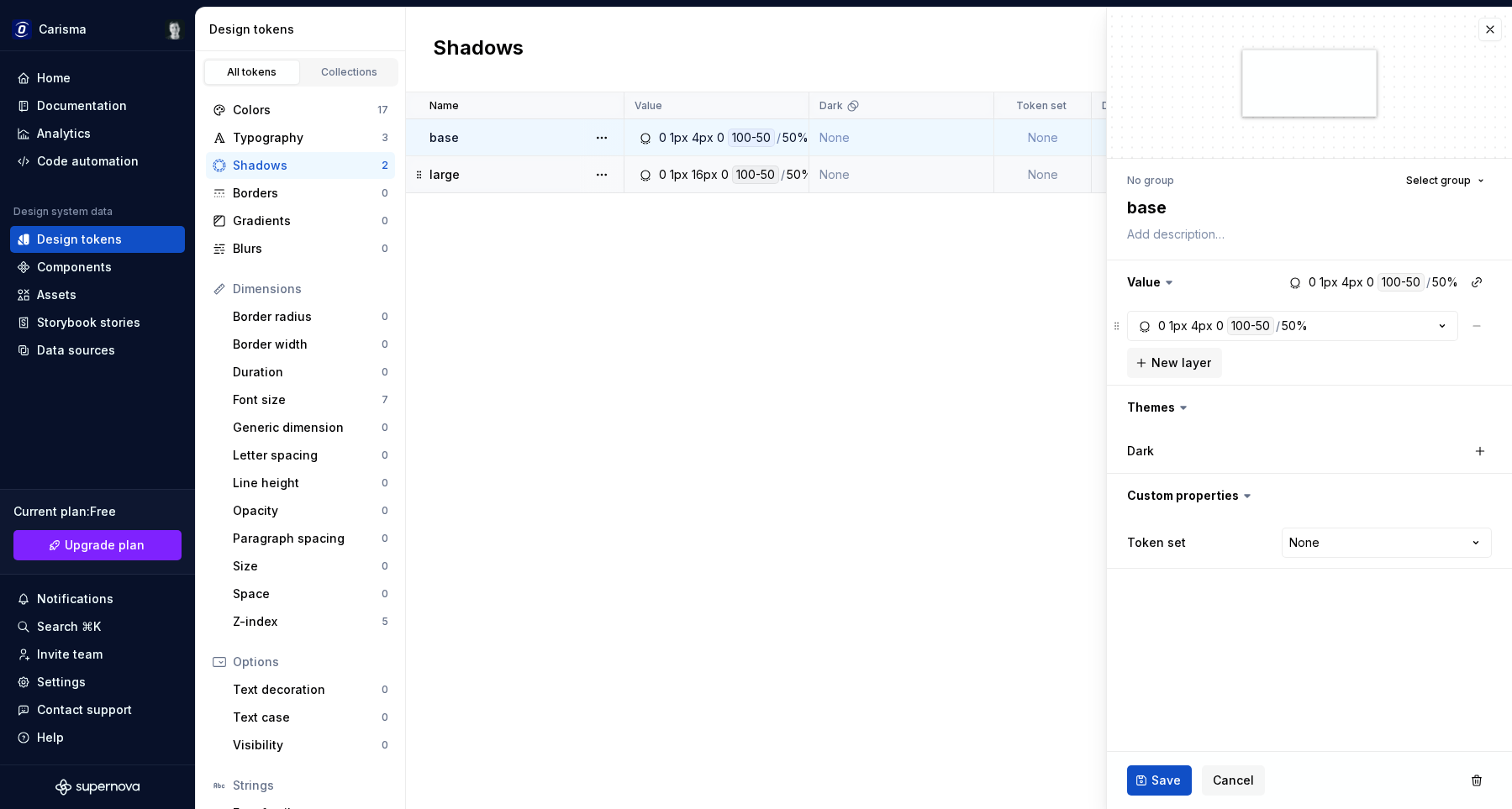
click at [674, 176] on div "1px" at bounding box center [680, 175] width 19 height 19
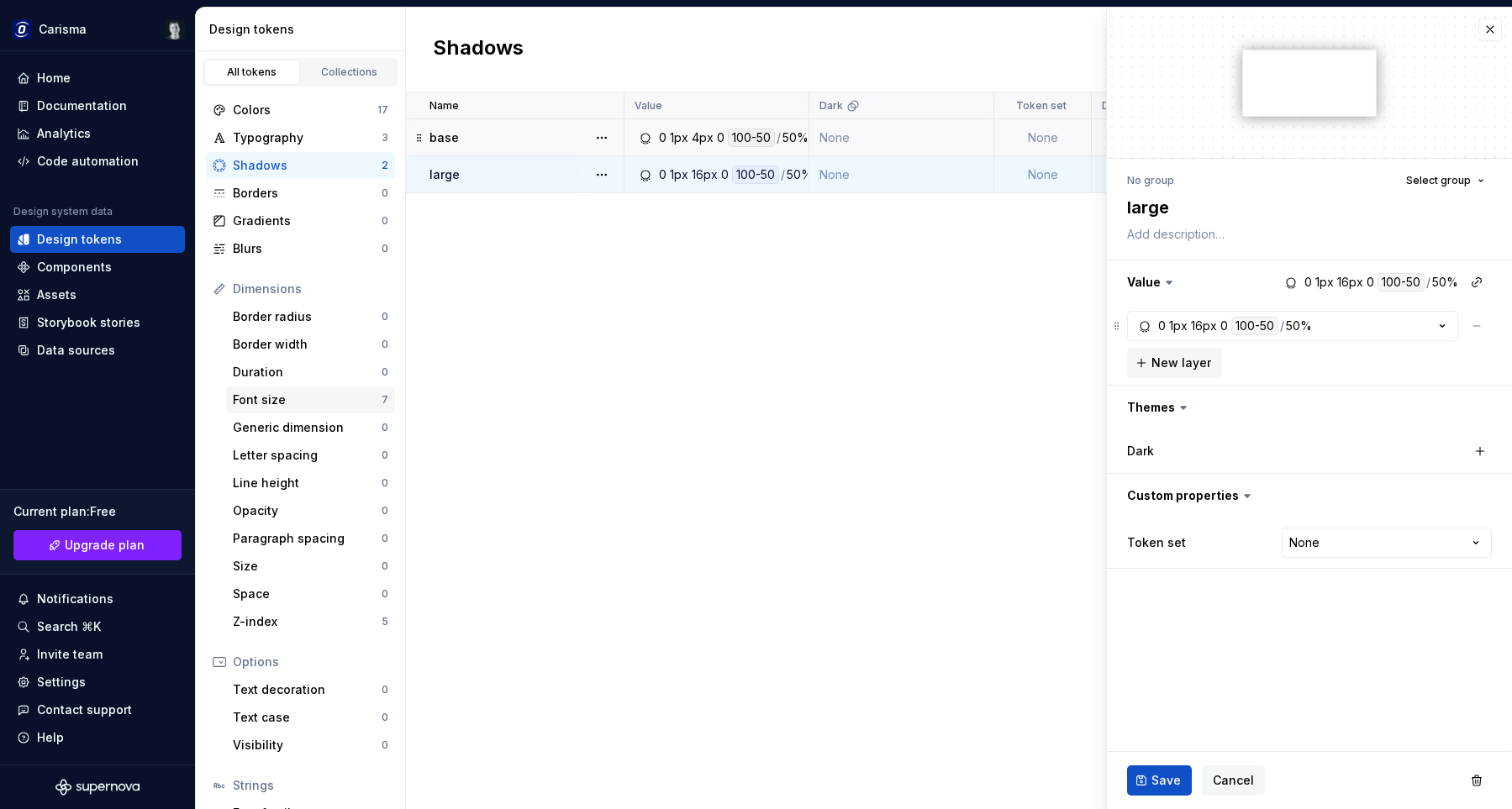
click at [327, 403] on div "Font size" at bounding box center [306, 400] width 148 height 17
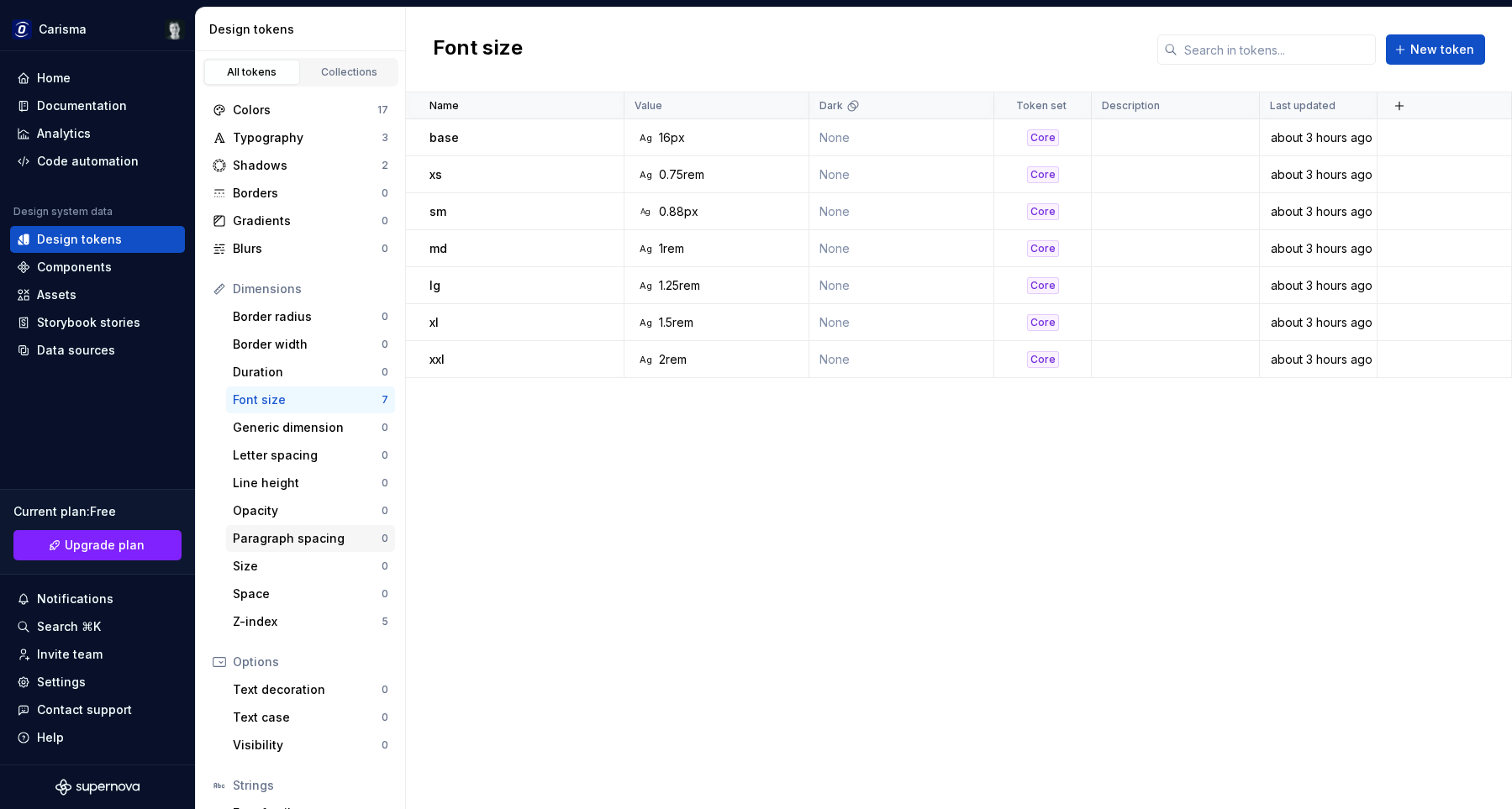
scroll to position [111, 0]
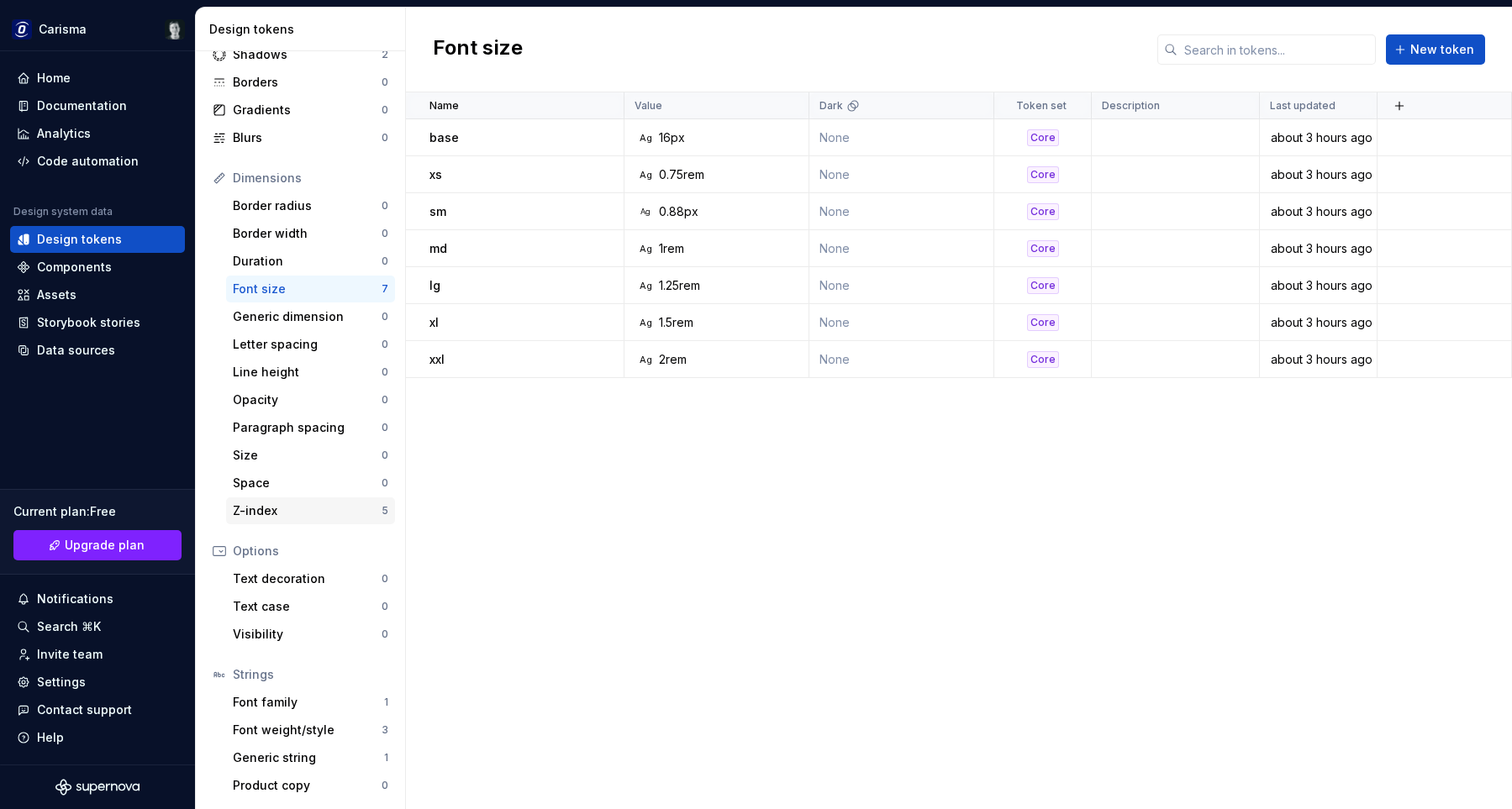
click at [337, 515] on div "Z-index" at bounding box center [306, 511] width 148 height 17
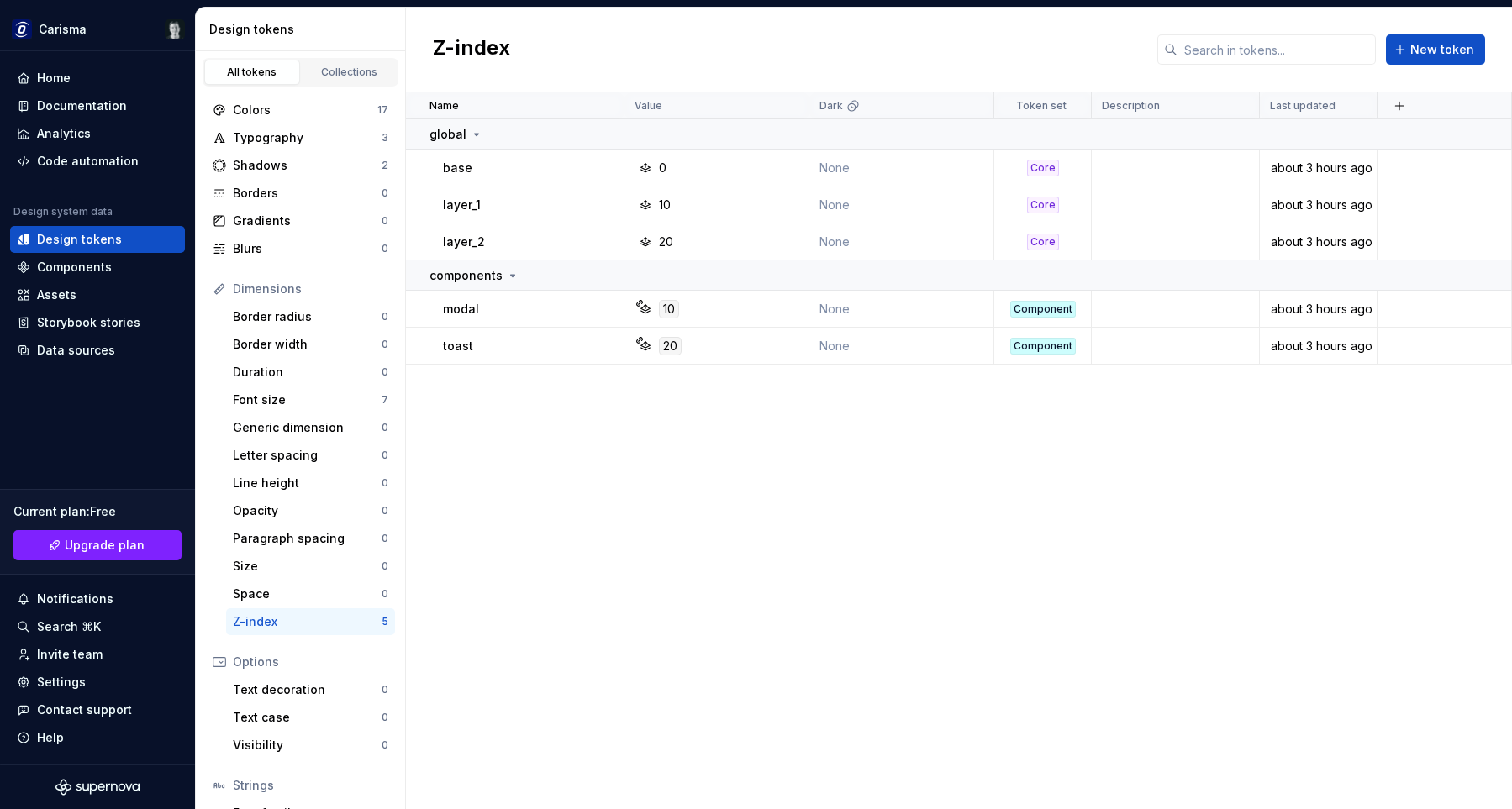
click at [554, 511] on div "Name Value Dark Token set Description Last updated global base 0 None Core abou…" at bounding box center [960, 450] width 1106 height 717
click at [335, 70] on div "Collections" at bounding box center [350, 72] width 84 height 14
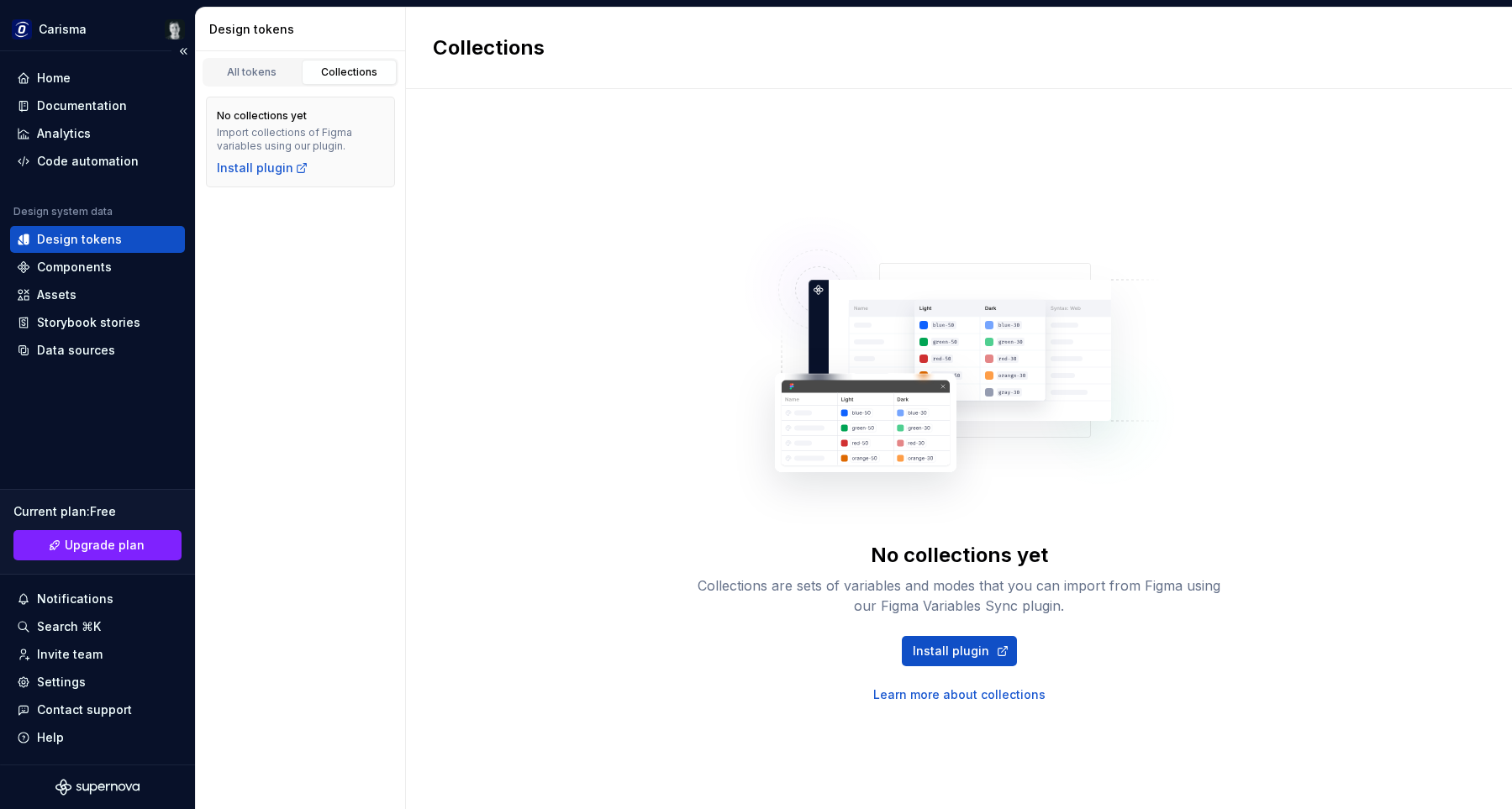
click at [70, 247] on div "Design tokens" at bounding box center [80, 239] width 85 height 17
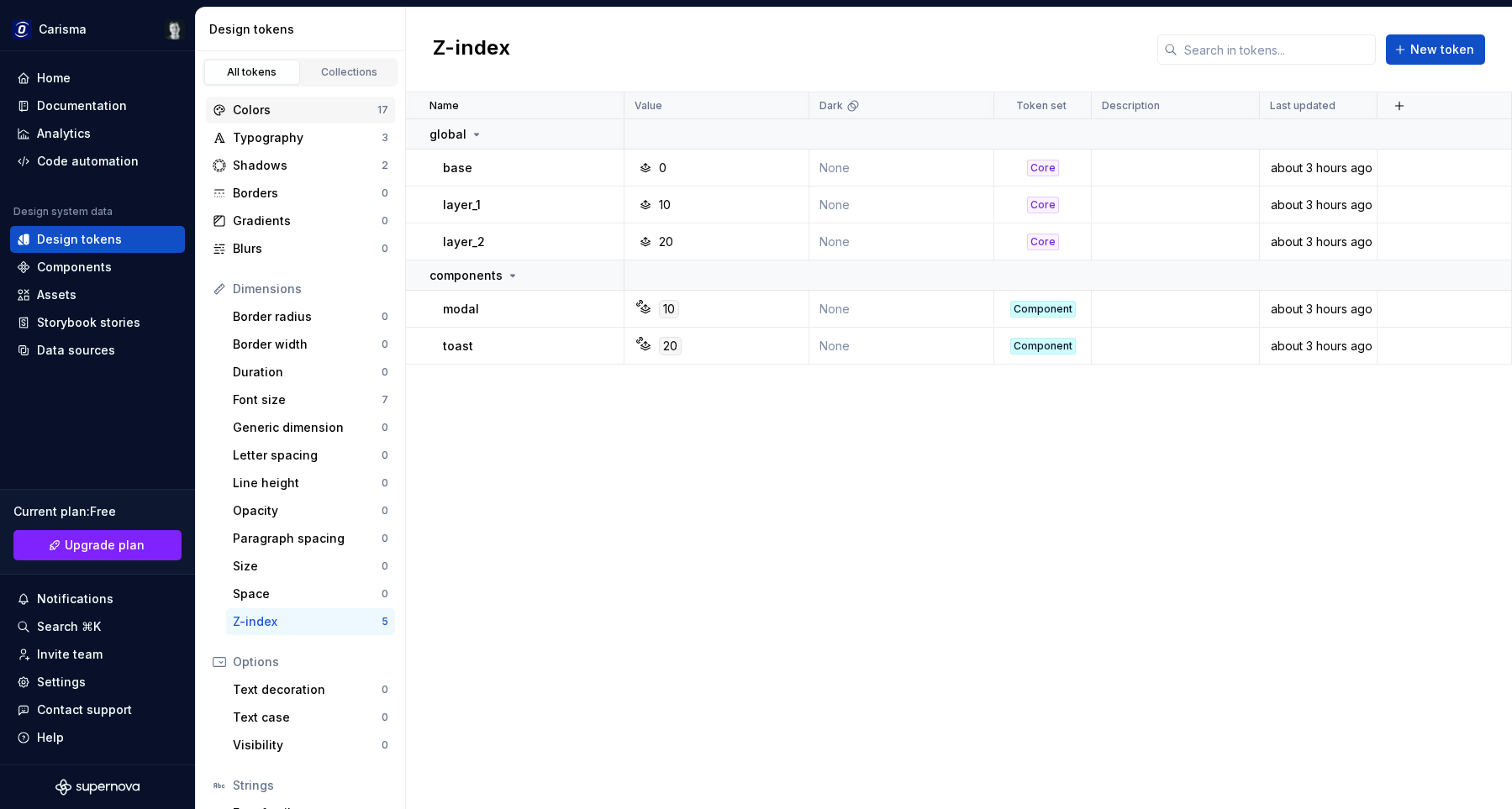
click at [280, 117] on div "Colors" at bounding box center [305, 110] width 144 height 17
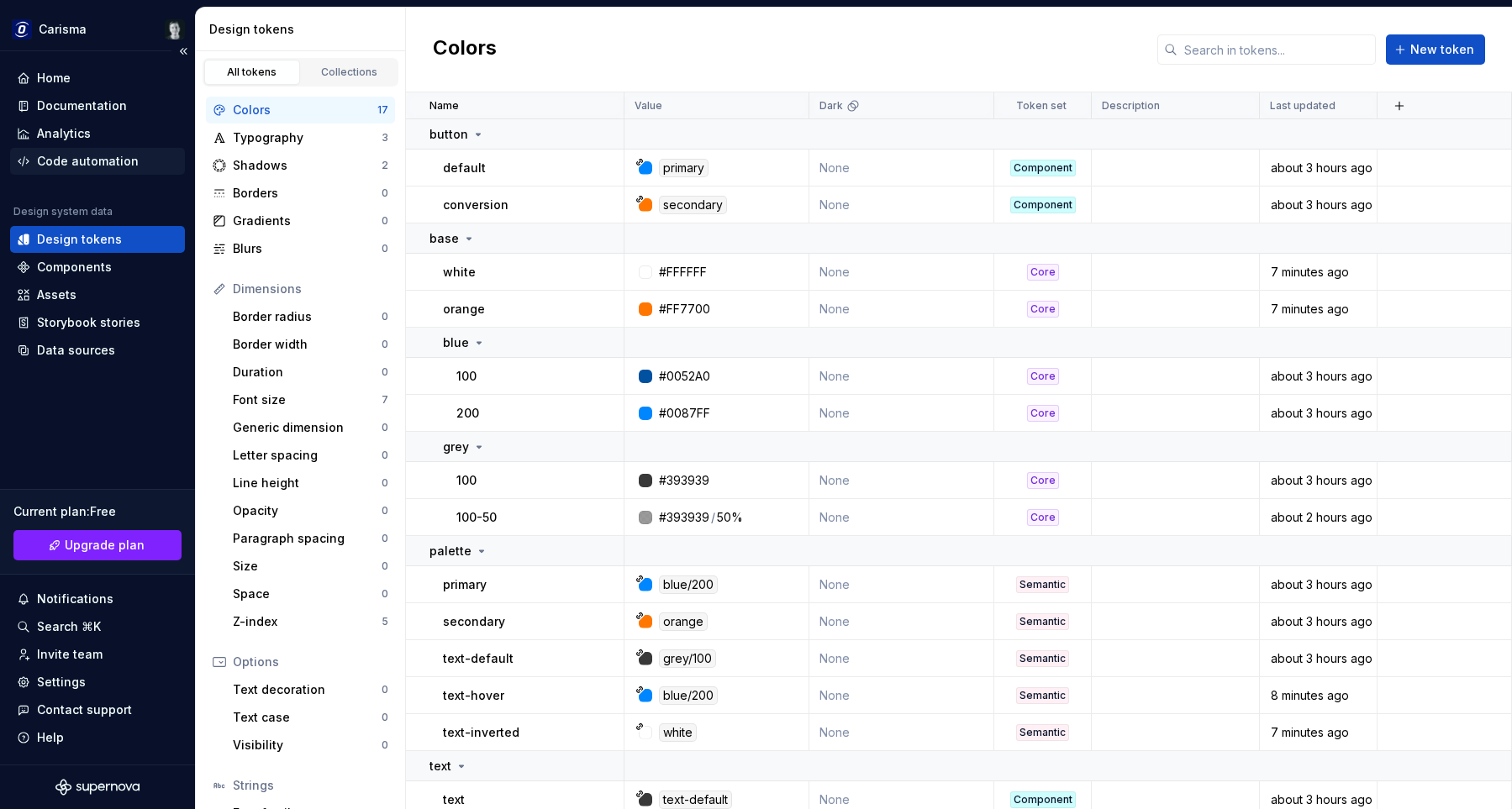
click at [109, 158] on div "Code automation" at bounding box center [88, 161] width 102 height 17
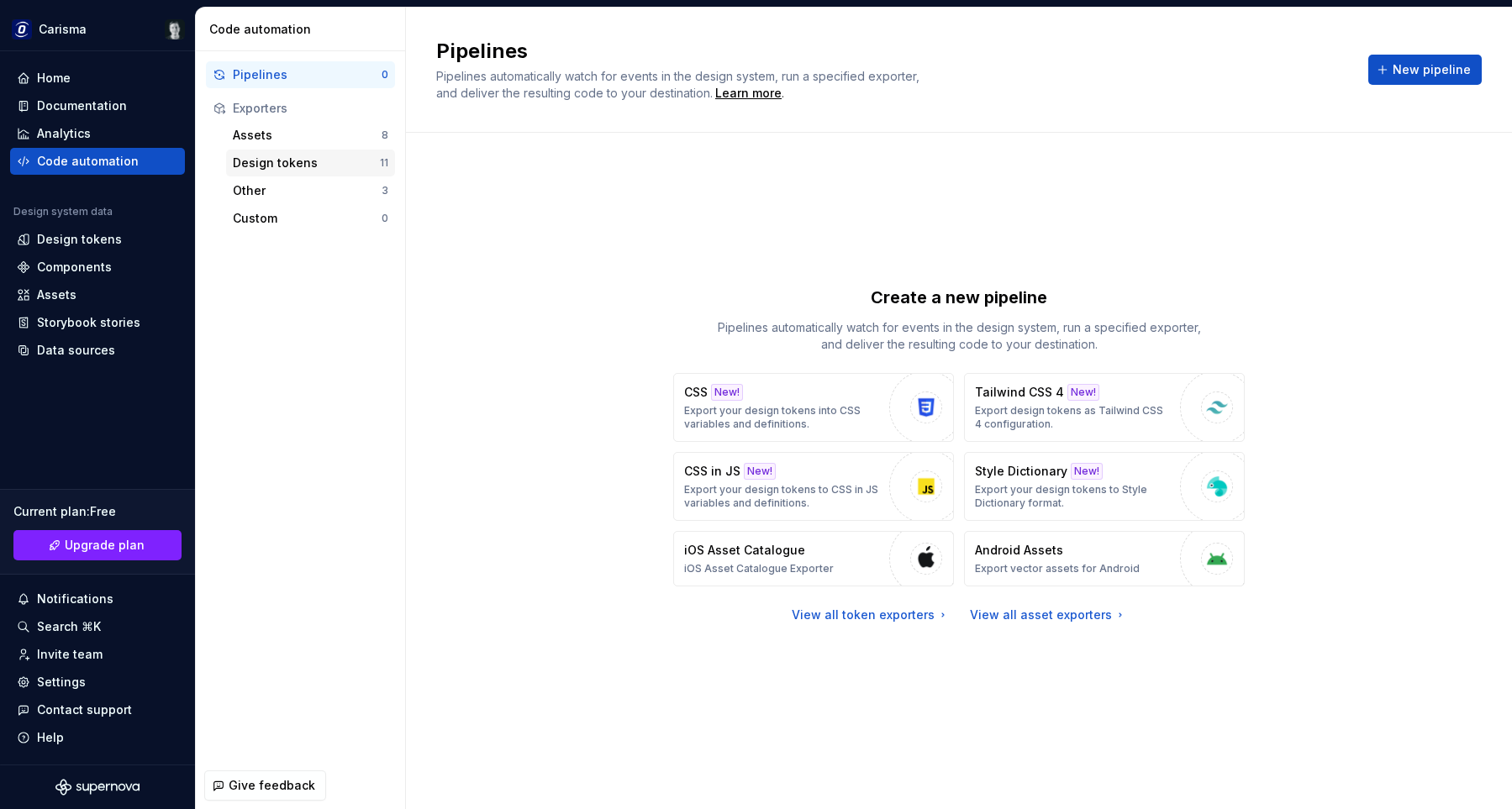
click at [331, 151] on div "Design tokens 11" at bounding box center [311, 163] width 169 height 27
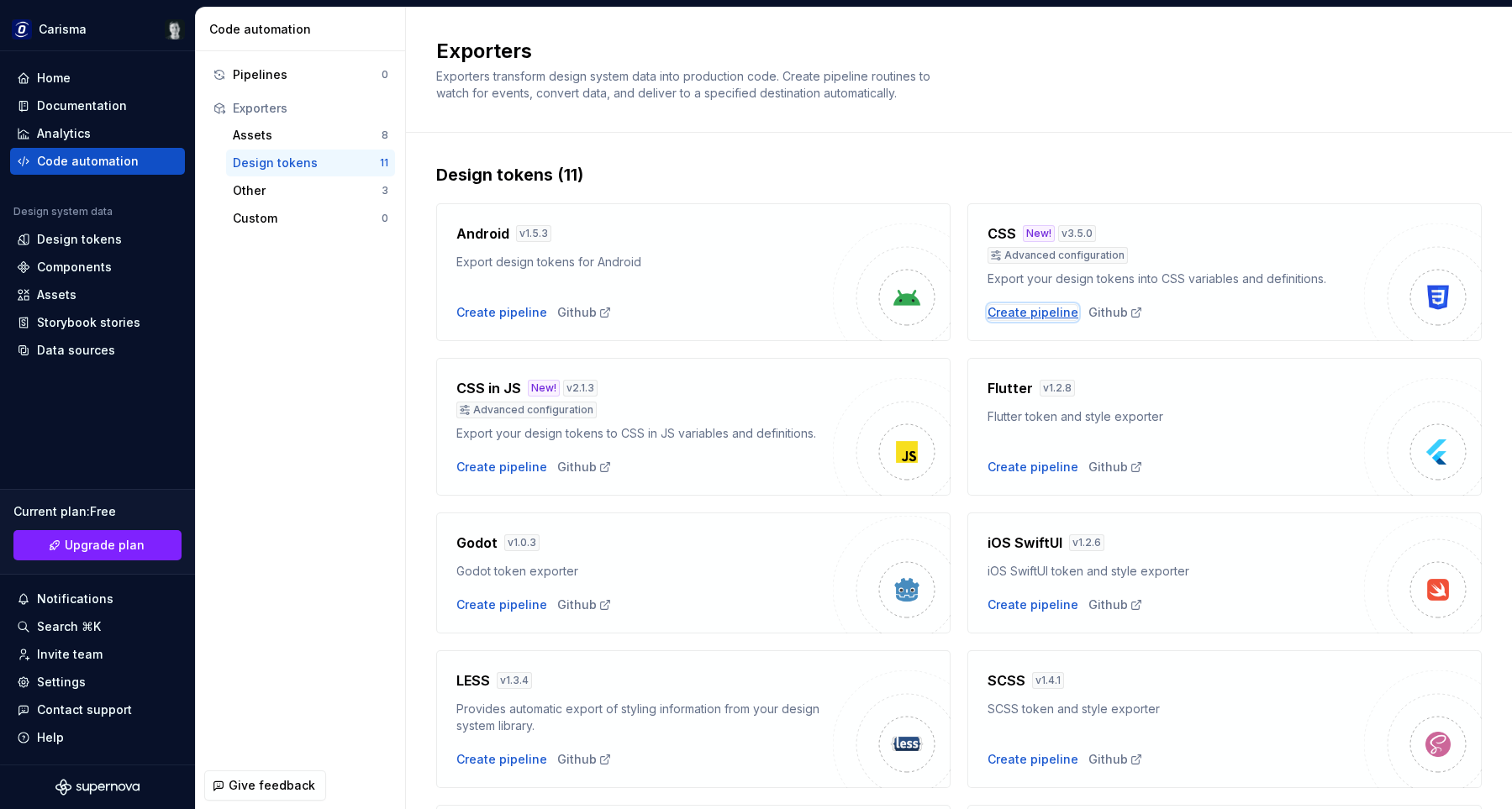
click at [1027, 318] on div "Create pipeline" at bounding box center [1033, 313] width 91 height 17
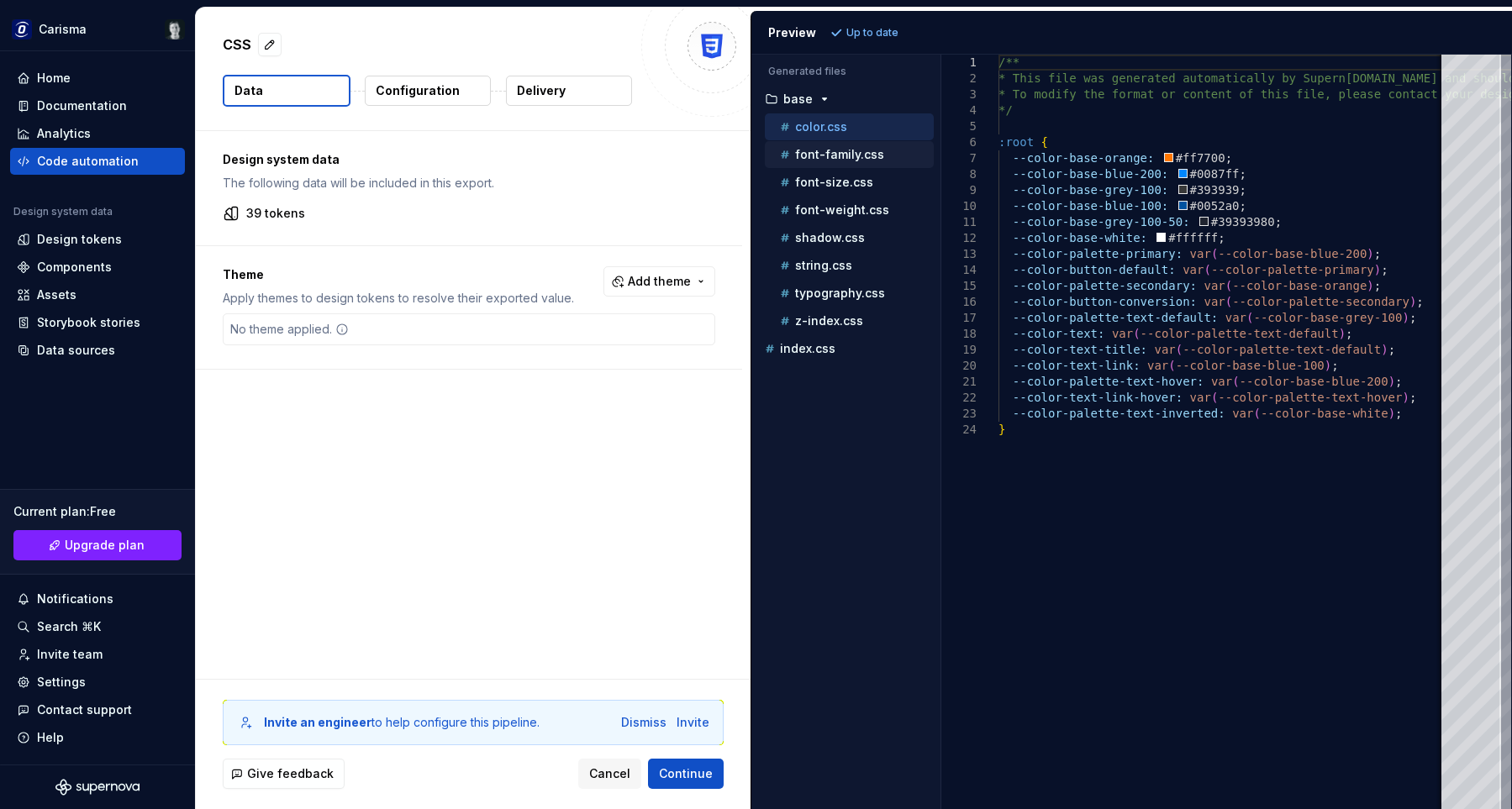
click at [837, 159] on p "font-family.css" at bounding box center [839, 154] width 89 height 14
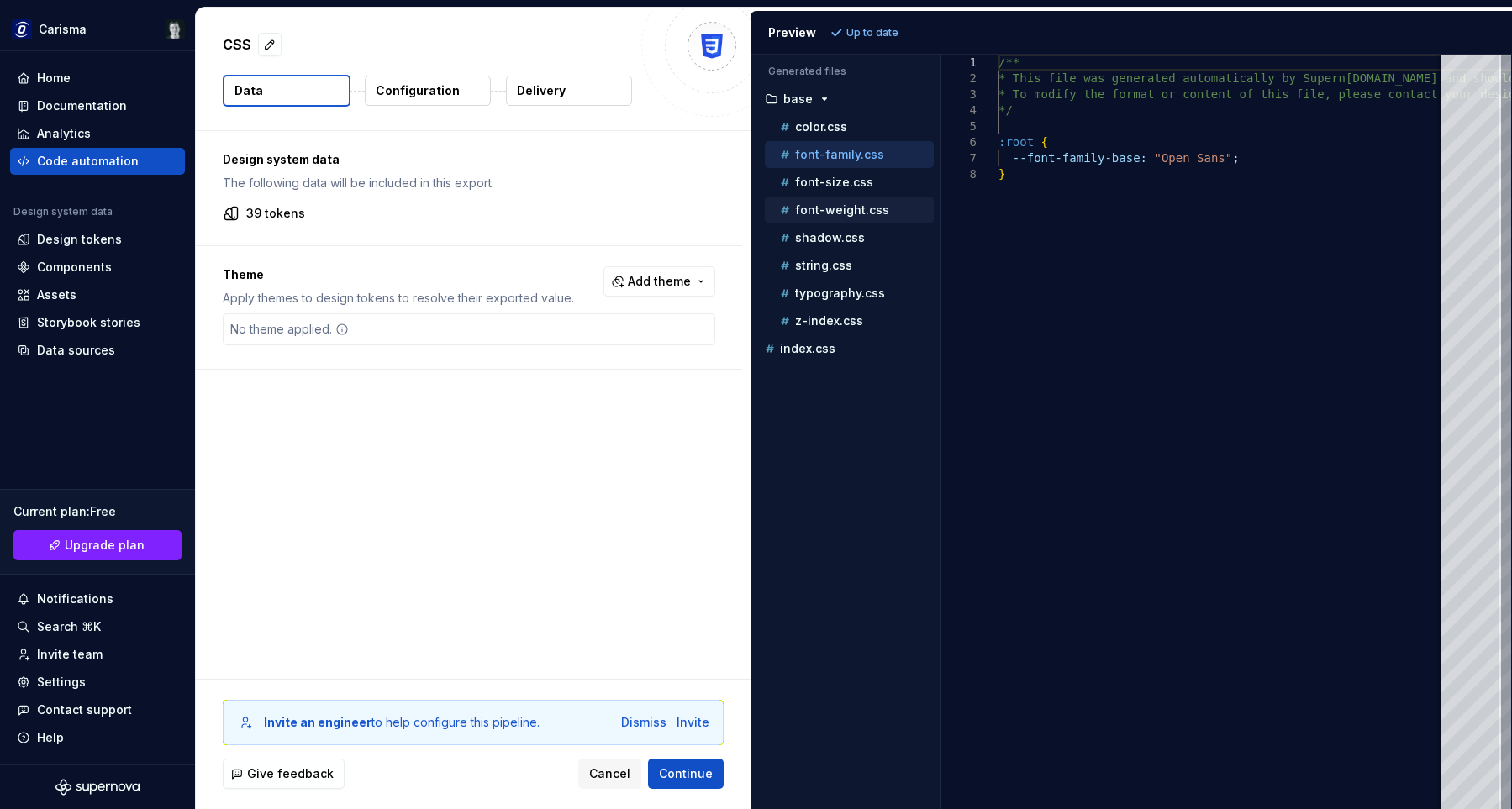
click at [874, 215] on p "font-weight.css" at bounding box center [842, 210] width 94 height 14
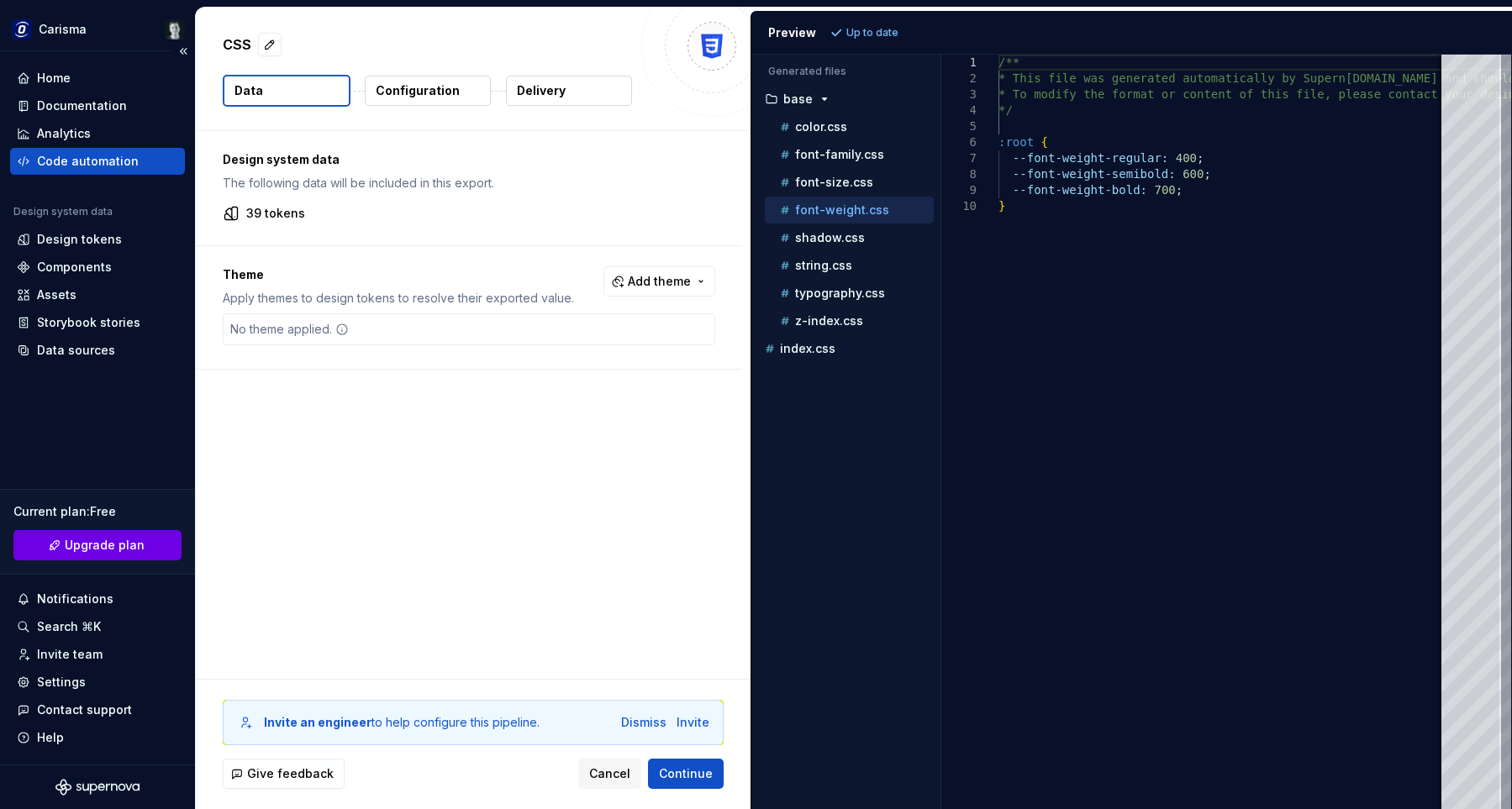
click at [126, 548] on span "Upgrade plan" at bounding box center [104, 545] width 80 height 17
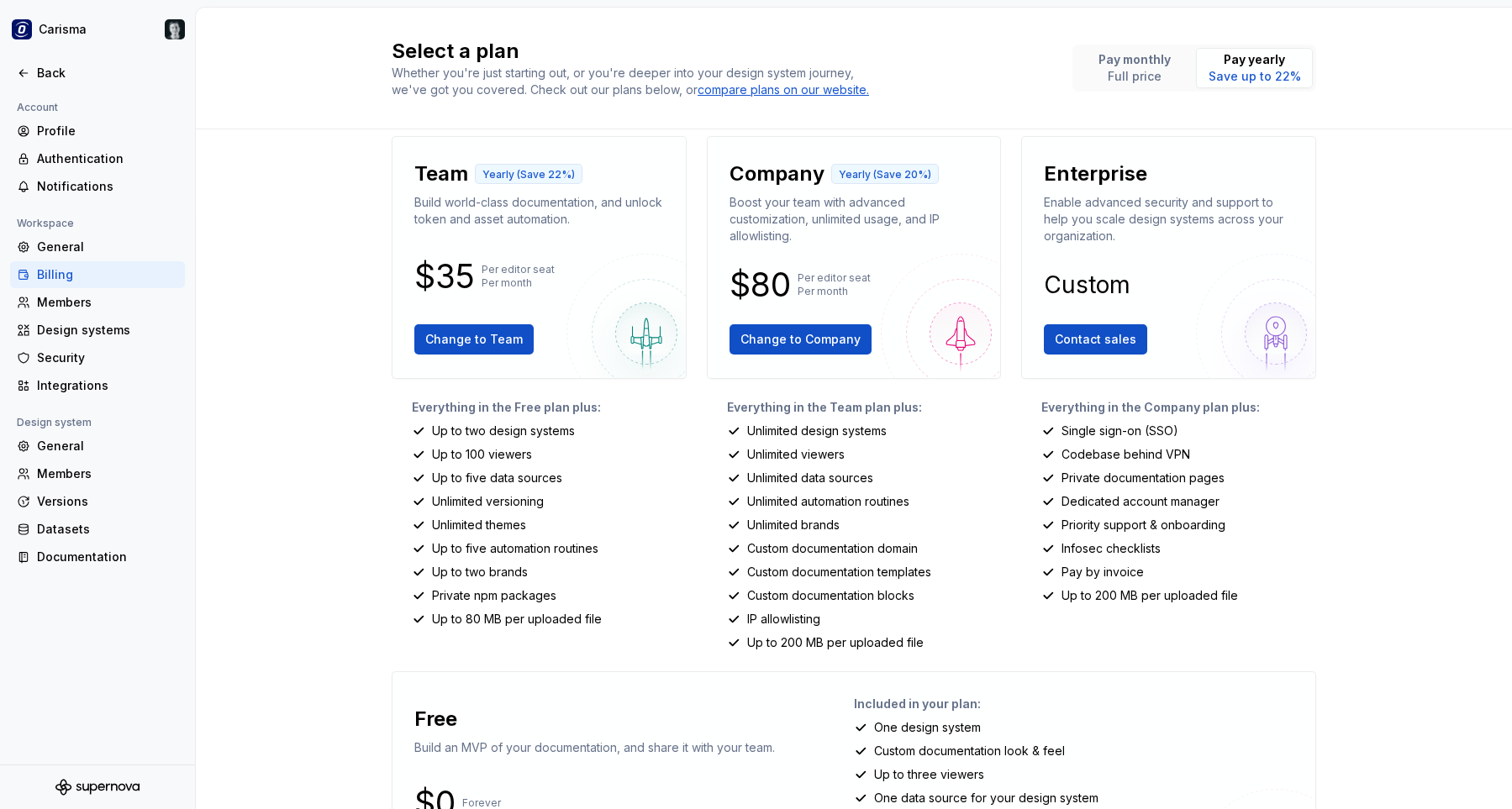
scroll to position [13, 0]
click at [288, 393] on div "Select a plan Whether you're just starting out, or you're deeper into your desi…" at bounding box center [854, 408] width 1317 height 801
click at [328, 378] on div "Select a plan Whether you're just starting out, or you're deeper into your desi…" at bounding box center [854, 408] width 1317 height 801
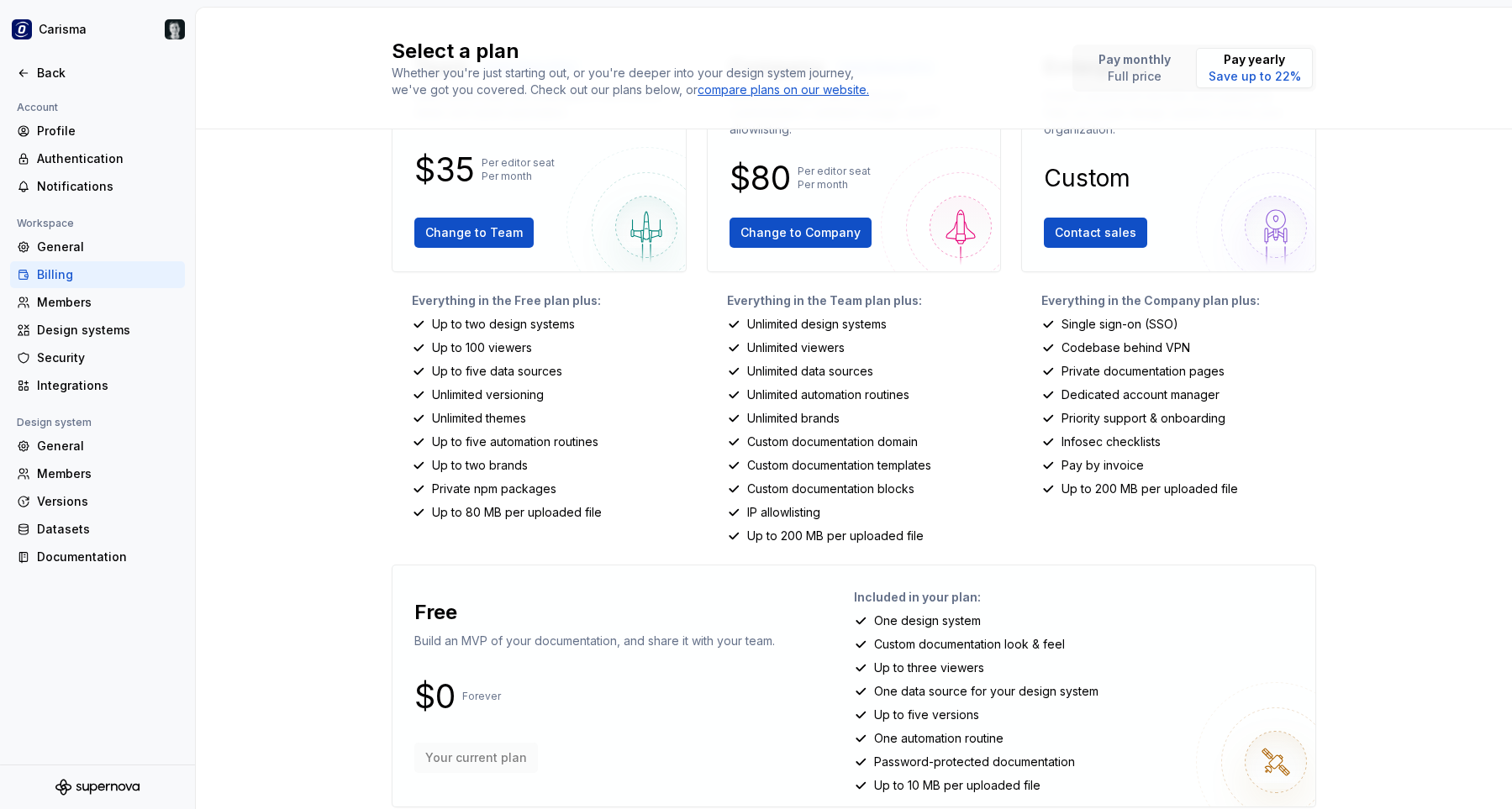
scroll to position [145, 0]
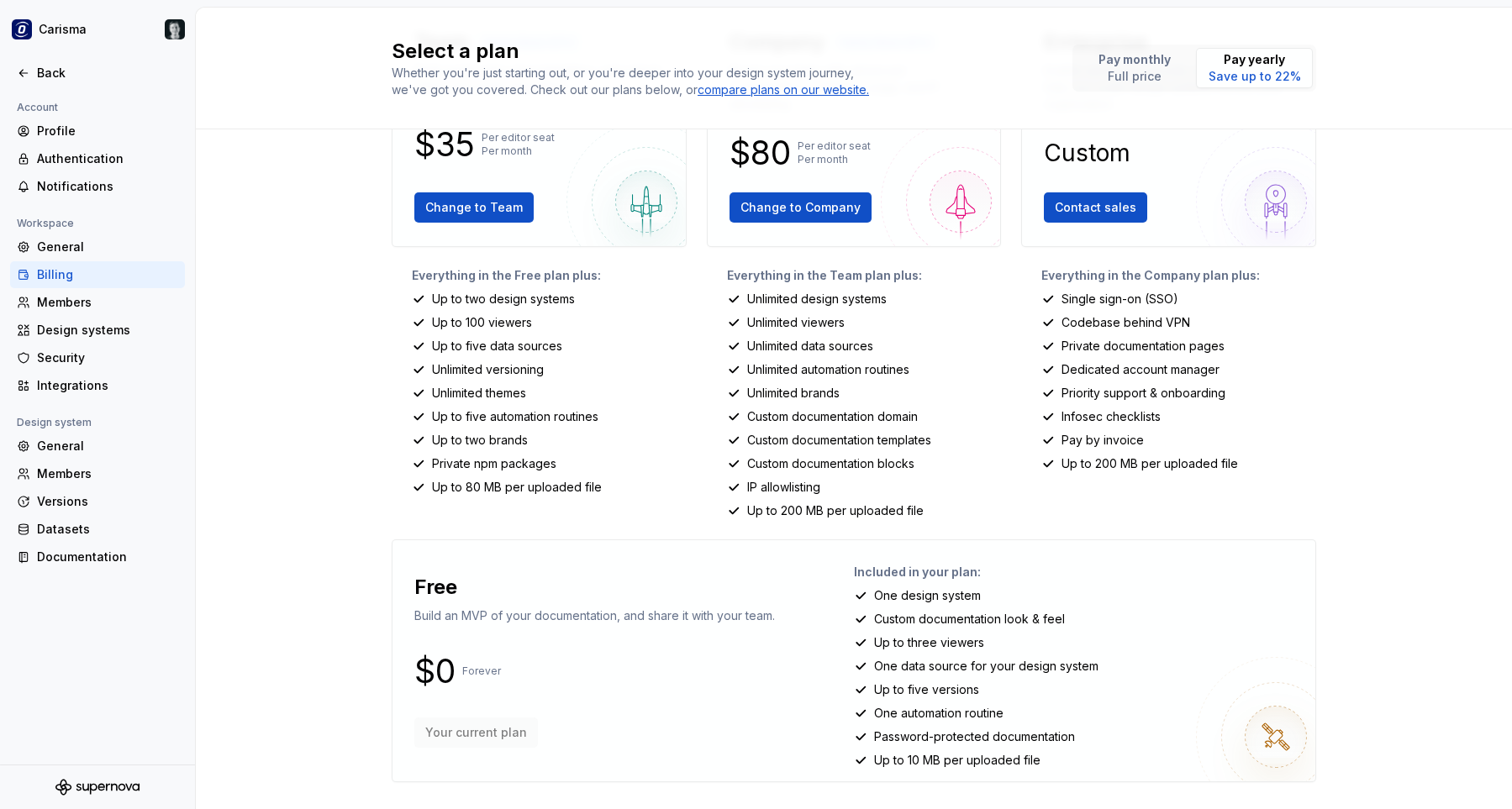
click at [1327, 407] on div "Select a plan Whether you're just starting out, or you're deeper into your desi…" at bounding box center [854, 408] width 1317 height 801
click at [900, 644] on p "Up to three viewers" at bounding box center [929, 643] width 110 height 17
click at [944, 672] on p "One data source for your design system" at bounding box center [986, 667] width 225 height 17
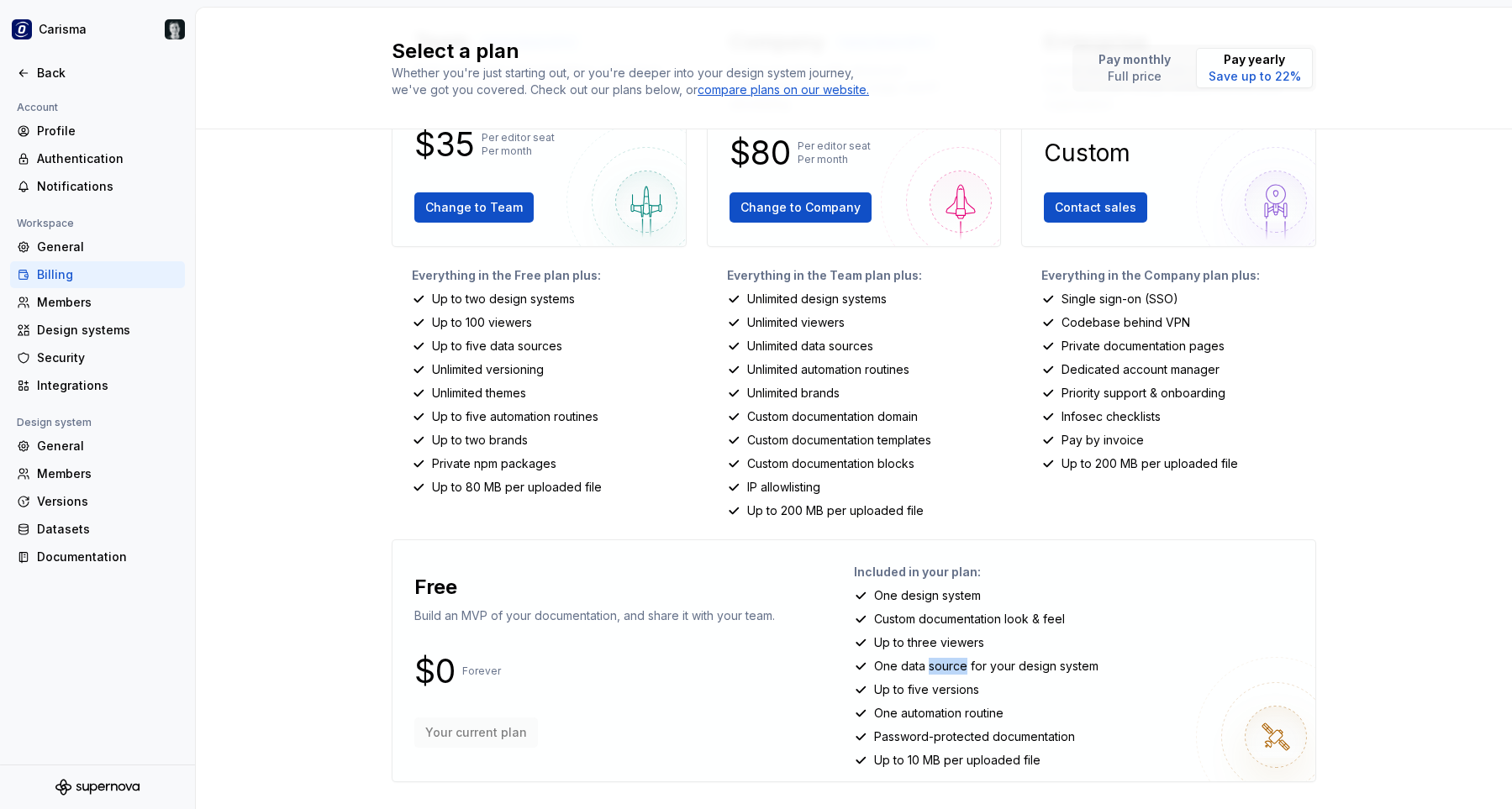
click at [944, 672] on p "One data source for your design system" at bounding box center [986, 667] width 225 height 17
click at [919, 694] on p "Up to five versions" at bounding box center [927, 690] width 105 height 17
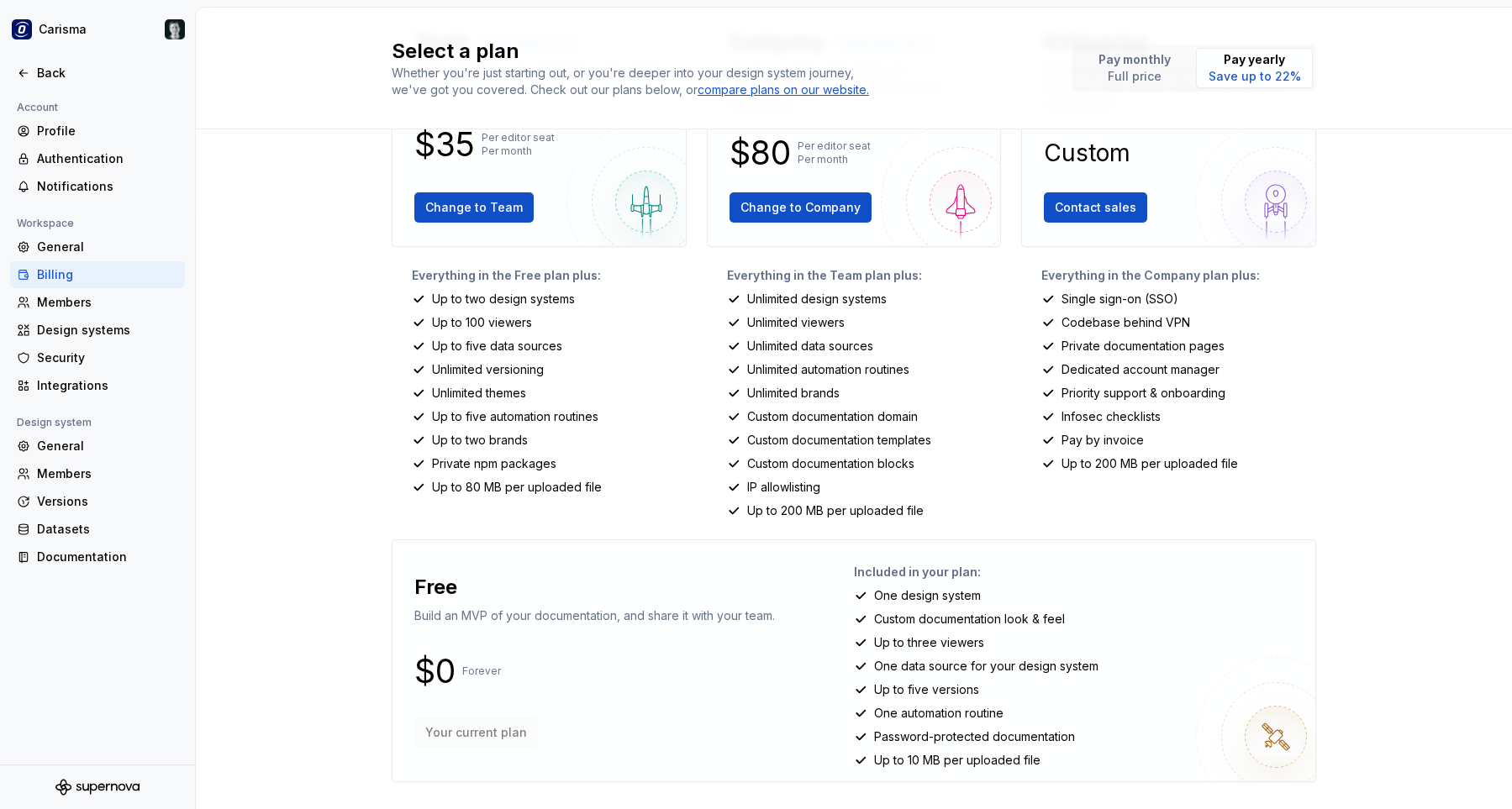
click at [937, 718] on p "One automation routine" at bounding box center [938, 713] width 130 height 17
click at [949, 745] on div "Included in your plan: One design system Custom documentation look & feel Up to…" at bounding box center [1078, 661] width 448 height 215
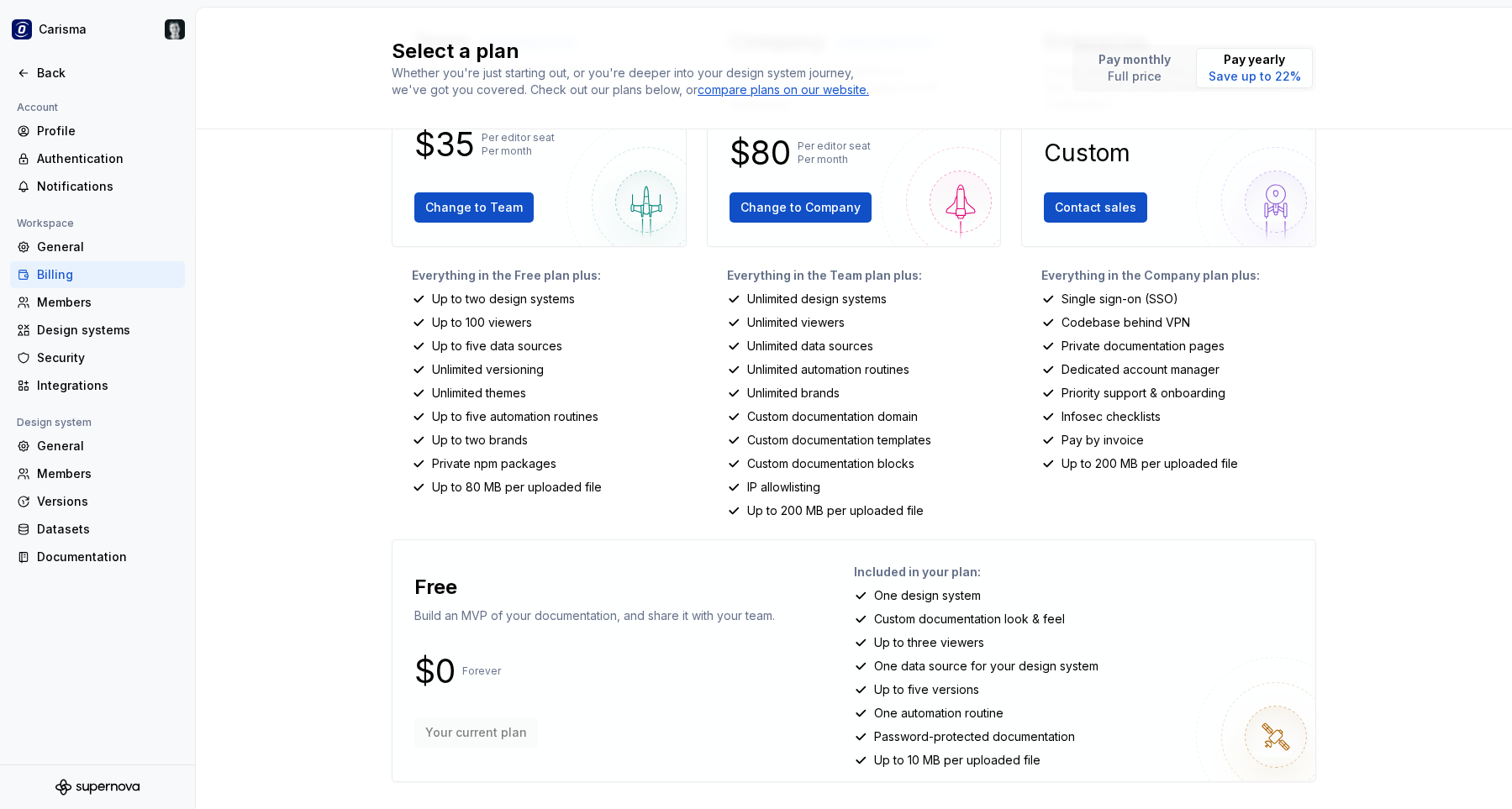
click at [967, 735] on p "Password-protected documentation" at bounding box center [974, 737] width 201 height 17
click at [962, 765] on p "Up to 10 MB per uploaded file" at bounding box center [957, 761] width 166 height 17
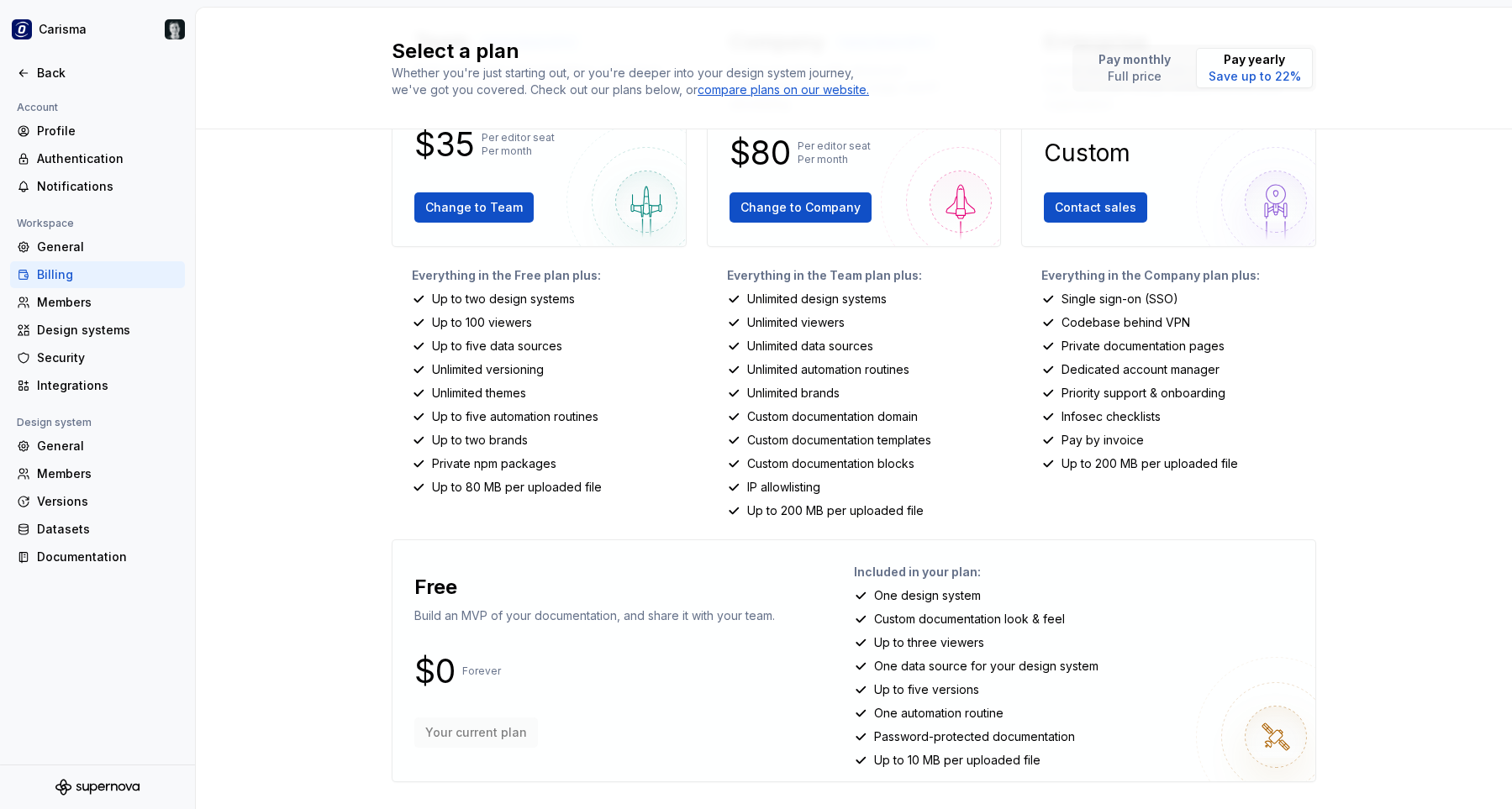
click at [962, 765] on p "Up to 10 MB per uploaded file" at bounding box center [957, 761] width 166 height 17
click at [20, 73] on icon at bounding box center [23, 73] width 8 height 7
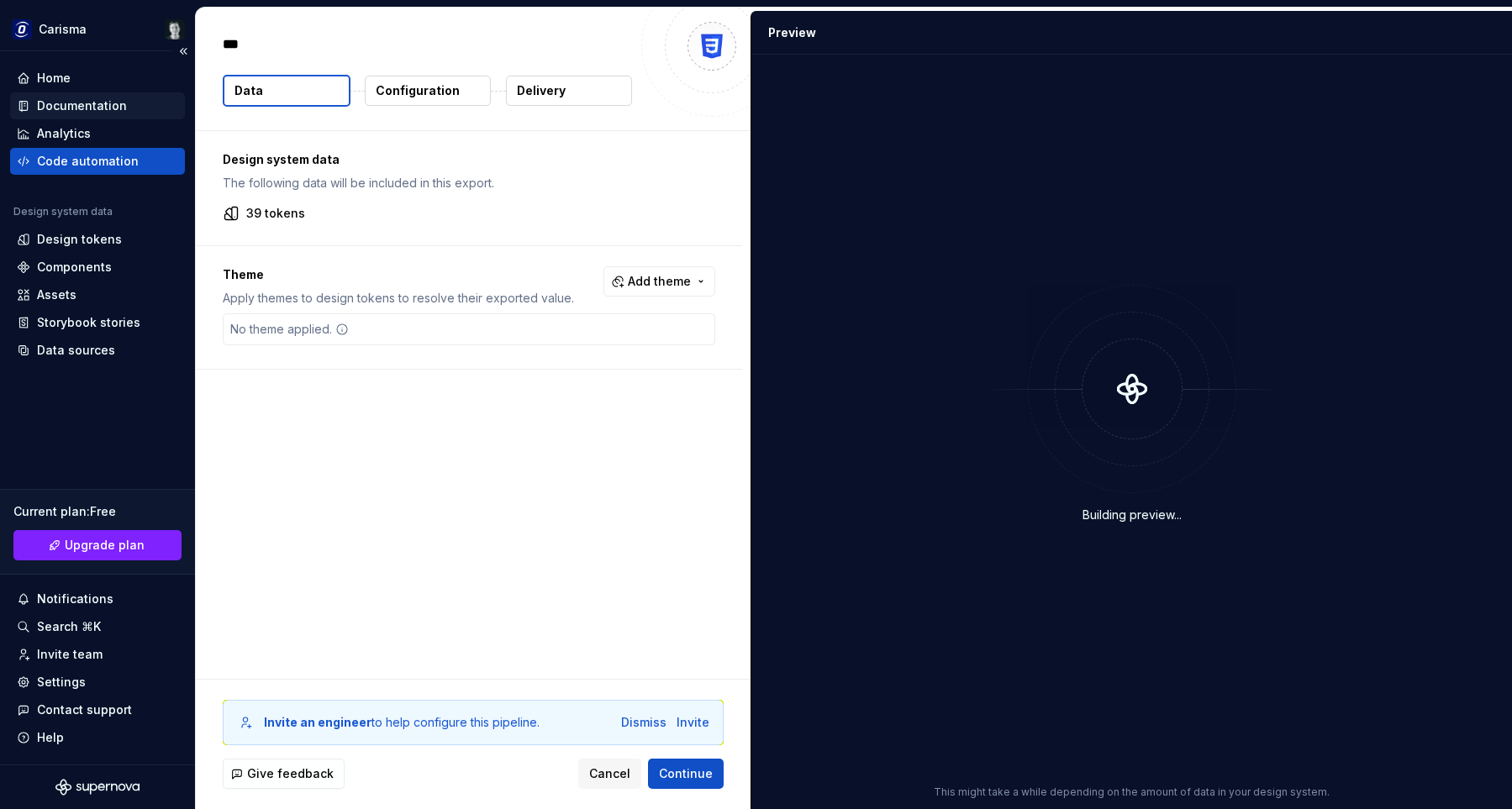
click at [109, 109] on div "Documentation" at bounding box center [82, 106] width 90 height 17
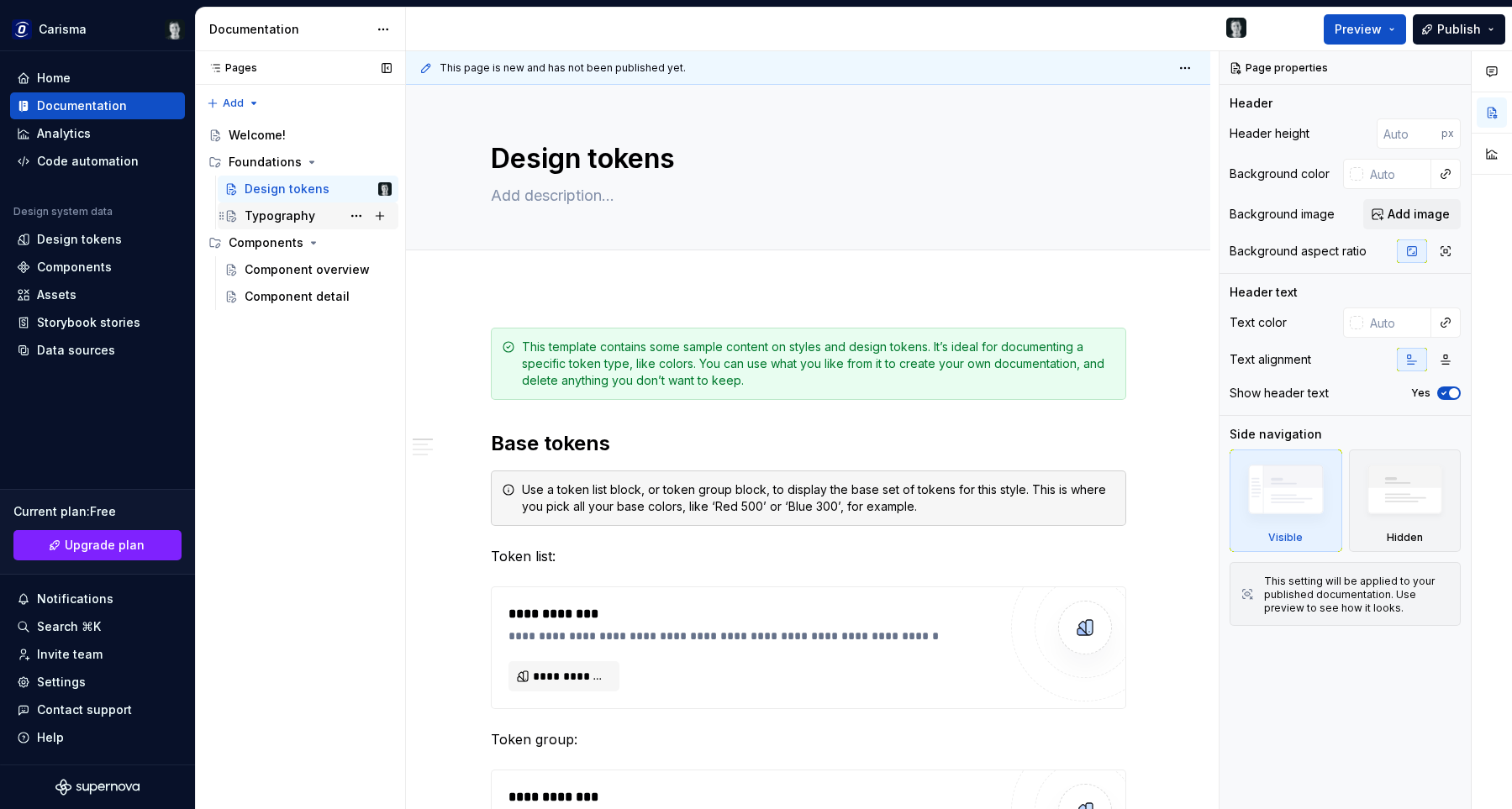
click at [292, 213] on div "Typography" at bounding box center [279, 216] width 70 height 17
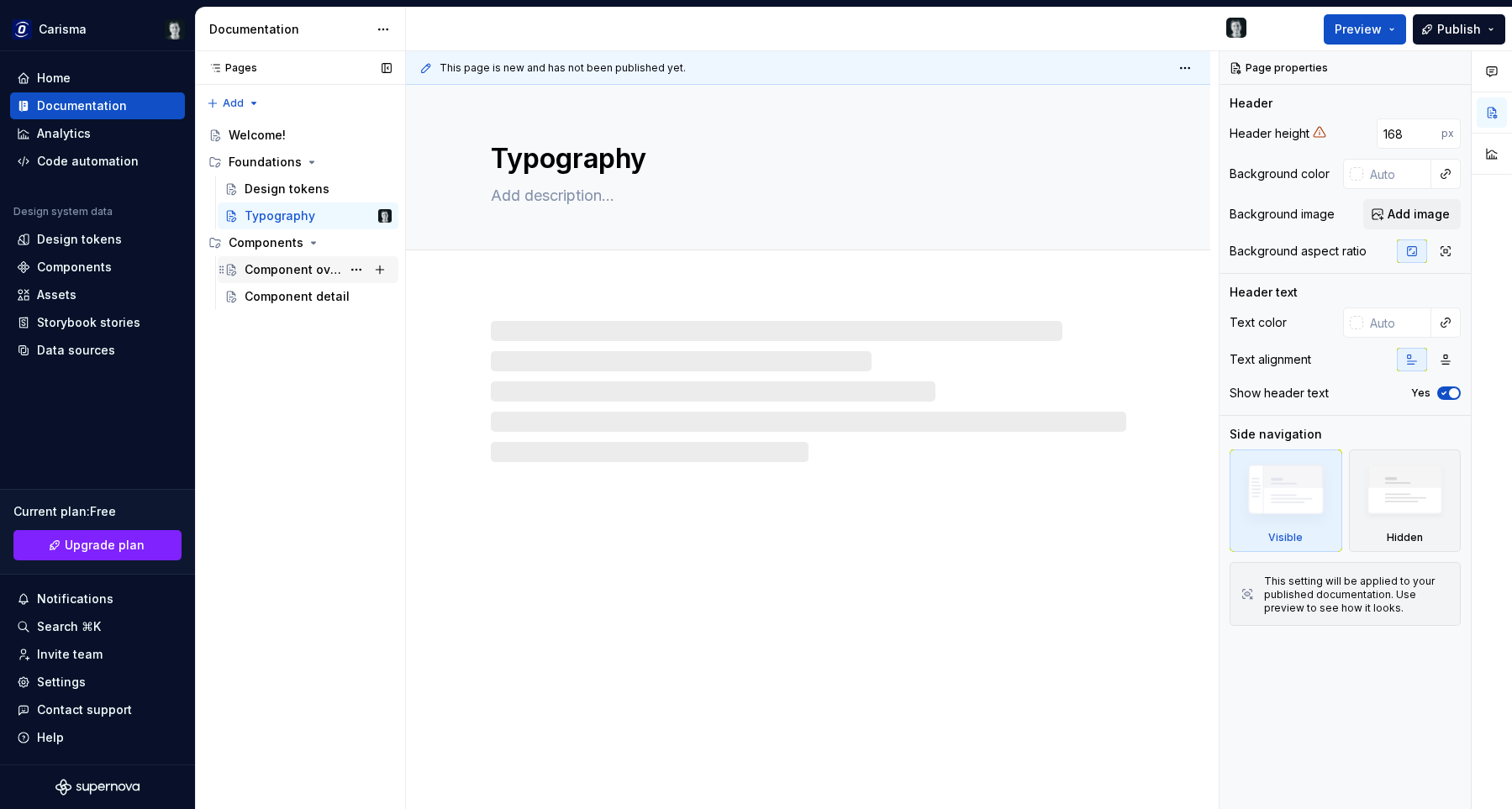
click at [294, 273] on div "Component overview" at bounding box center [293, 270] width 97 height 17
click at [302, 289] on div "Component detail" at bounding box center [293, 297] width 97 height 17
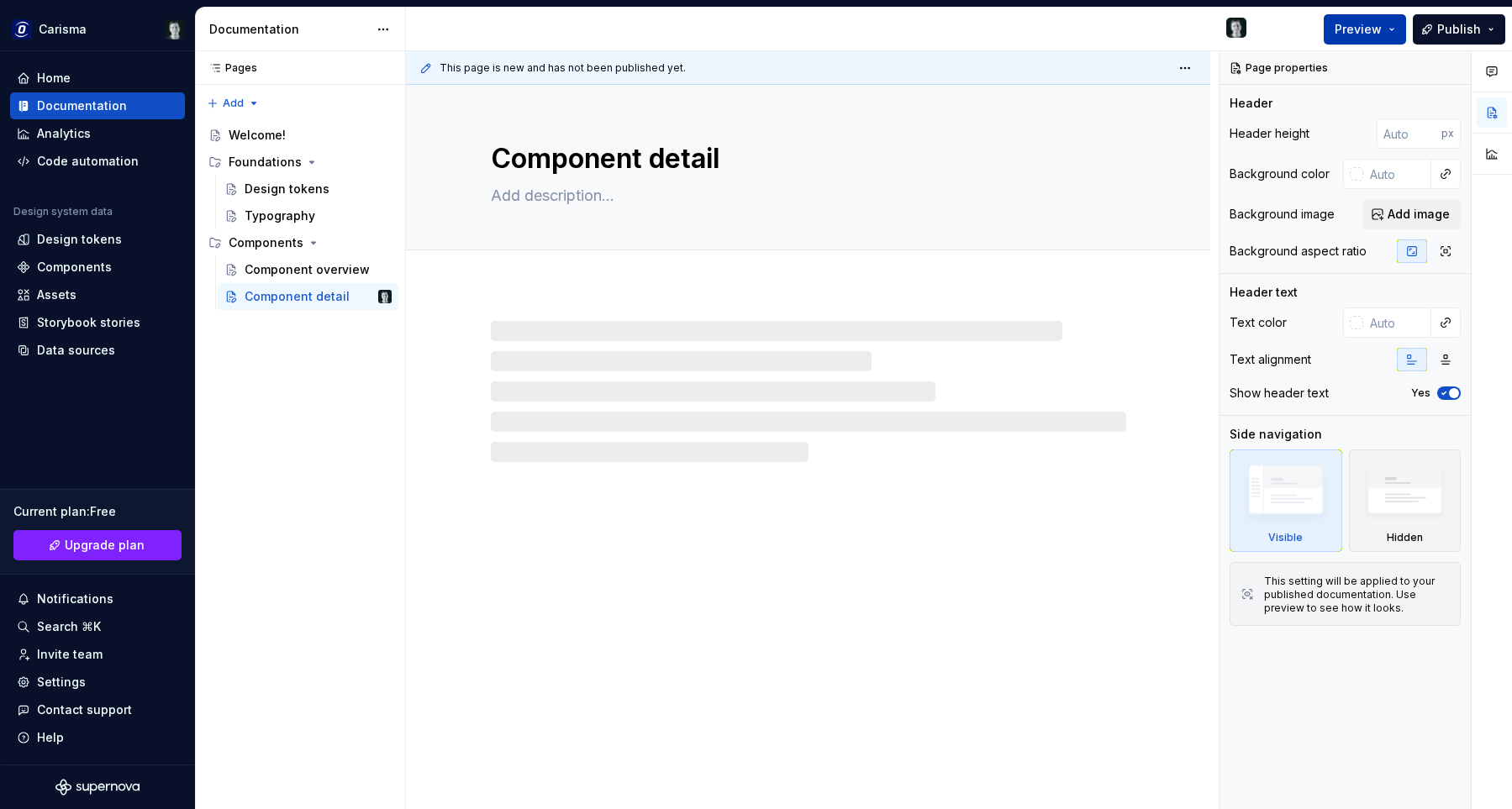
click at [1358, 31] on span "Preview" at bounding box center [1358, 30] width 47 height 17
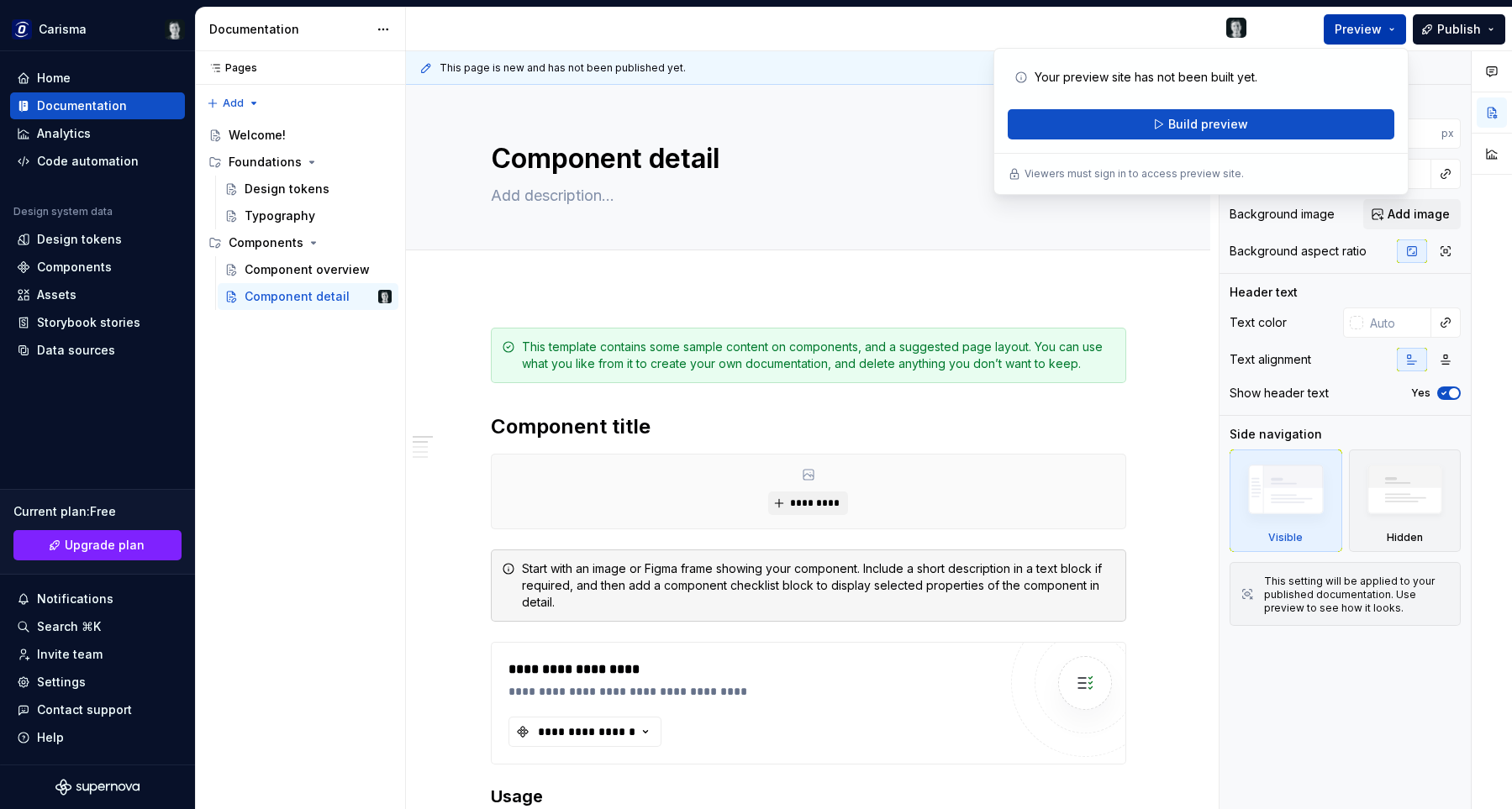
click at [1358, 31] on span "Preview" at bounding box center [1358, 30] width 47 height 17
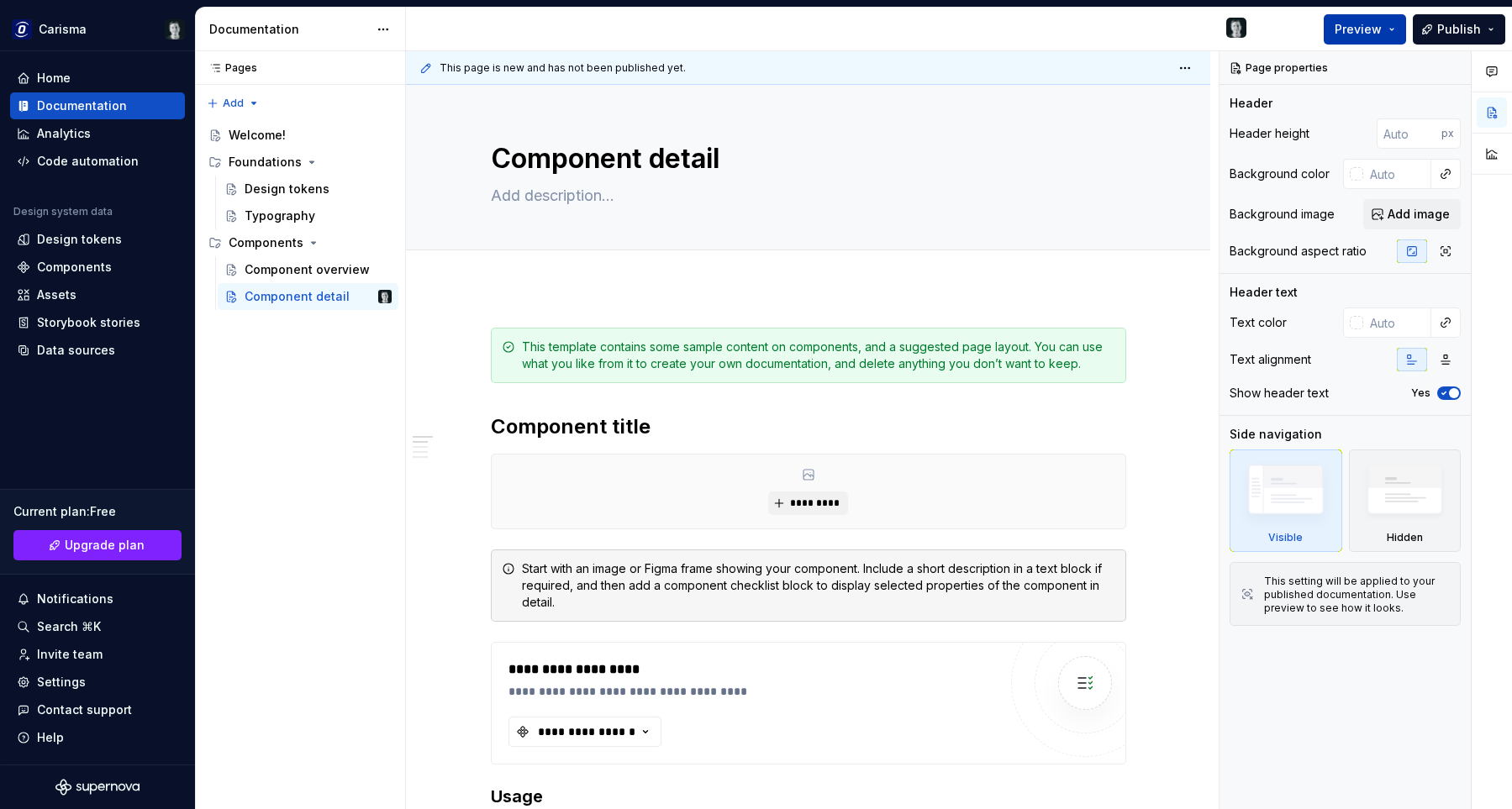
click at [1354, 31] on span "Preview" at bounding box center [1358, 30] width 47 height 17
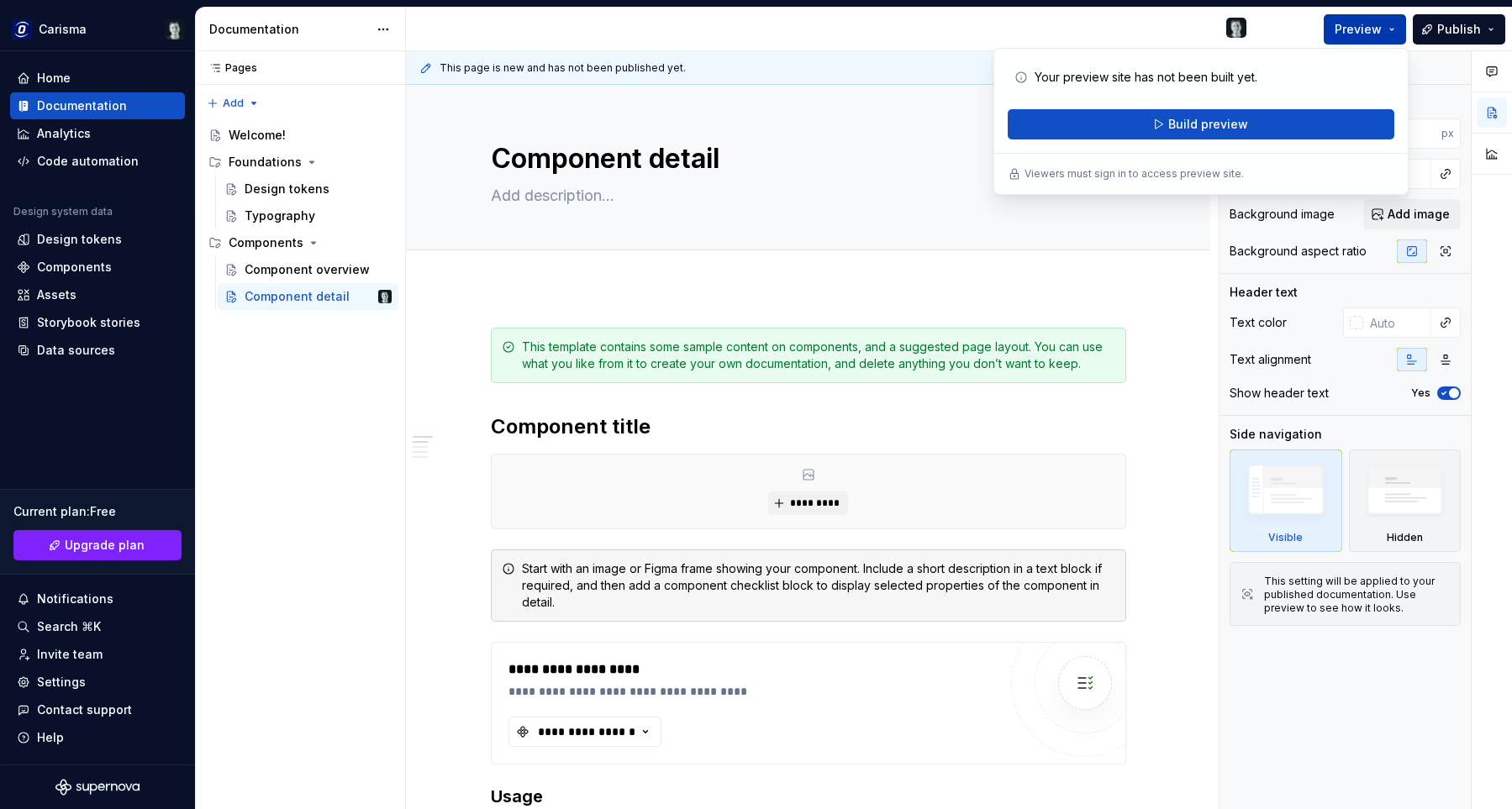
click at [1354, 31] on span "Preview" at bounding box center [1358, 30] width 47 height 17
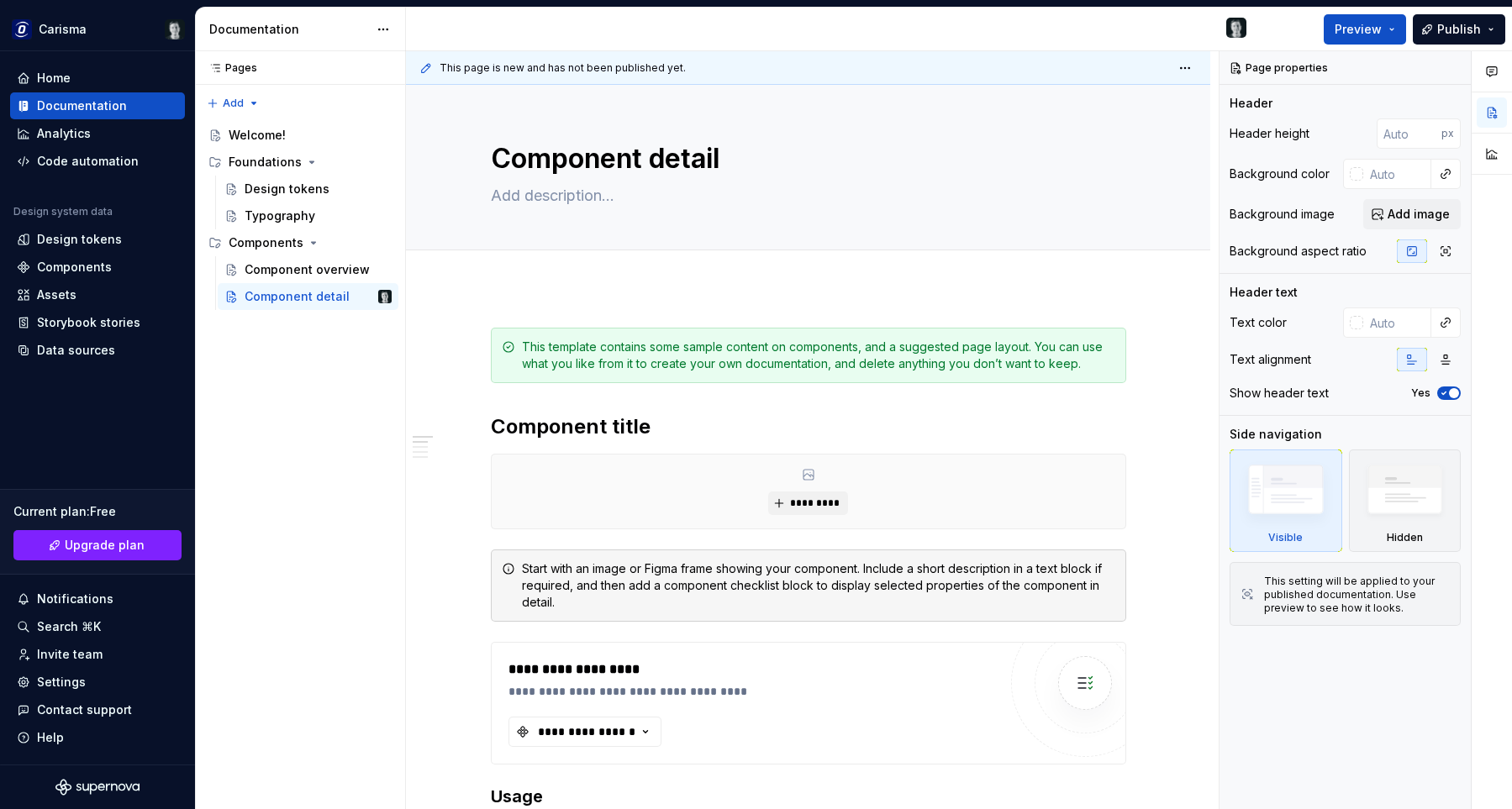
click at [1285, 27] on div "Preview Publish" at bounding box center [1386, 29] width 252 height 43
click at [972, 215] on div "Component detail" at bounding box center [809, 167] width 636 height 165
click at [113, 160] on div "Code automation" at bounding box center [88, 161] width 102 height 17
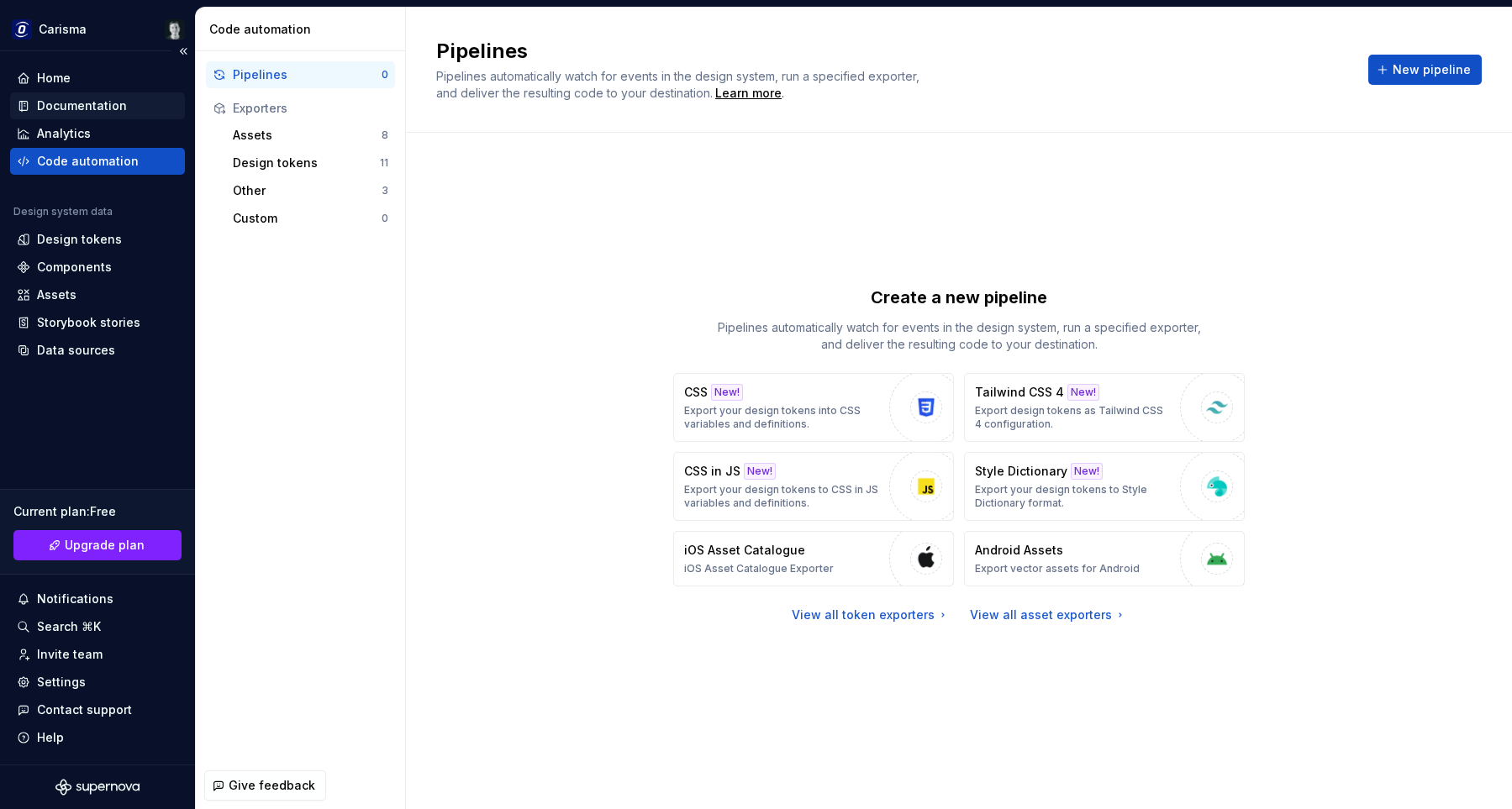
click at [82, 107] on div "Documentation" at bounding box center [82, 106] width 90 height 17
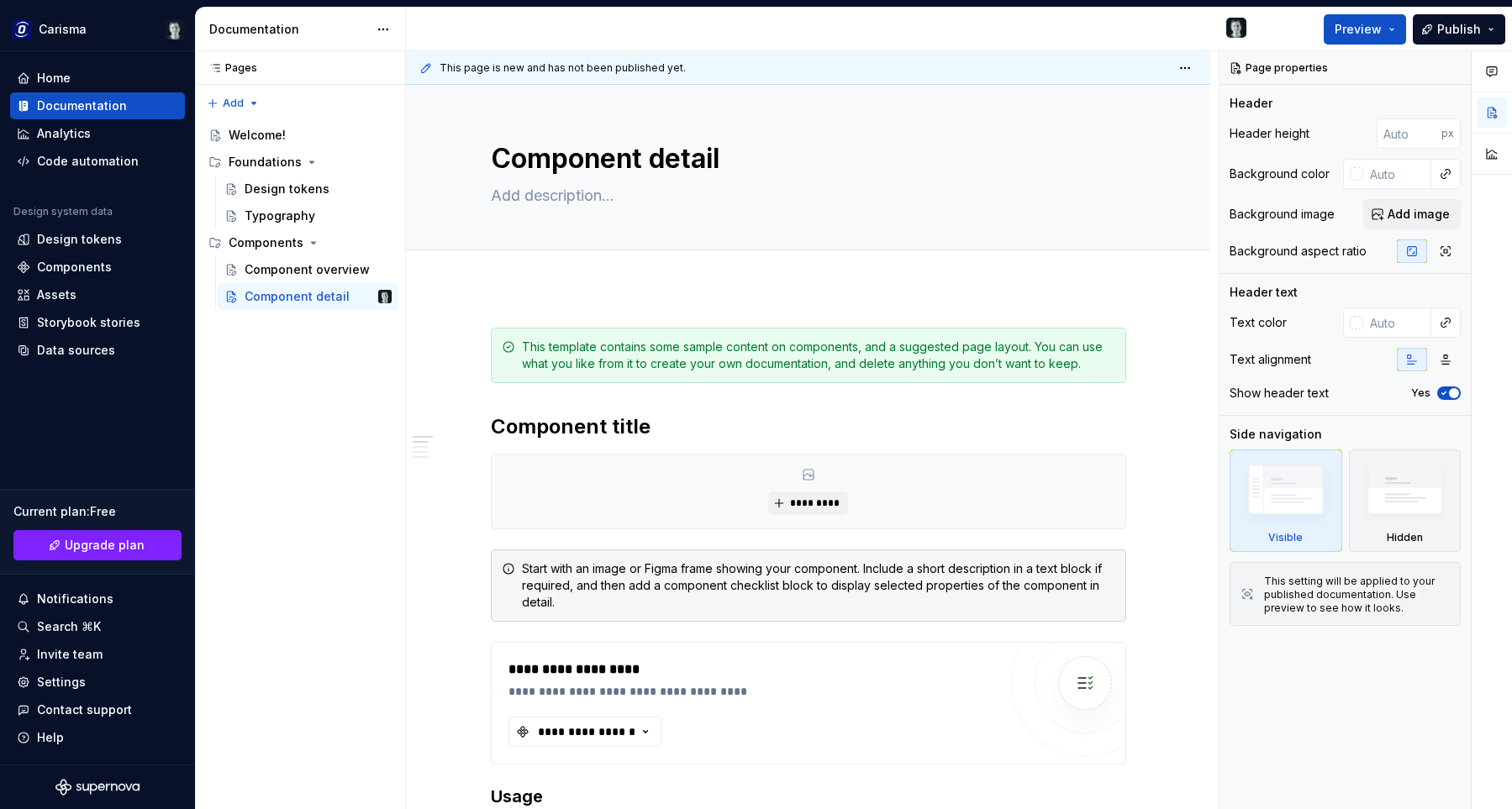
click at [1088, 31] on div at bounding box center [833, 30] width 854 height 44
type textarea "*"
click at [117, 234] on div "Design tokens" at bounding box center [98, 239] width 161 height 17
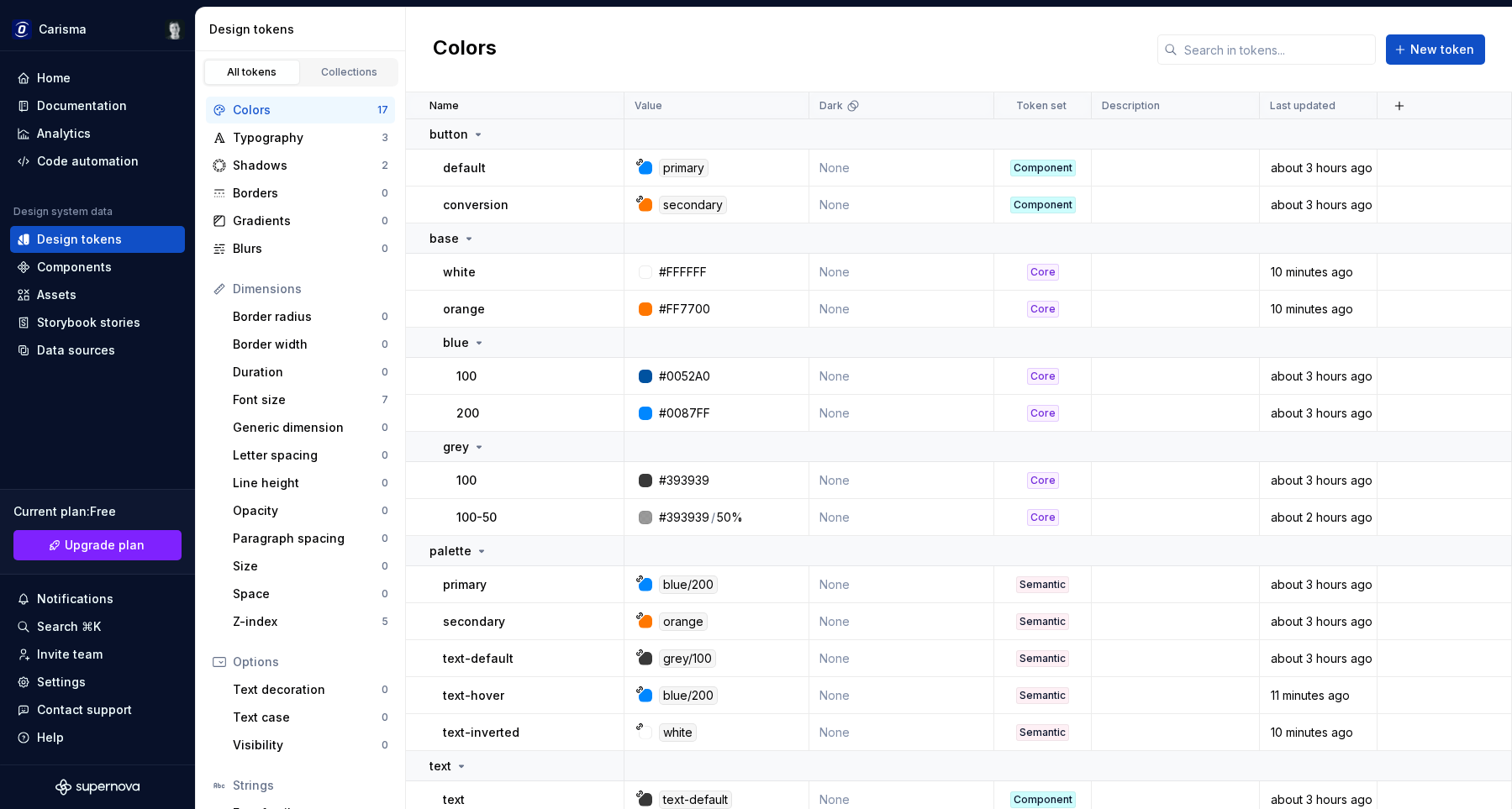
click at [1011, 54] on div "Colors New token" at bounding box center [960, 50] width 1106 height 85
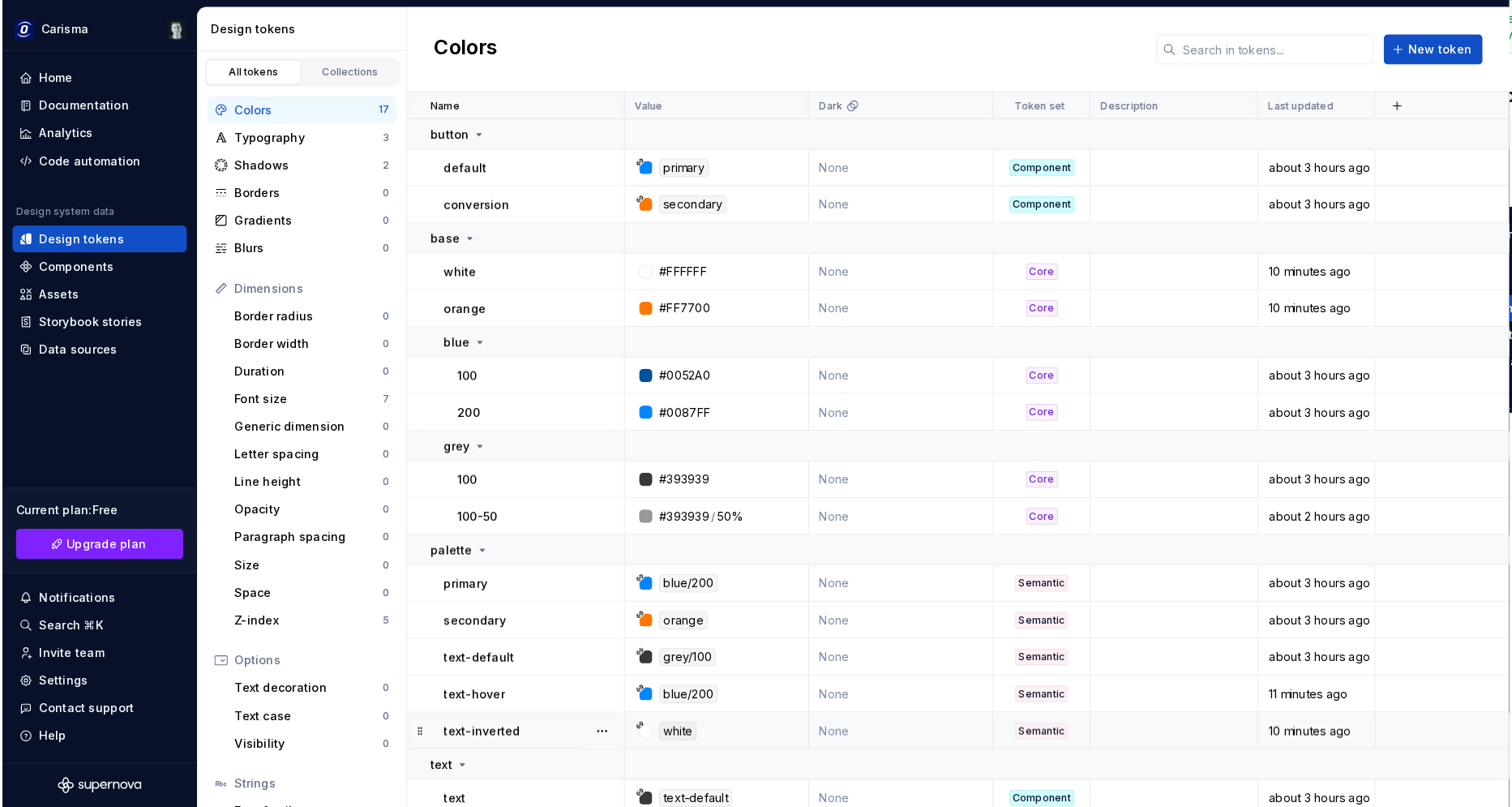
scroll to position [116, 0]
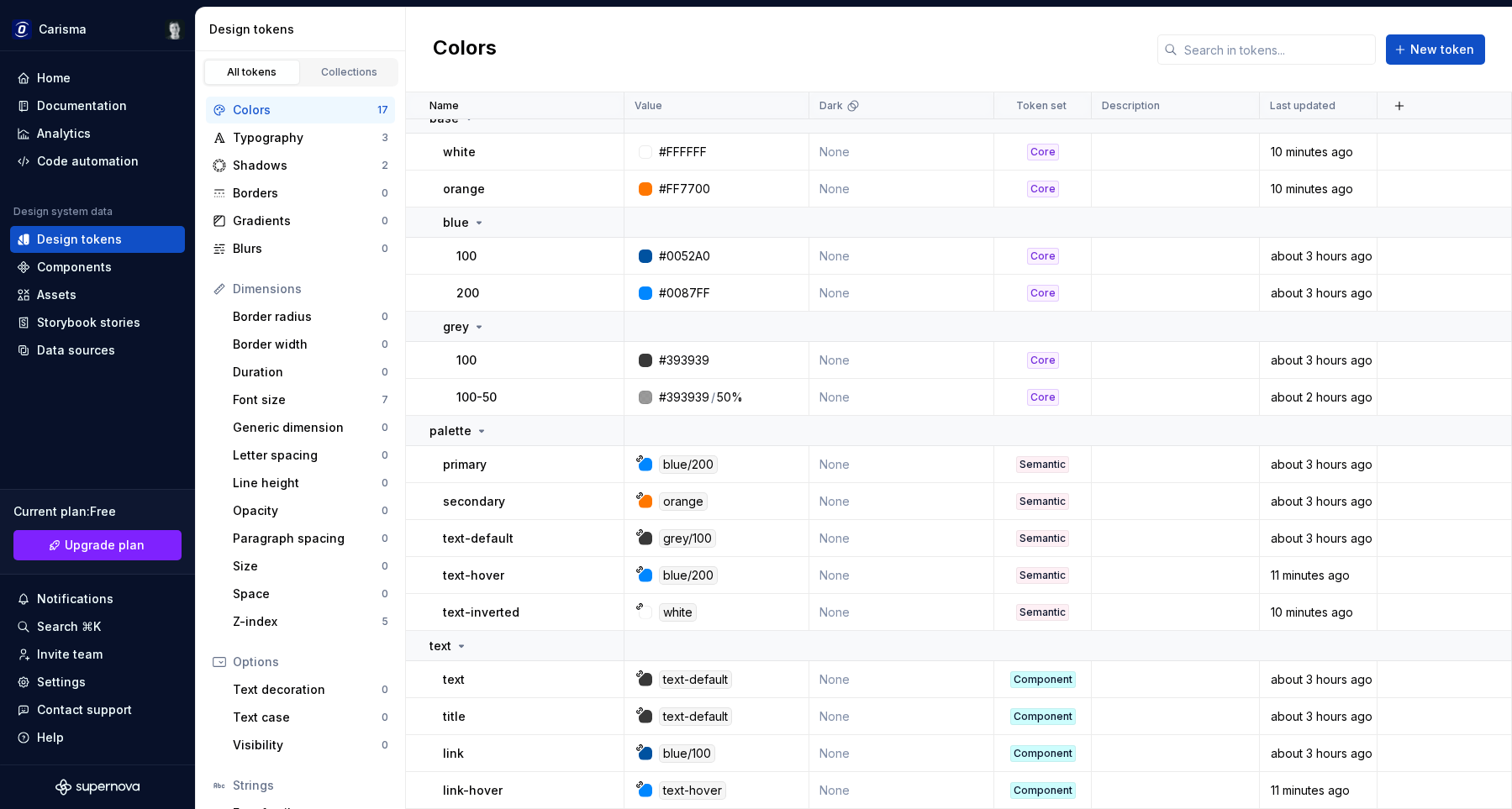
click at [999, 44] on div "Colors New token" at bounding box center [960, 50] width 1106 height 85
click at [1006, 43] on div "Colors New token" at bounding box center [960, 50] width 1106 height 85
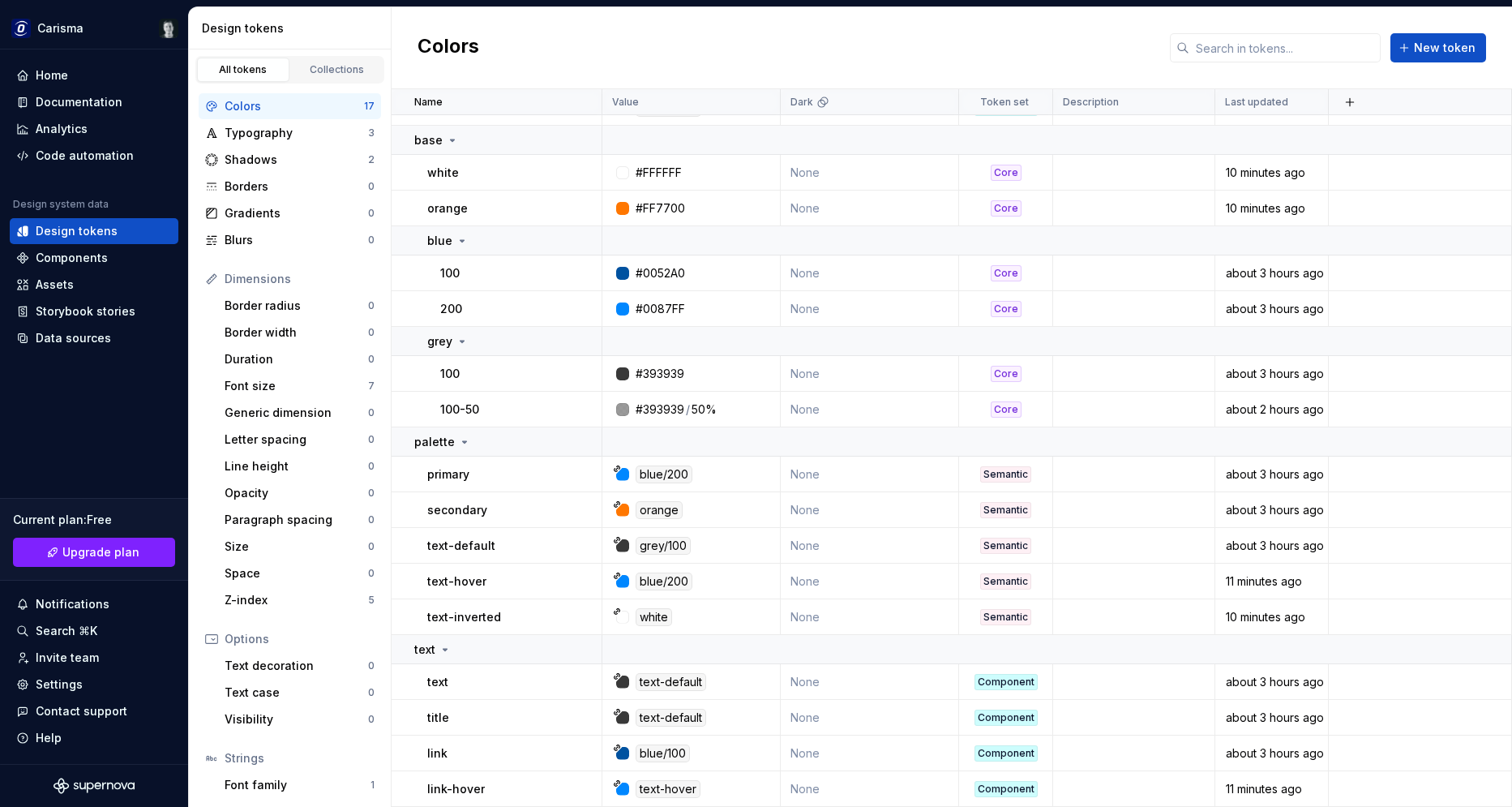
scroll to position [90, 0]
click at [1036, 51] on div "Colors New token" at bounding box center [952, 48] width 1120 height 82
